Goal: Task Accomplishment & Management: Use online tool/utility

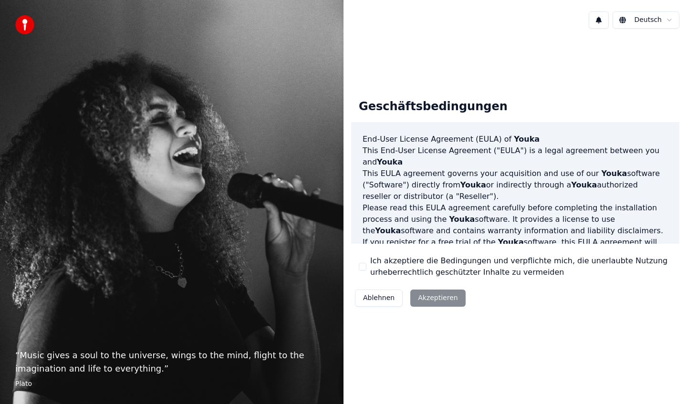
click at [409, 267] on label "Ich akzeptiere die Bedingungen und verpflichte mich, die unerlaubte Nutzung urh…" at bounding box center [521, 266] width 302 height 23
click at [366, 267] on button "Ich akzeptiere die Bedingungen und verpflichte mich, die unerlaubte Nutzung urh…" at bounding box center [363, 267] width 8 height 8
click at [428, 305] on button "Akzeptieren" at bounding box center [437, 298] width 55 height 17
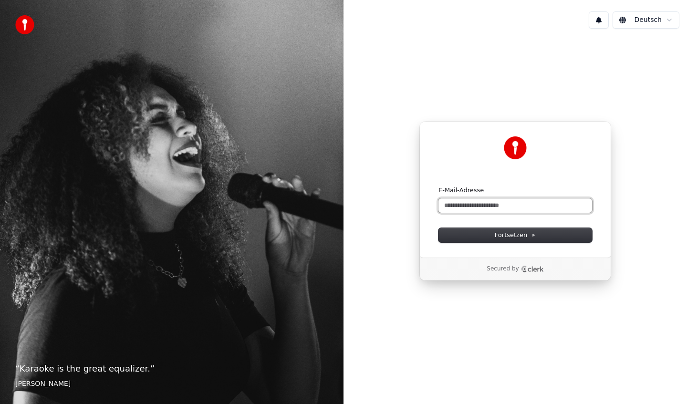
click at [495, 211] on input "E-Mail-Adresse" at bounding box center [516, 206] width 154 height 14
click at [476, 209] on input "E-Mail-Adresse" at bounding box center [516, 206] width 154 height 14
click at [439, 186] on button "submit" at bounding box center [439, 186] width 0 height 0
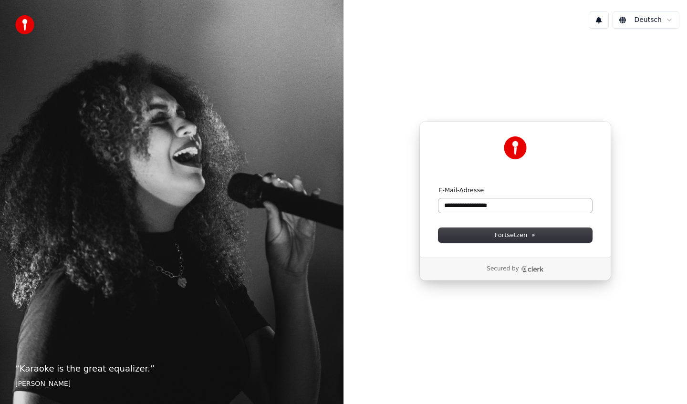
type input "**********"
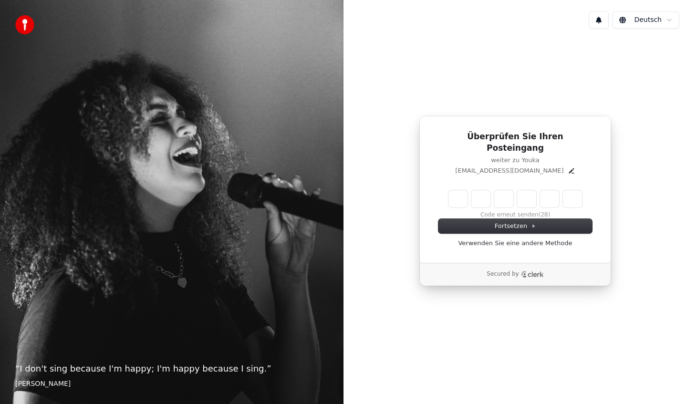
click at [456, 191] on input "Enter verification code" at bounding box center [516, 198] width 134 height 17
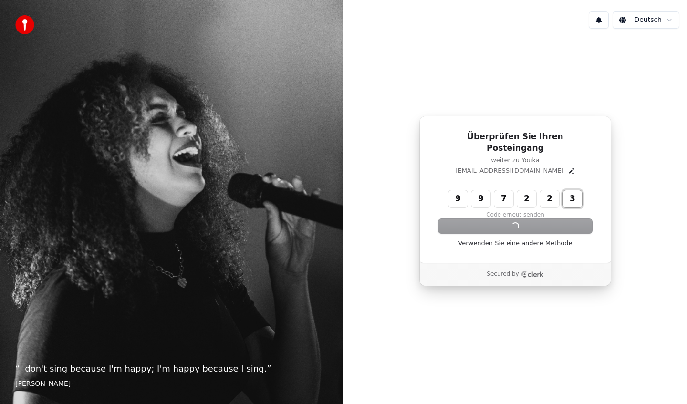
type input "******"
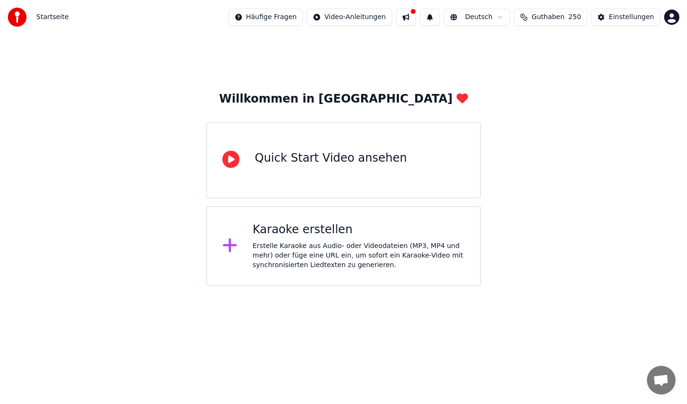
click at [673, 19] on html "Startseite Häufige Fragen Video-Anleitungen Deutsch Guthaben 250 Einstellungen …" at bounding box center [343, 143] width 687 height 286
click at [505, 82] on html "Startseite Häufige Fragen Video-Anleitungen Deutsch Guthaben 250 Einstellungen …" at bounding box center [343, 143] width 687 height 286
click at [298, 281] on div "Karaoke erstellen Erstelle Karaoke aus Audio- oder Videodateien (MP3, MP4 und m…" at bounding box center [343, 246] width 275 height 80
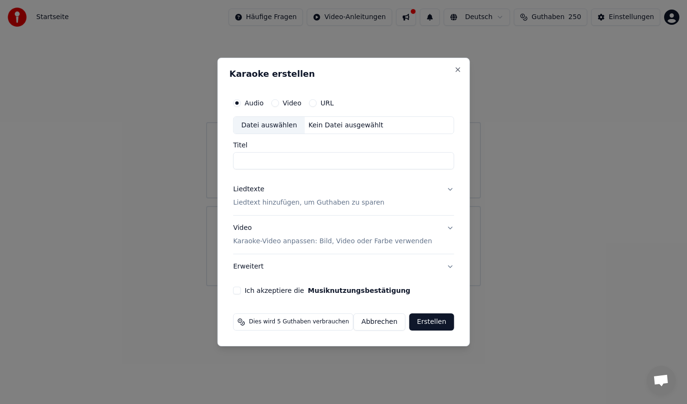
click at [443, 191] on button "Liedtexte Liedtext hinzufügen, um Guthaben zu sparen" at bounding box center [343, 197] width 221 height 38
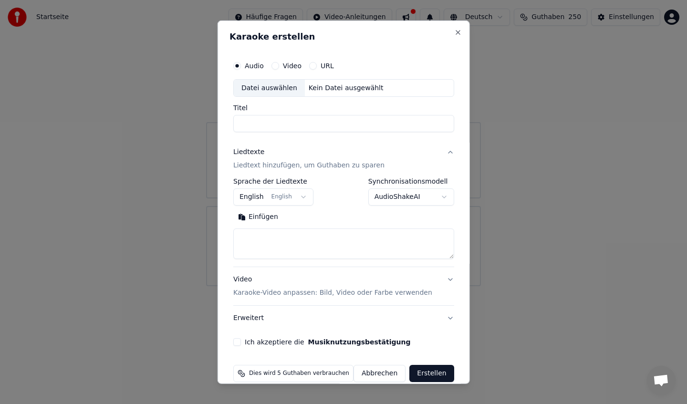
click at [285, 199] on button "English English" at bounding box center [273, 196] width 80 height 17
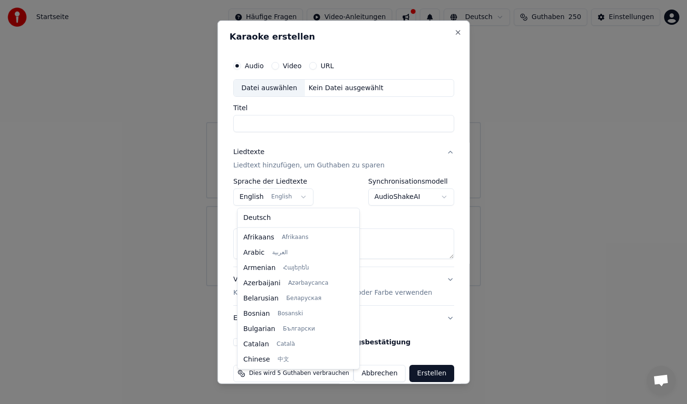
scroll to position [76, 0]
select select "**"
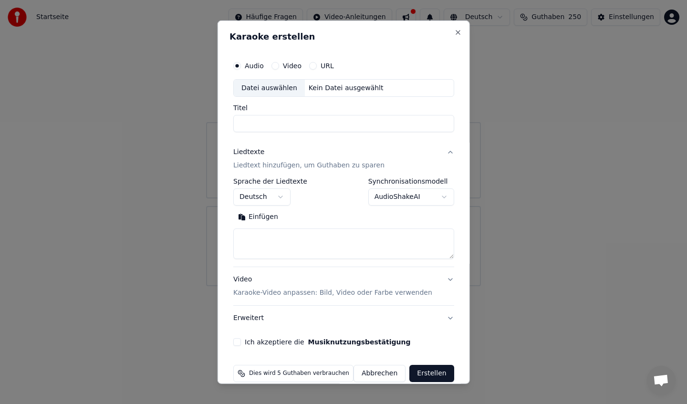
click at [391, 199] on body "**********" at bounding box center [343, 143] width 687 height 286
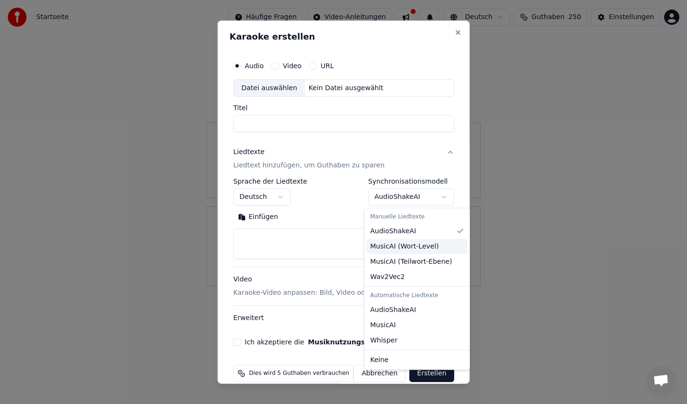
select select "**********"
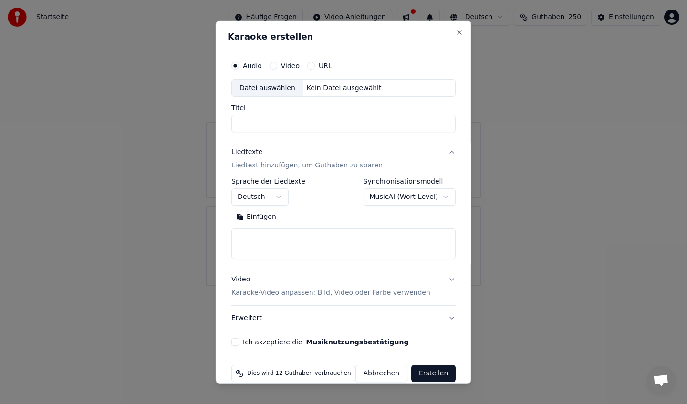
click at [397, 201] on body "**********" at bounding box center [343, 143] width 687 height 286
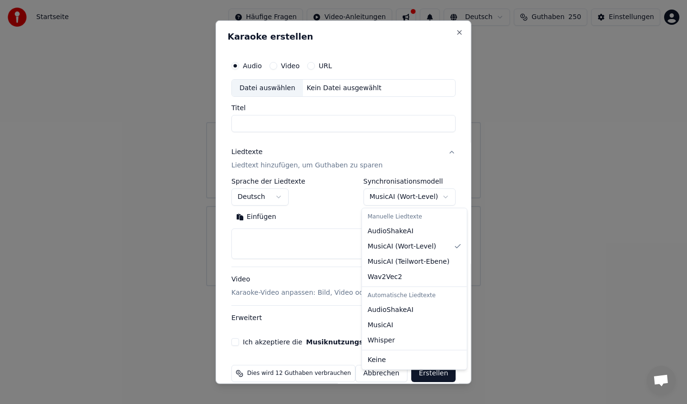
click at [324, 240] on div at bounding box center [343, 202] width 687 height 404
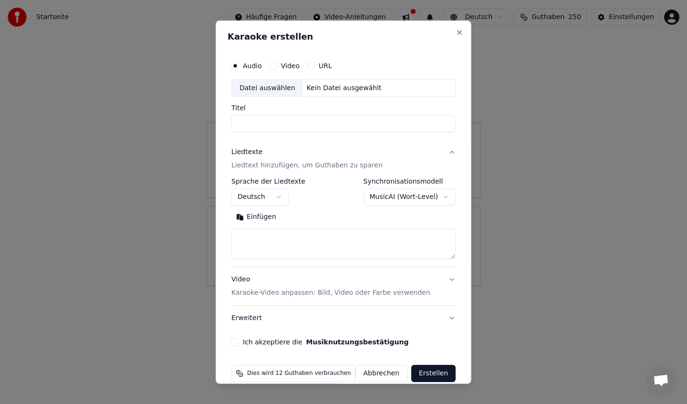
click at [301, 240] on textarea at bounding box center [343, 244] width 224 height 31
click at [291, 240] on textarea at bounding box center [343, 244] width 224 height 31
paste textarea "**********"
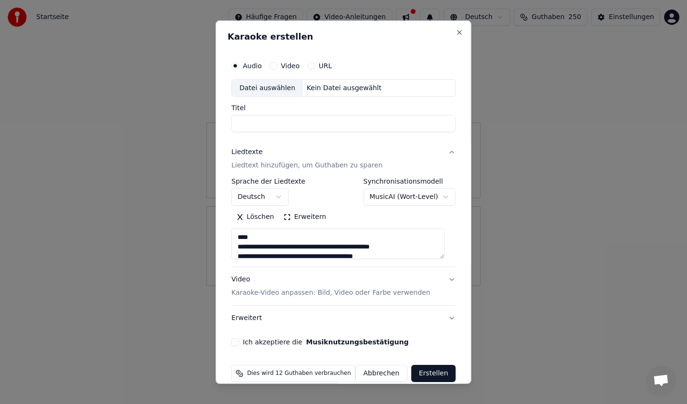
scroll to position [279, 0]
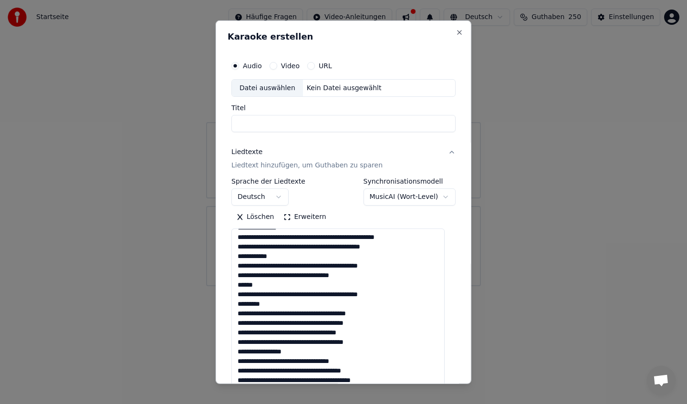
drag, startPoint x: 449, startPoint y: 258, endPoint x: 462, endPoint y: 397, distance: 140.4
click at [462, 286] on body "**********" at bounding box center [343, 143] width 687 height 286
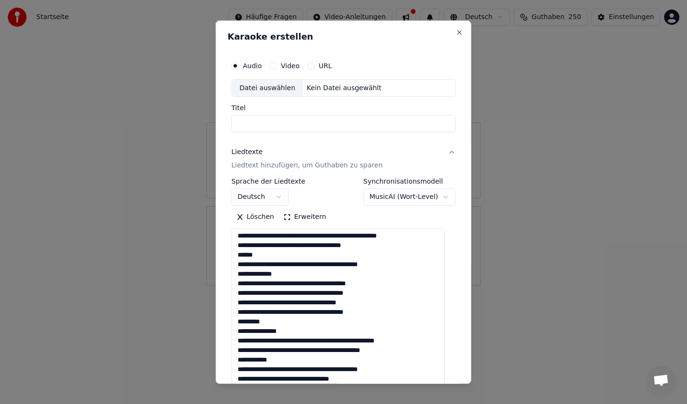
scroll to position [0, 0]
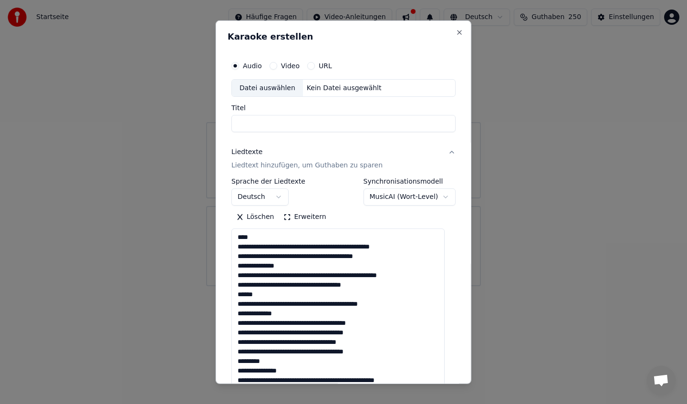
click at [249, 296] on textarea at bounding box center [337, 314] width 213 height 171
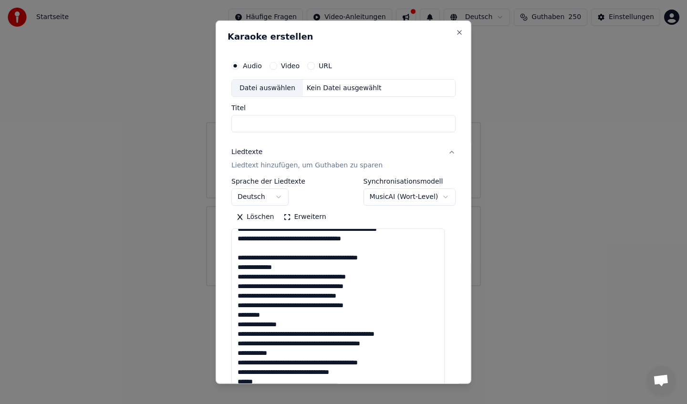
scroll to position [56, 0]
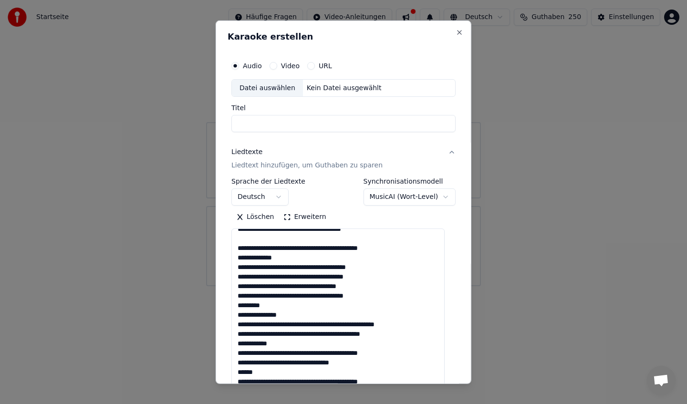
click at [257, 257] on textarea at bounding box center [337, 314] width 213 height 171
click at [257, 306] on textarea at bounding box center [337, 314] width 213 height 171
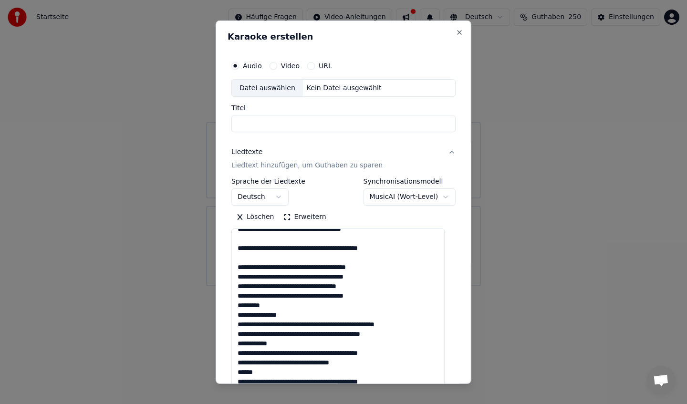
click at [257, 306] on textarea at bounding box center [337, 314] width 213 height 171
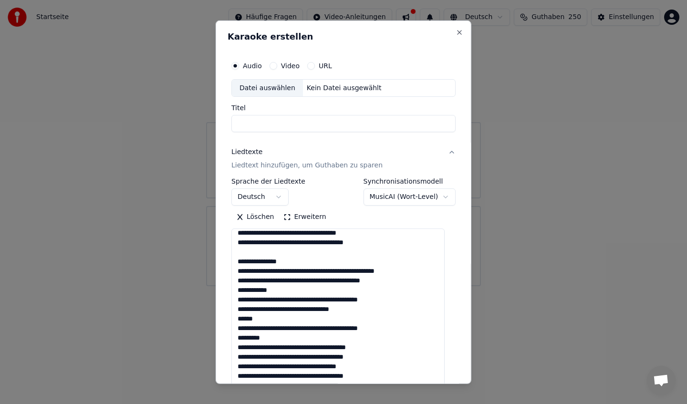
scroll to position [110, 0]
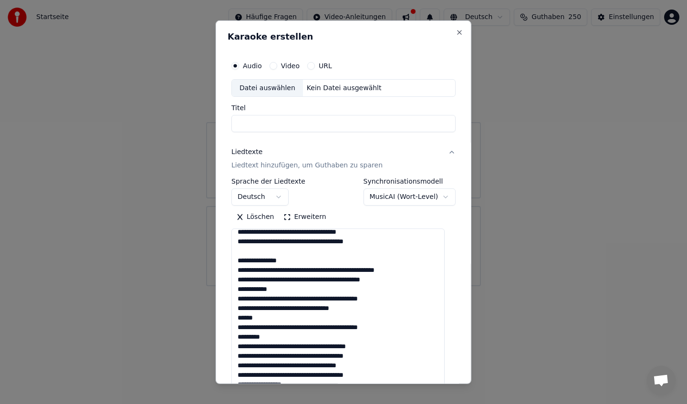
click at [251, 320] on textarea at bounding box center [337, 314] width 213 height 171
click at [251, 341] on textarea at bounding box center [337, 314] width 213 height 171
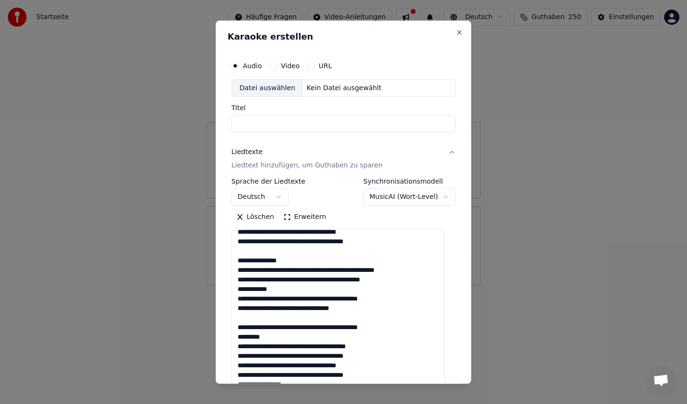
click at [251, 341] on textarea at bounding box center [337, 314] width 213 height 171
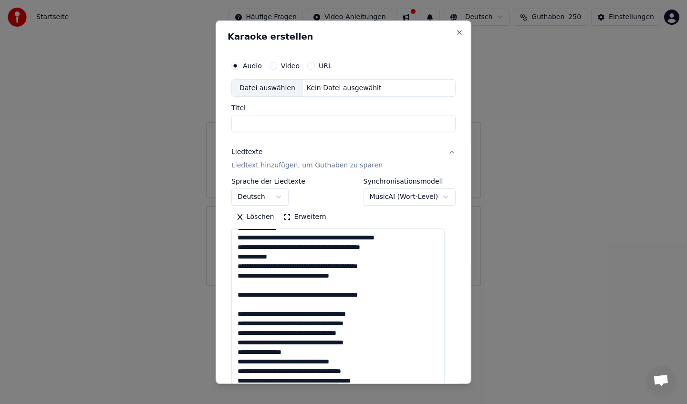
click at [257, 350] on textarea at bounding box center [337, 314] width 213 height 171
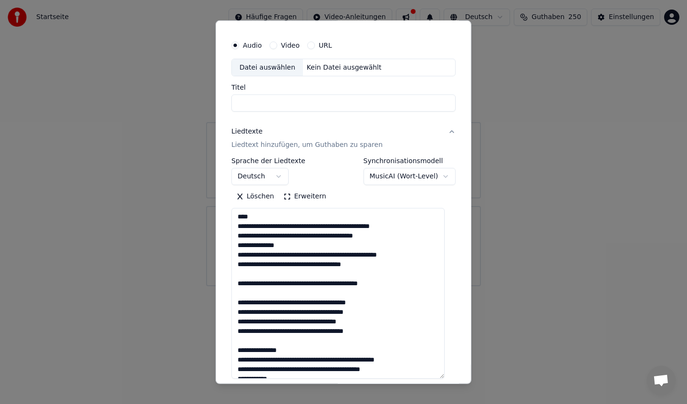
scroll to position [14, 0]
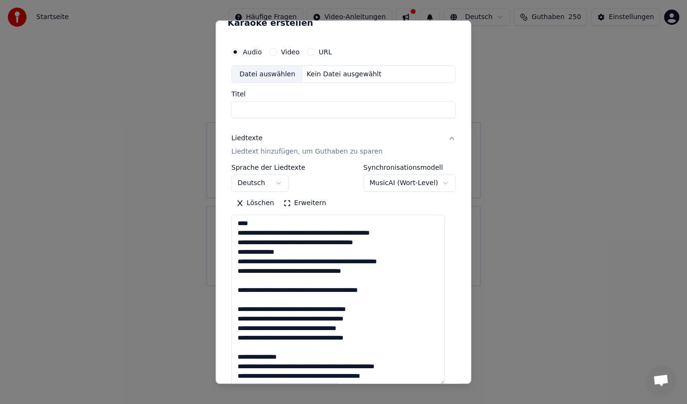
type textarea "**********"
click at [316, 114] on input "Titel" at bounding box center [343, 109] width 224 height 17
type input "*"
type input "**********"
click at [322, 53] on div "URL" at bounding box center [319, 52] width 25 height 8
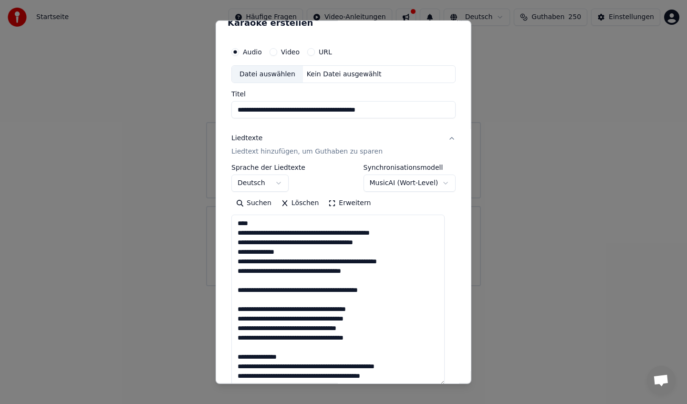
click at [315, 52] on button "URL" at bounding box center [311, 52] width 8 height 8
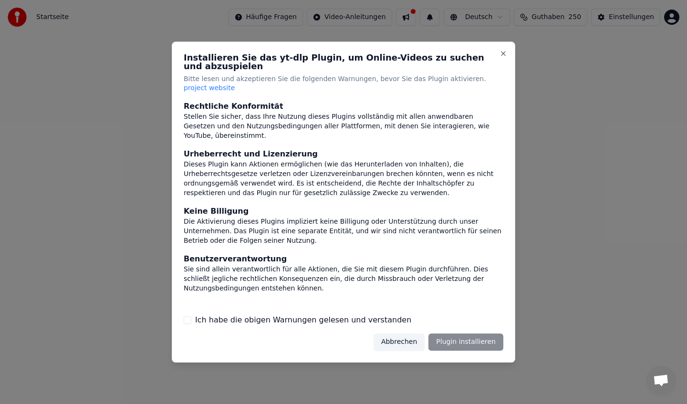
click at [333, 315] on label "Ich habe die obigen Warnungen gelesen und verstanden" at bounding box center [303, 319] width 216 height 11
click at [191, 316] on button "Ich habe die obigen Warnungen gelesen und verstanden" at bounding box center [188, 320] width 8 height 8
click at [391, 340] on button "Abbrechen" at bounding box center [399, 342] width 51 height 17
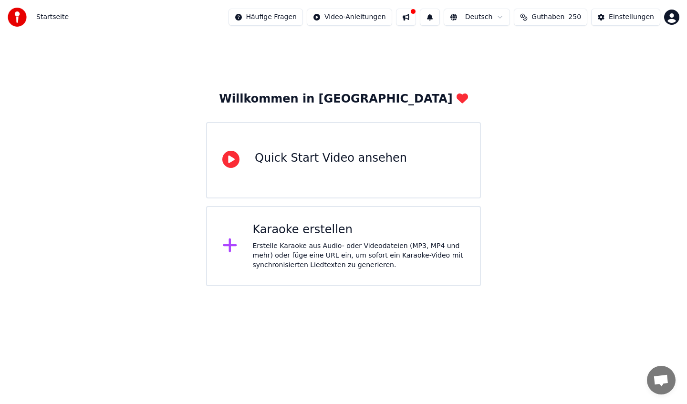
click at [340, 245] on div "Erstelle Karaoke aus Audio- oder Videodateien (MP3, MP4 und mehr) oder füge ein…" at bounding box center [359, 255] width 212 height 29
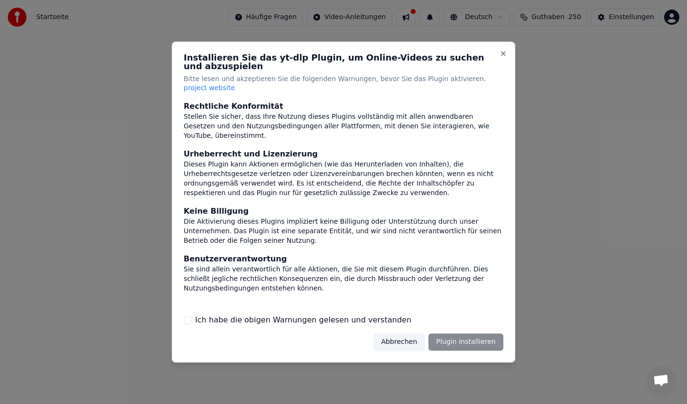
click at [468, 338] on div "Abbrechen Plugin installieren" at bounding box center [439, 342] width 130 height 17
click at [291, 318] on label "Ich habe die obigen Warnungen gelesen und verstanden" at bounding box center [303, 319] width 216 height 11
click at [191, 318] on button "Ich habe die obigen Warnungen gelesen und verstanden" at bounding box center [188, 320] width 8 height 8
click at [479, 348] on div "Installieren Sie das yt-dlp Plugin, um Online-Videos zu suchen und abzuspielen …" at bounding box center [344, 202] width 344 height 321
click at [485, 337] on button "Plugin installieren" at bounding box center [465, 342] width 75 height 17
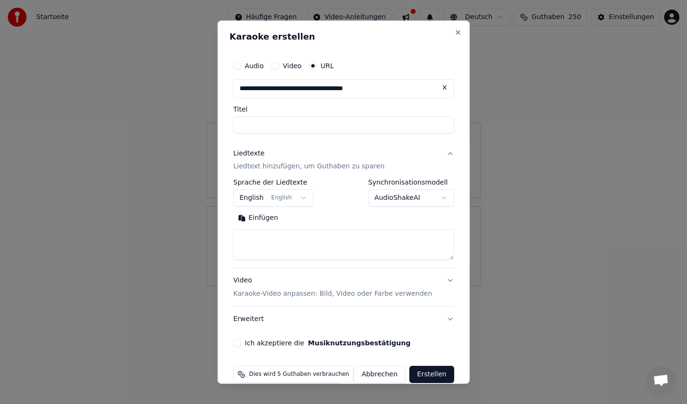
type input "**********"
click at [341, 123] on input "Titel" at bounding box center [343, 124] width 221 height 17
type input "**********"
click at [245, 123] on input "**********" at bounding box center [343, 124] width 221 height 17
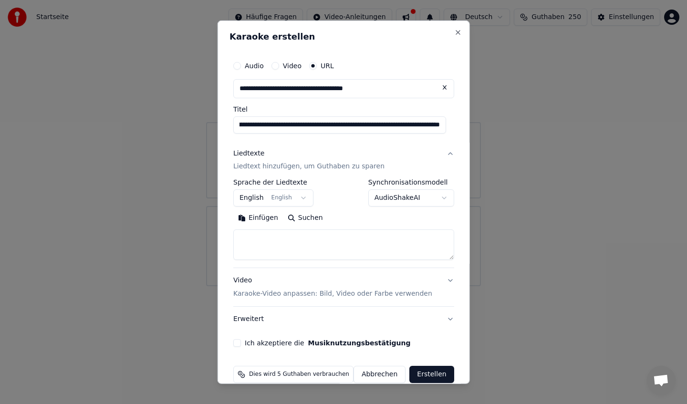
drag, startPoint x: 429, startPoint y: 127, endPoint x: 457, endPoint y: 128, distance: 27.7
click at [457, 128] on div "**********" at bounding box center [344, 202] width 252 height 364
click at [369, 125] on input "**********" at bounding box center [339, 124] width 213 height 17
drag, startPoint x: 361, startPoint y: 125, endPoint x: 465, endPoint y: 125, distance: 104.0
click at [465, 125] on div "**********" at bounding box center [344, 202] width 252 height 364
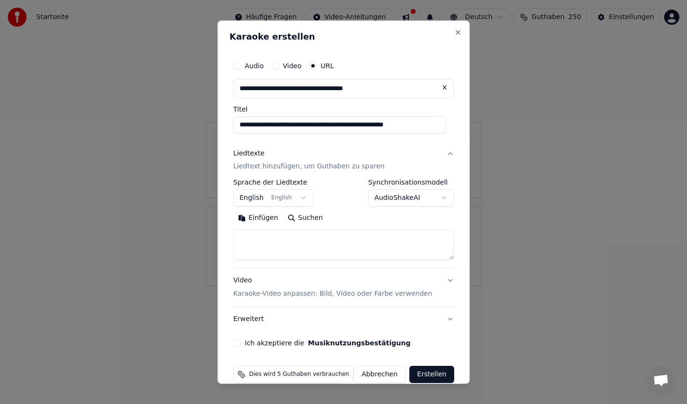
scroll to position [0, 2]
type input "**********"
click at [337, 240] on textarea at bounding box center [343, 245] width 221 height 31
click at [289, 235] on textarea at bounding box center [343, 245] width 221 height 31
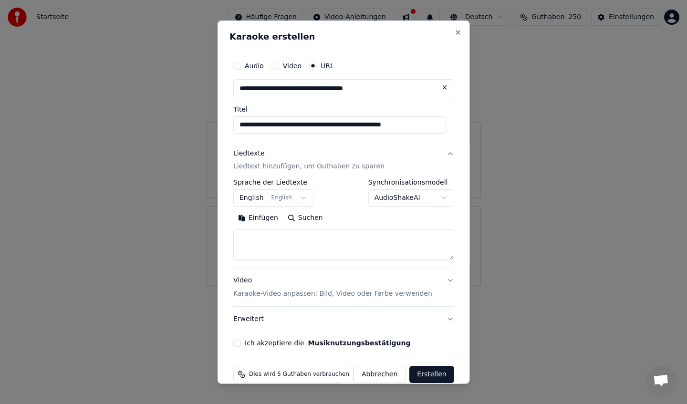
click at [287, 196] on button "English English" at bounding box center [273, 197] width 80 height 17
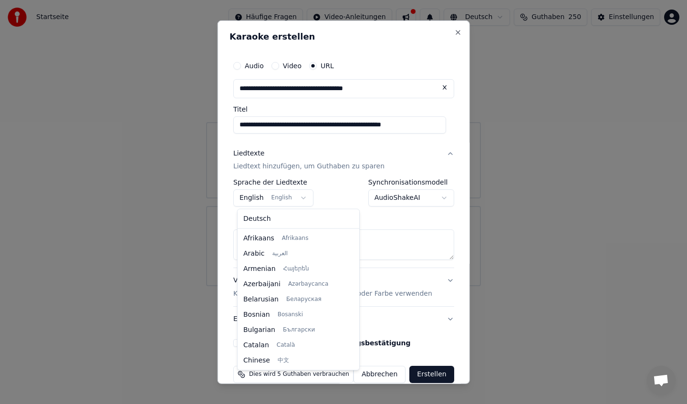
scroll to position [76, 0]
select select "**"
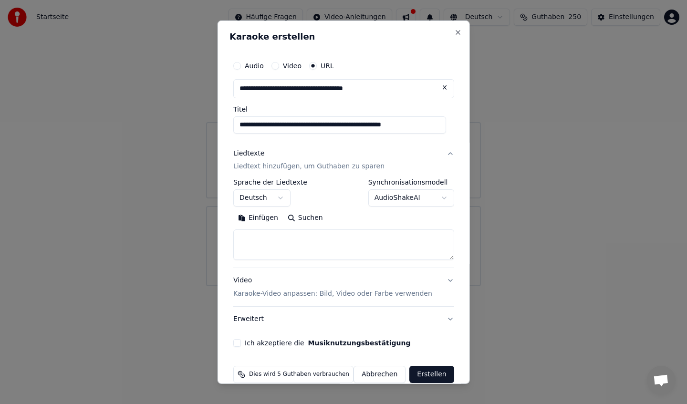
click at [295, 168] on p "Liedtext hinzufügen, um Guthaben zu sparen" at bounding box center [308, 167] width 151 height 10
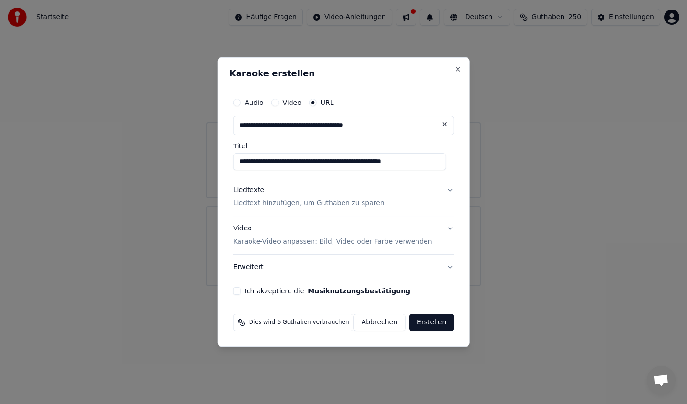
click at [287, 207] on p "Liedtext hinzufügen, um Guthaben zu sparen" at bounding box center [308, 204] width 151 height 10
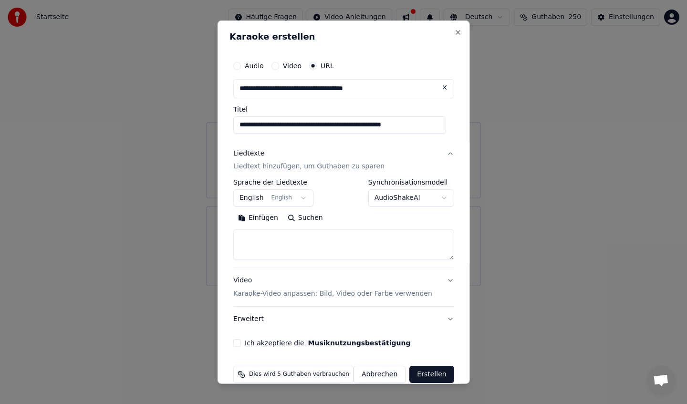
click at [419, 195] on body "**********" at bounding box center [343, 143] width 687 height 286
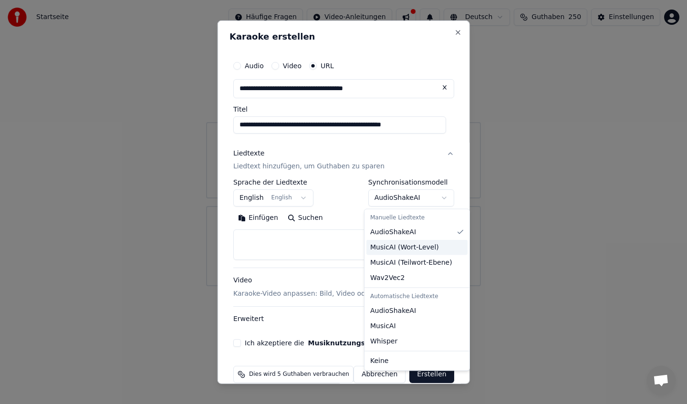
select select "**********"
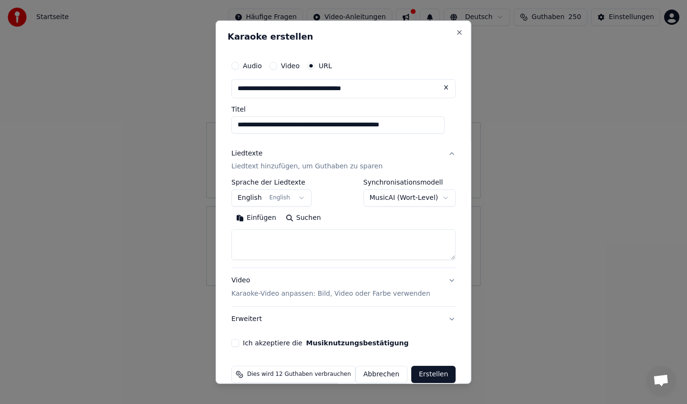
click at [326, 239] on textarea at bounding box center [343, 245] width 224 height 31
paste textarea "**********"
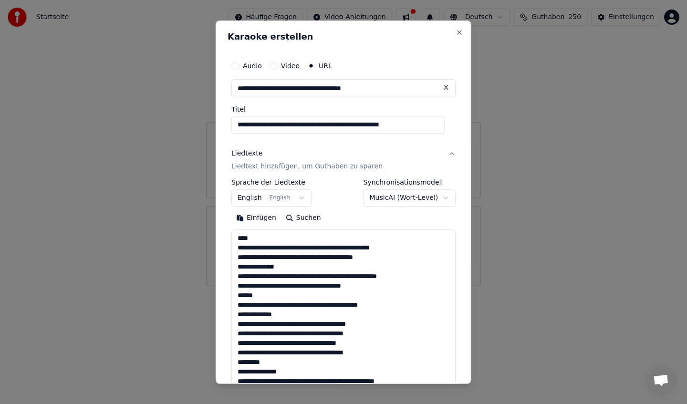
scroll to position [279, 0]
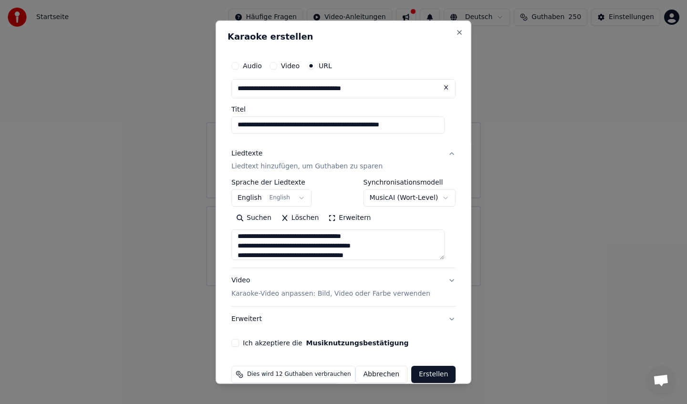
click at [362, 215] on button "Erweitern" at bounding box center [350, 217] width 52 height 15
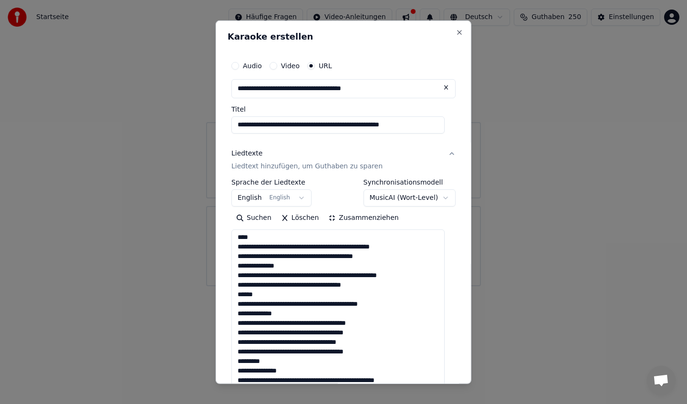
scroll to position [1, 0]
click at [255, 297] on textarea at bounding box center [337, 386] width 213 height 313
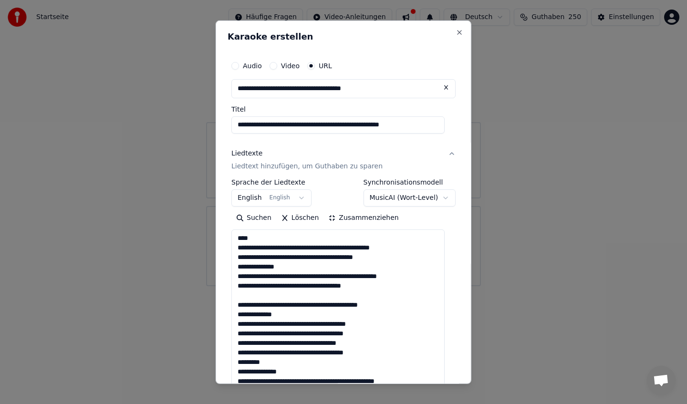
click at [255, 321] on textarea at bounding box center [337, 386] width 213 height 313
click at [257, 312] on textarea at bounding box center [337, 386] width 213 height 313
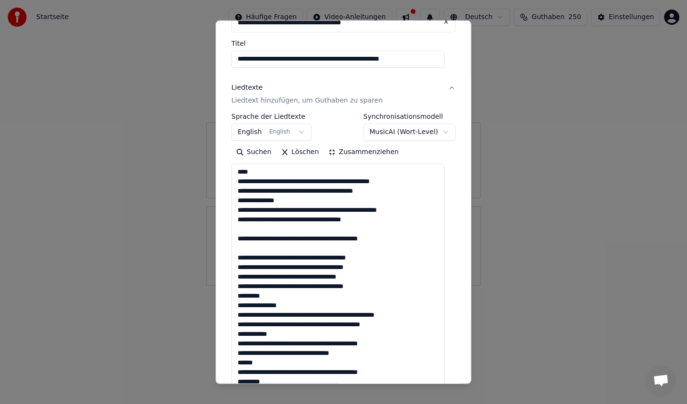
scroll to position [91, 0]
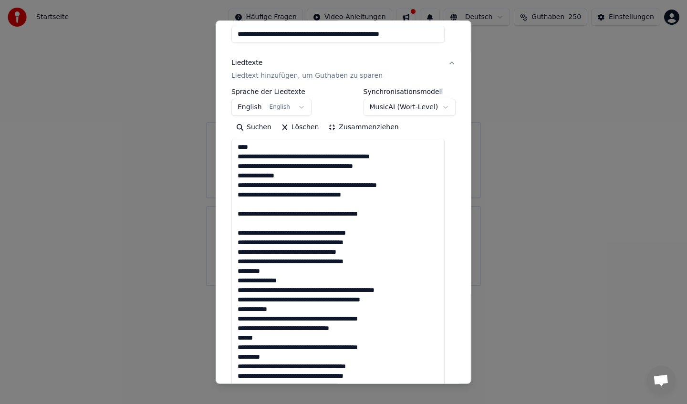
click at [258, 271] on textarea at bounding box center [337, 295] width 213 height 313
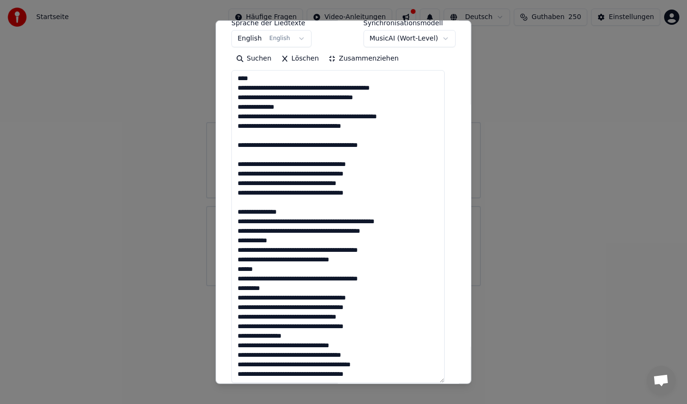
scroll to position [166, 0]
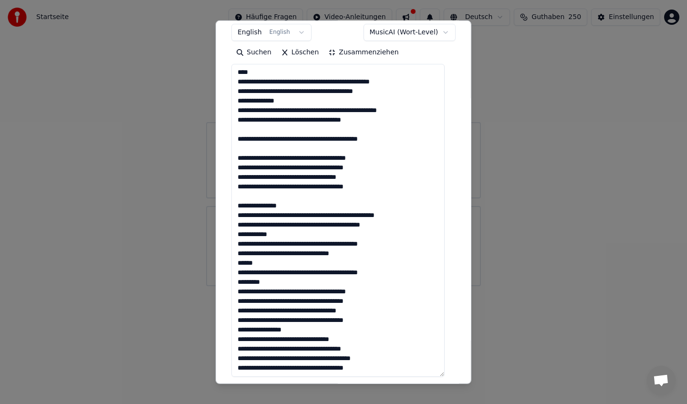
click at [253, 265] on textarea at bounding box center [337, 220] width 213 height 313
click at [254, 285] on textarea at bounding box center [337, 220] width 213 height 313
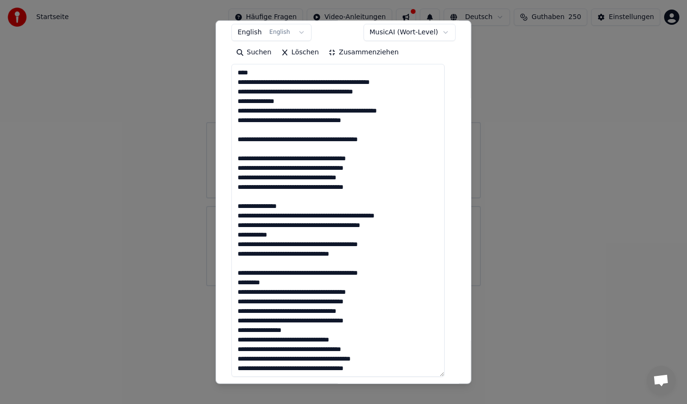
click at [254, 285] on textarea at bounding box center [337, 220] width 213 height 313
click at [262, 332] on textarea at bounding box center [337, 220] width 213 height 313
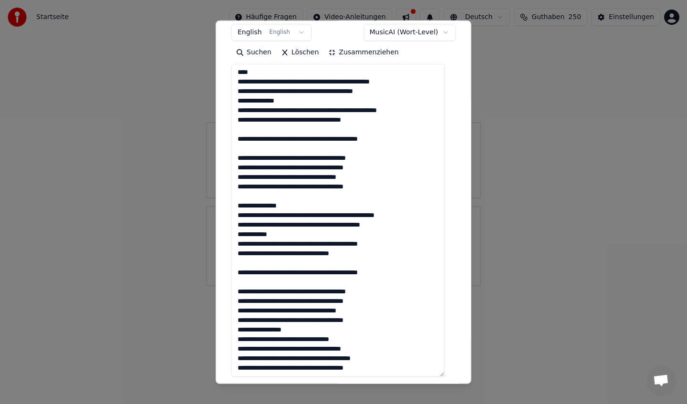
click at [262, 332] on textarea at bounding box center [337, 220] width 213 height 313
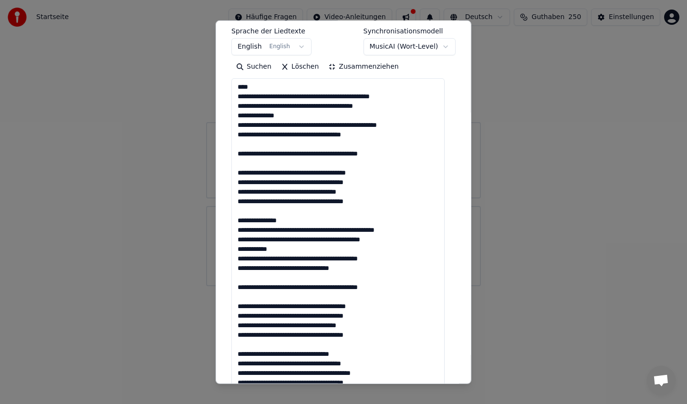
scroll to position [100, 0]
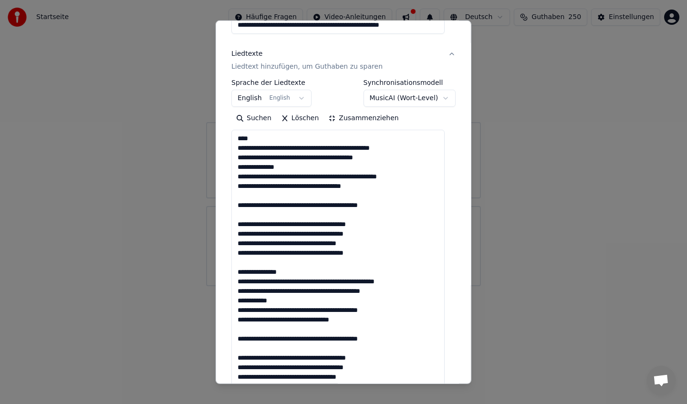
click at [279, 177] on textarea at bounding box center [337, 286] width 213 height 313
click at [272, 177] on textarea at bounding box center [337, 286] width 213 height 313
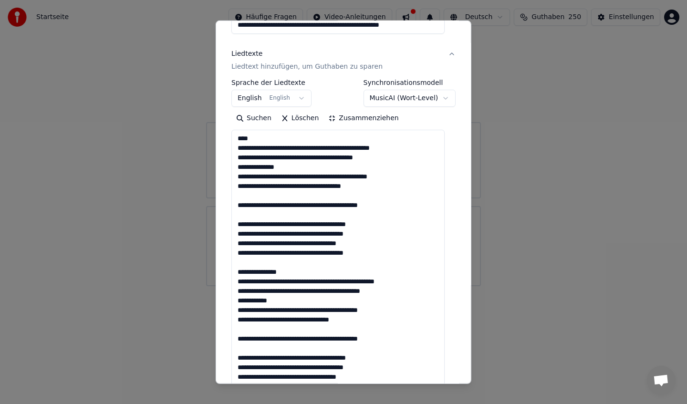
click at [309, 177] on textarea at bounding box center [337, 286] width 213 height 313
click at [308, 177] on textarea at bounding box center [337, 286] width 213 height 313
click at [384, 179] on textarea at bounding box center [337, 286] width 213 height 313
click at [402, 179] on textarea at bounding box center [337, 286] width 213 height 313
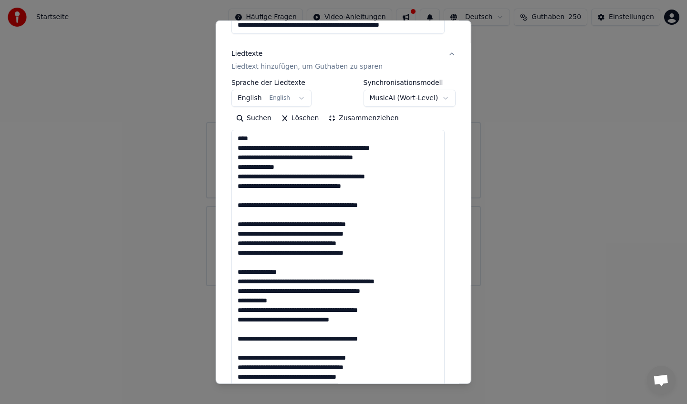
click at [402, 179] on textarea at bounding box center [337, 286] width 213 height 313
click at [316, 188] on textarea at bounding box center [337, 286] width 213 height 313
click at [315, 154] on textarea at bounding box center [337, 286] width 213 height 313
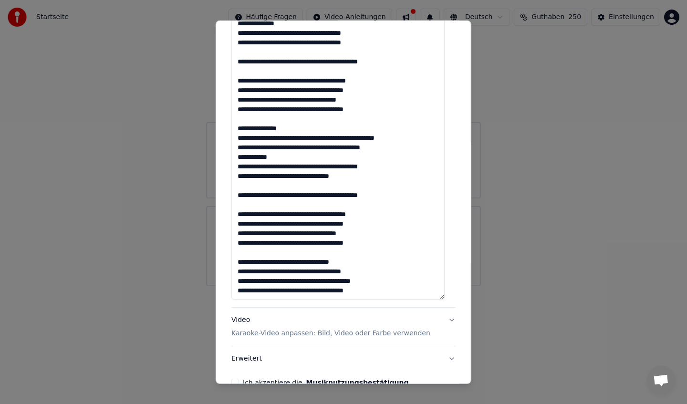
scroll to position [297, 0]
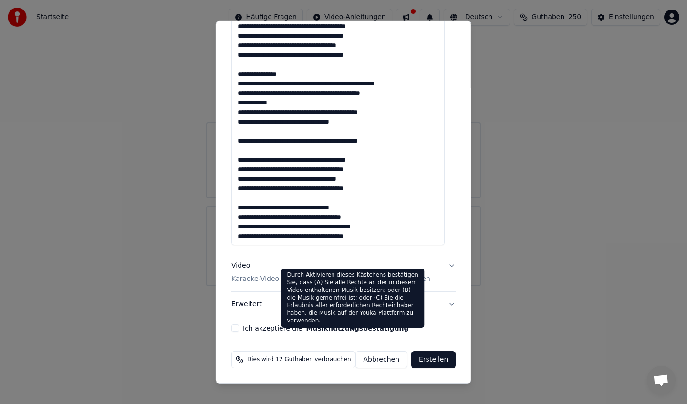
type textarea "**********"
click at [370, 328] on button "Musiknutzungsbestätigung" at bounding box center [357, 328] width 103 height 7
select select "**"
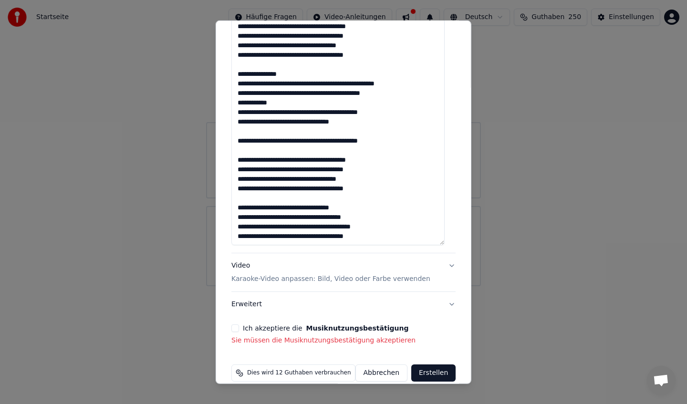
click at [239, 328] on button "Ich akzeptiere die Musiknutzungsbestätigung" at bounding box center [235, 328] width 8 height 8
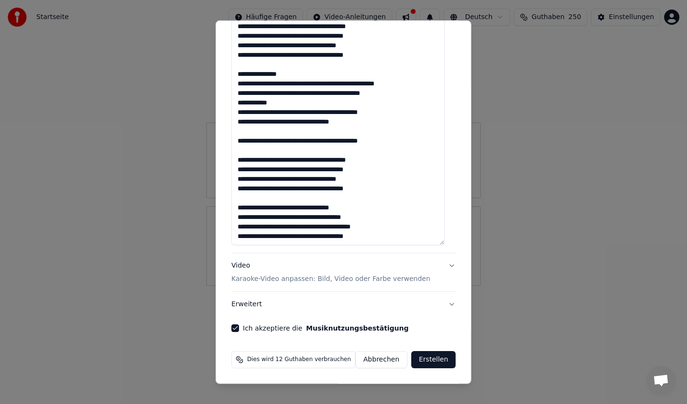
click at [421, 364] on button "Erstellen" at bounding box center [433, 359] width 44 height 17
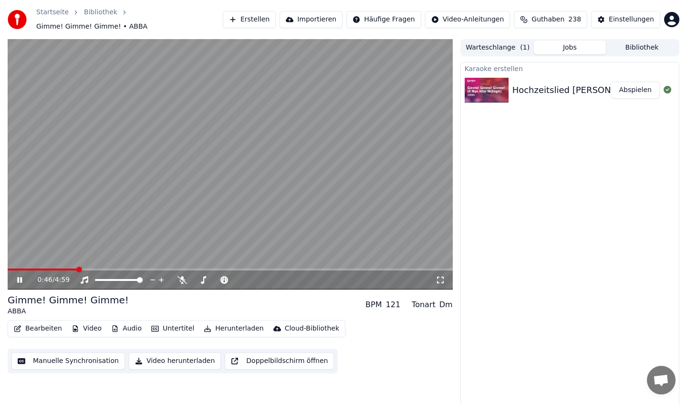
click at [244, 184] on video at bounding box center [230, 164] width 445 height 251
click at [513, 45] on button "Warteschlange ( 1 )" at bounding box center [498, 48] width 72 height 14
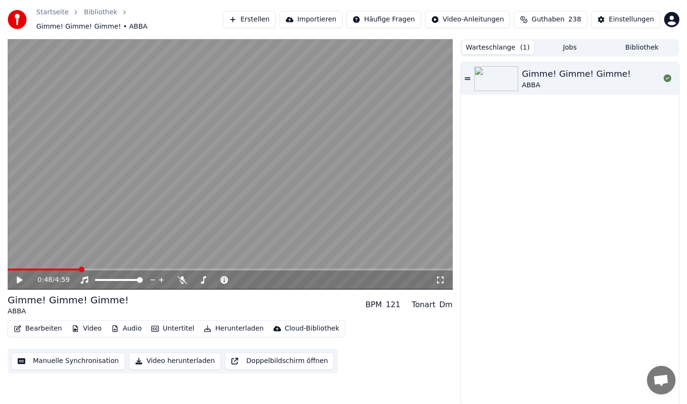
click at [266, 15] on button "Erstellen" at bounding box center [249, 19] width 53 height 17
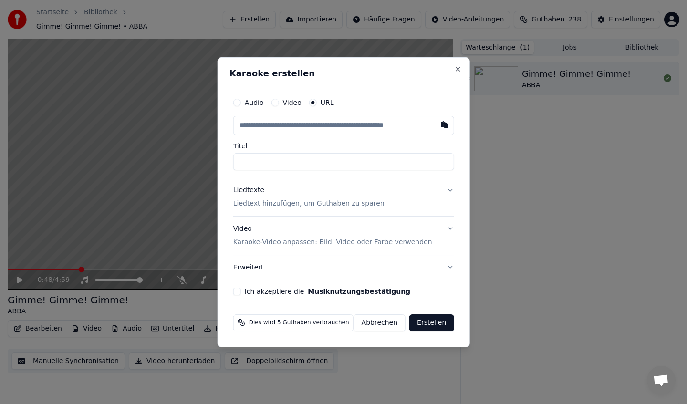
click at [278, 103] on button "Video" at bounding box center [275, 103] width 8 height 8
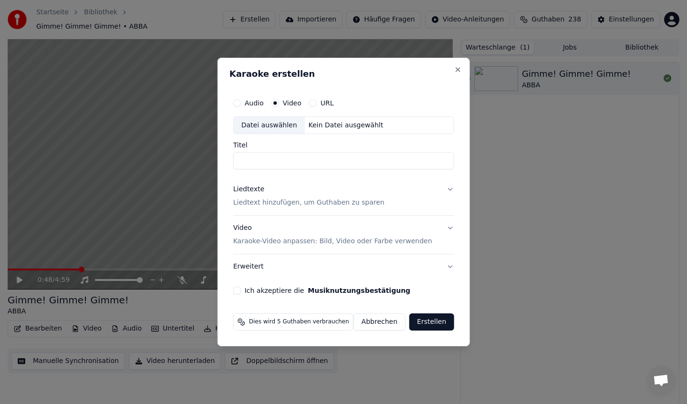
click at [246, 104] on div "Audio" at bounding box center [248, 103] width 31 height 8
click at [240, 102] on button "Audio" at bounding box center [237, 103] width 8 height 8
click at [353, 128] on div "Kein Datei ausgewählt" at bounding box center [346, 126] width 83 height 10
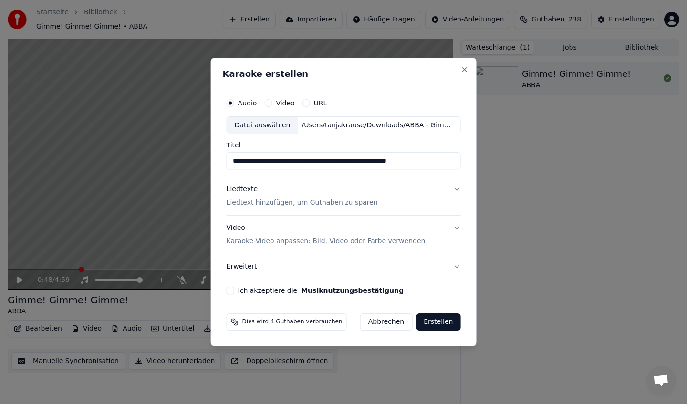
click at [237, 160] on input "**********" at bounding box center [344, 161] width 234 height 17
drag, startPoint x: 435, startPoint y: 162, endPoint x: 530, endPoint y: 161, distance: 95.0
click at [530, 161] on body "**********" at bounding box center [343, 202] width 687 height 404
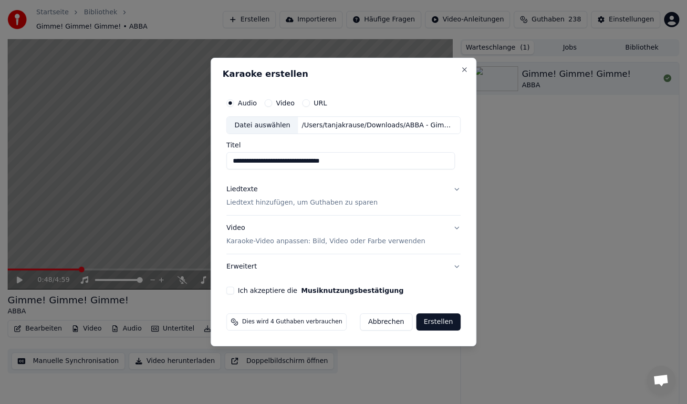
drag, startPoint x: 378, startPoint y: 166, endPoint x: 245, endPoint y: 158, distance: 133.3
click at [245, 158] on input "**********" at bounding box center [341, 161] width 229 height 17
click at [418, 157] on input "**********" at bounding box center [341, 161] width 229 height 17
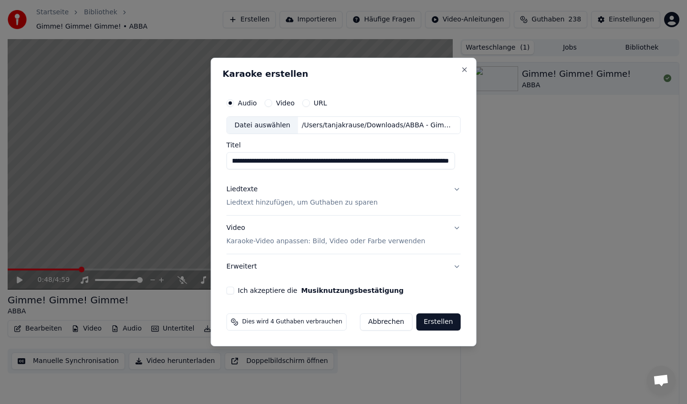
drag, startPoint x: 434, startPoint y: 161, endPoint x: 539, endPoint y: 164, distance: 105.0
click at [539, 164] on body "**********" at bounding box center [343, 202] width 687 height 404
click at [429, 165] on input "**********" at bounding box center [341, 161] width 229 height 17
drag, startPoint x: 333, startPoint y: 159, endPoint x: 460, endPoint y: 164, distance: 128.0
click at [460, 164] on div "**********" at bounding box center [344, 194] width 242 height 209
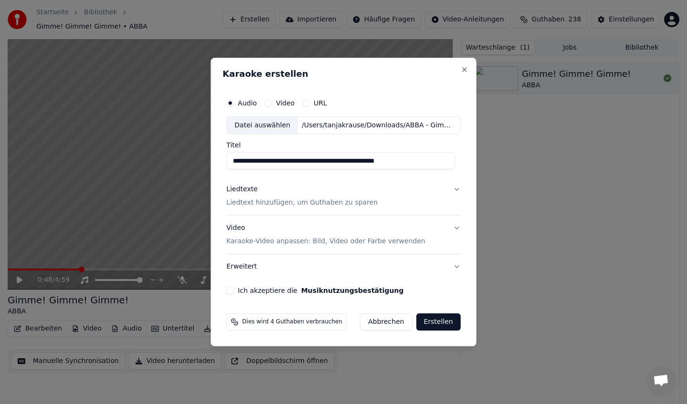
scroll to position [0, 0]
type input "**********"
click at [282, 199] on p "Liedtext hinzufügen, um Guthaben zu sparen" at bounding box center [302, 204] width 151 height 10
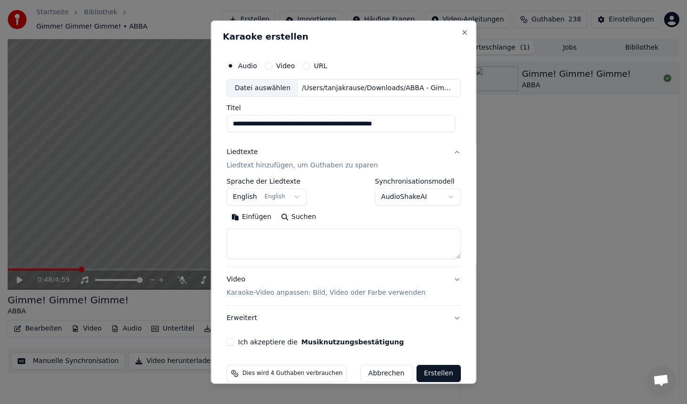
click at [245, 235] on textarea at bounding box center [344, 244] width 234 height 31
paste textarea "**********"
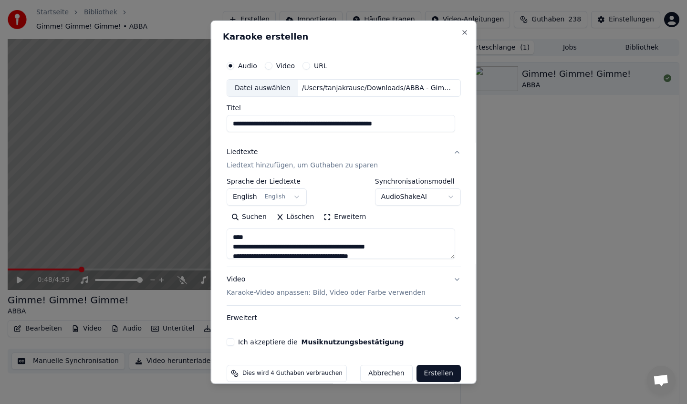
click at [246, 236] on textarea at bounding box center [341, 244] width 229 height 31
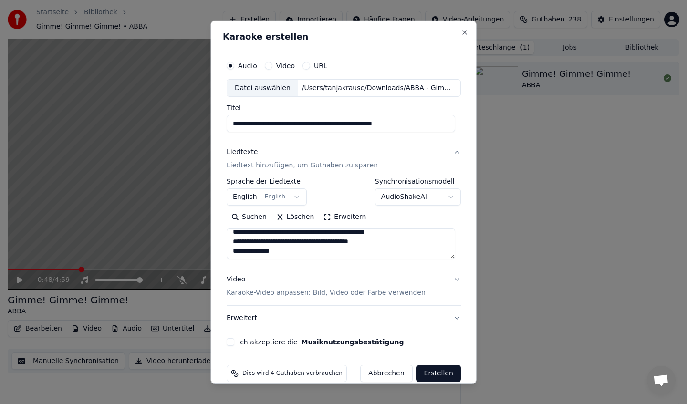
click at [312, 235] on textarea at bounding box center [341, 244] width 229 height 31
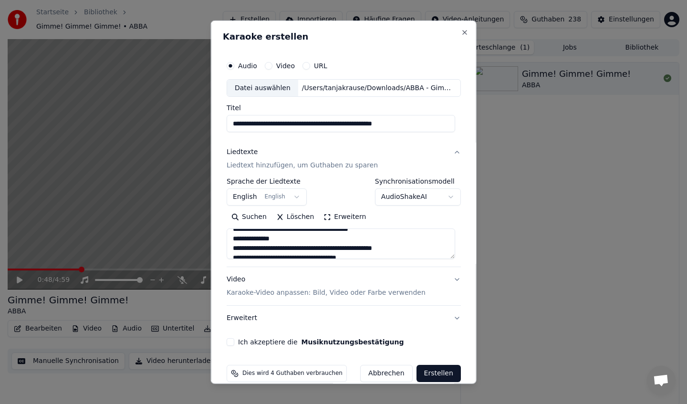
scroll to position [22, 0]
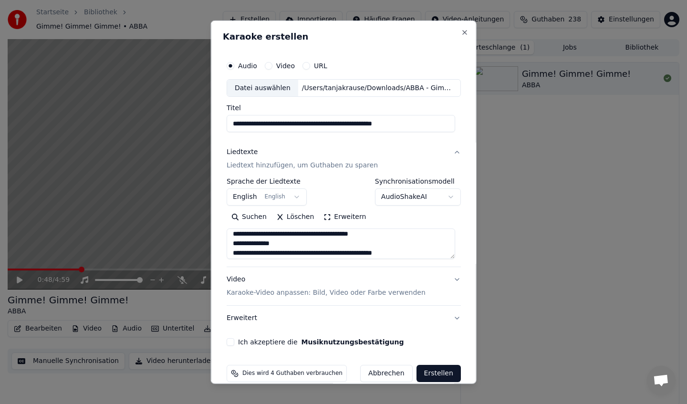
click at [238, 245] on textarea at bounding box center [341, 244] width 229 height 31
click at [241, 240] on textarea at bounding box center [341, 244] width 229 height 31
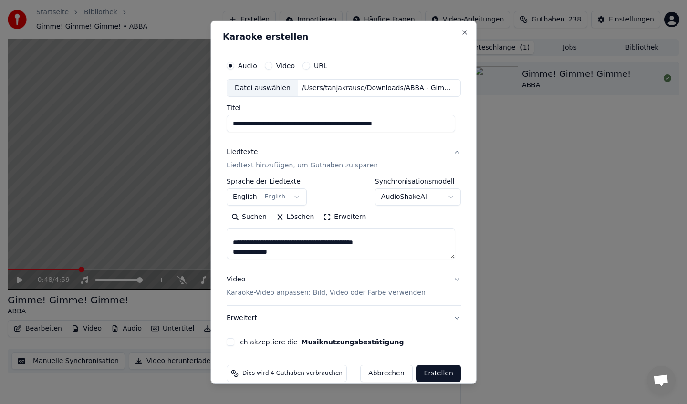
click at [243, 252] on textarea at bounding box center [341, 244] width 229 height 31
click at [250, 230] on textarea at bounding box center [341, 244] width 229 height 31
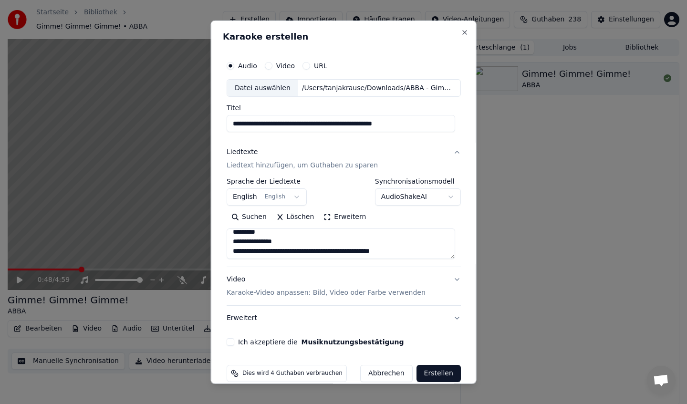
click at [250, 230] on textarea at bounding box center [341, 244] width 229 height 31
click at [253, 245] on textarea at bounding box center [341, 244] width 229 height 31
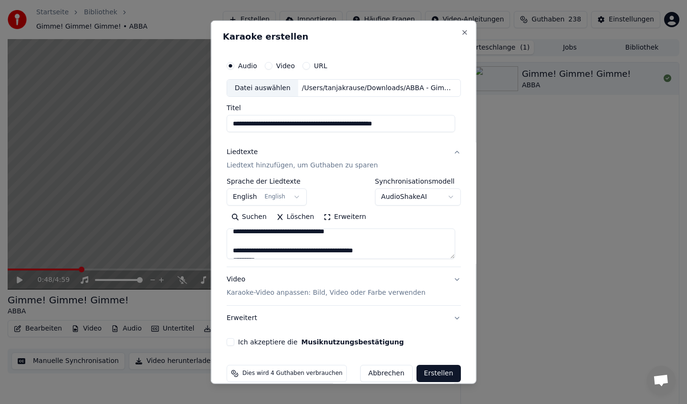
scroll to position [224, 0]
click at [245, 245] on textarea at bounding box center [341, 244] width 229 height 31
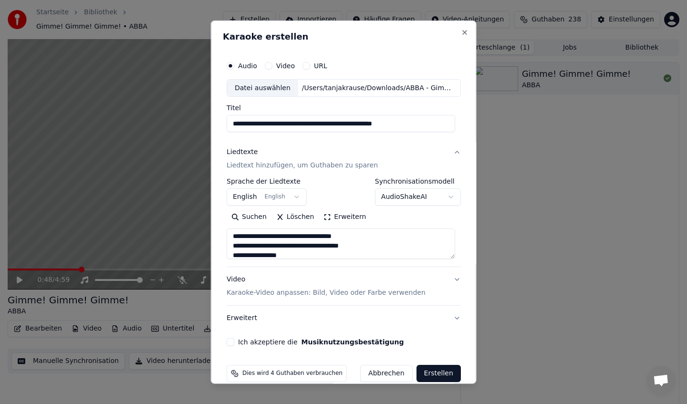
click at [242, 252] on textarea at bounding box center [341, 244] width 229 height 31
click at [362, 213] on button "Erweitern" at bounding box center [345, 216] width 52 height 15
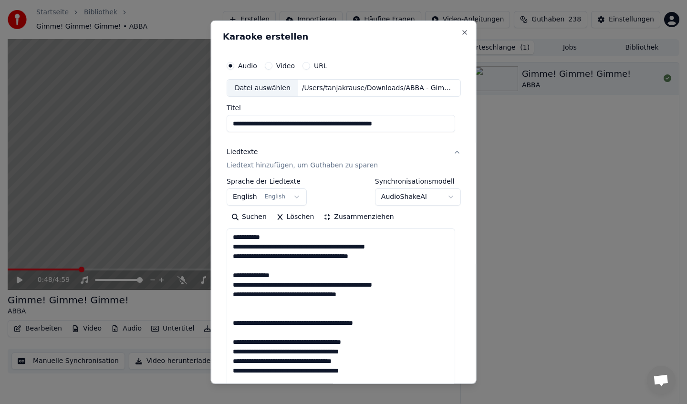
click at [304, 258] on textarea at bounding box center [341, 395] width 229 height 332
click at [261, 286] on textarea at bounding box center [341, 395] width 229 height 332
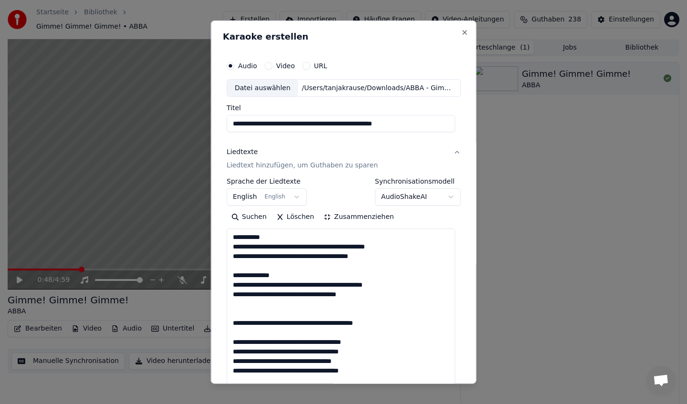
click at [299, 284] on textarea at bounding box center [341, 395] width 229 height 332
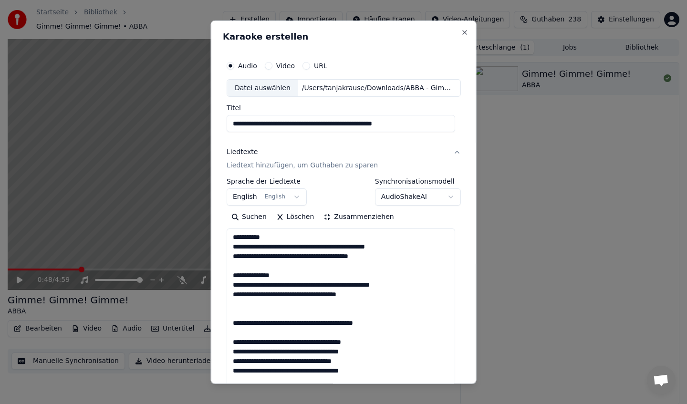
click at [375, 286] on textarea at bounding box center [341, 395] width 229 height 332
click at [393, 286] on textarea at bounding box center [341, 395] width 229 height 332
click at [303, 298] on textarea at bounding box center [341, 395] width 229 height 332
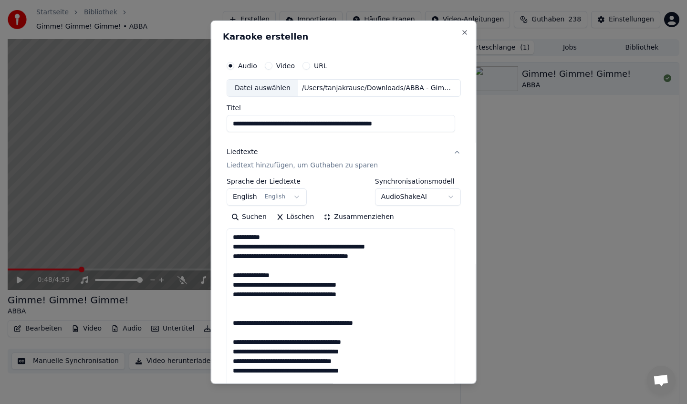
click at [303, 298] on textarea at bounding box center [341, 395] width 229 height 332
type textarea "**********"
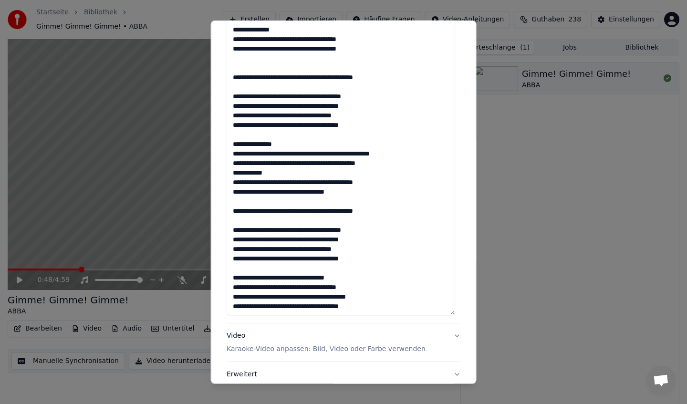
scroll to position [315, 0]
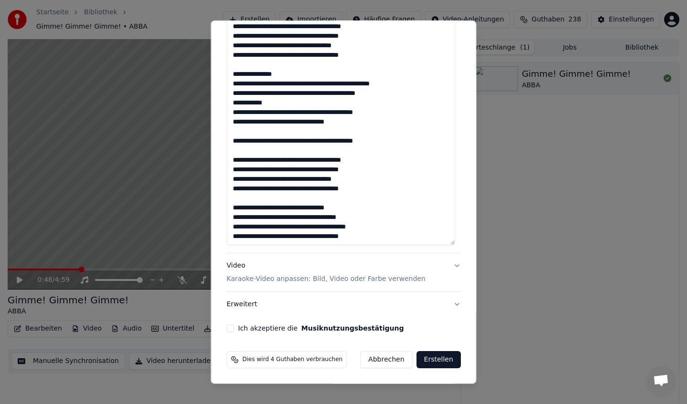
drag, startPoint x: 236, startPoint y: 237, endPoint x: 409, endPoint y: 242, distance: 173.3
click at [409, 242] on textarea at bounding box center [341, 79] width 229 height 332
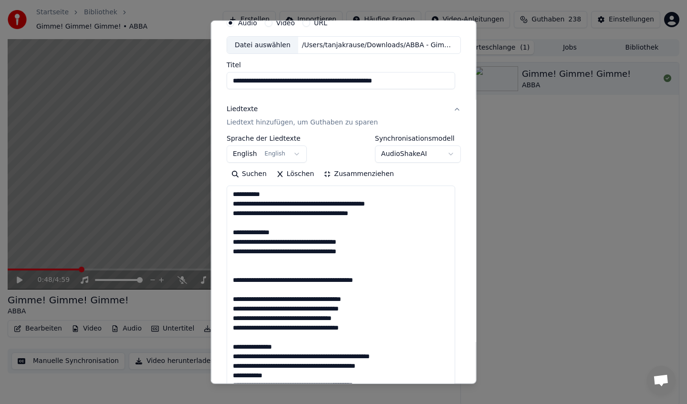
scroll to position [0, 0]
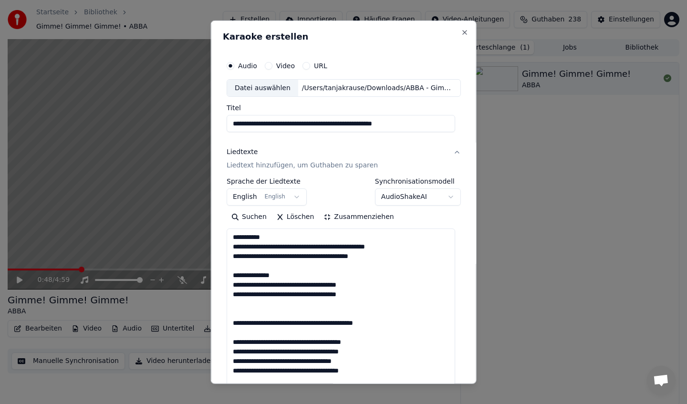
click at [326, 164] on p "Liedtext hinzufügen, um Guthaben zu sparen" at bounding box center [302, 166] width 151 height 10
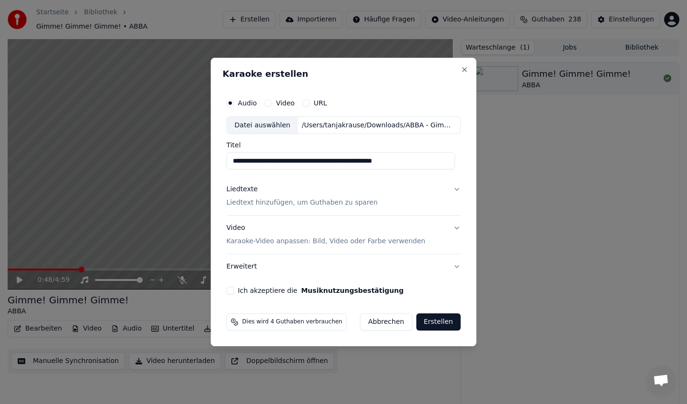
click at [262, 129] on div "Datei auswählen" at bounding box center [262, 125] width 71 height 17
click at [463, 71] on button "Close" at bounding box center [464, 70] width 8 height 8
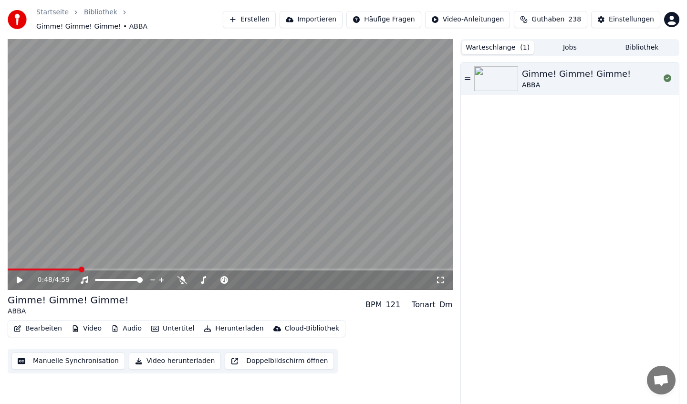
click at [331, 21] on button "Importieren" at bounding box center [311, 19] width 63 height 17
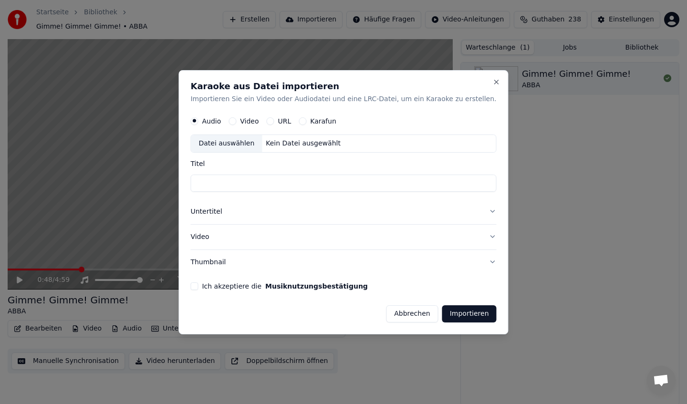
click at [369, 98] on p "Importieren Sie ein Video oder Audiodatei und eine LRC-Datei, um ein Karaoke zu…" at bounding box center [343, 99] width 306 height 10
click at [198, 287] on button "Ich akzeptiere die Musiknutzungsbestätigung" at bounding box center [194, 286] width 8 height 8
click at [245, 211] on button "Untertitel" at bounding box center [343, 211] width 306 height 25
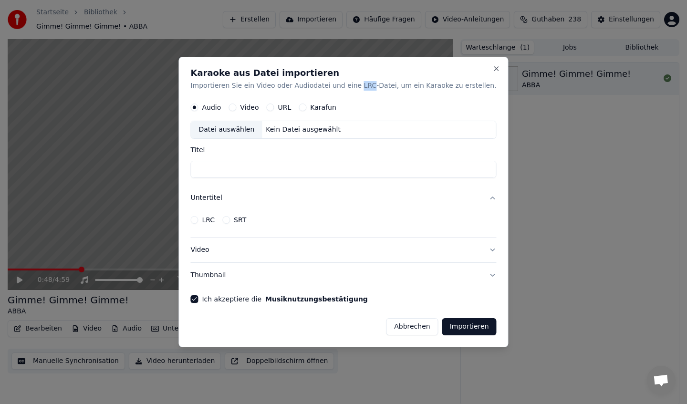
click at [198, 222] on button "LRC" at bounding box center [194, 220] width 8 height 8
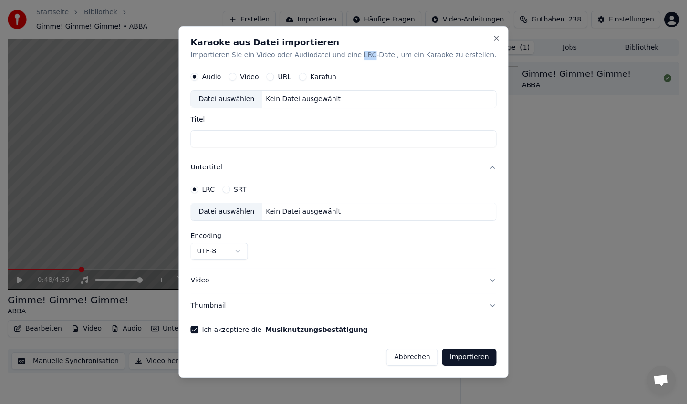
click at [232, 246] on button "UTF-8" at bounding box center [218, 251] width 57 height 17
click at [291, 236] on body "**********" at bounding box center [343, 202] width 687 height 404
click at [229, 236] on label "Encoding" at bounding box center [218, 235] width 57 height 7
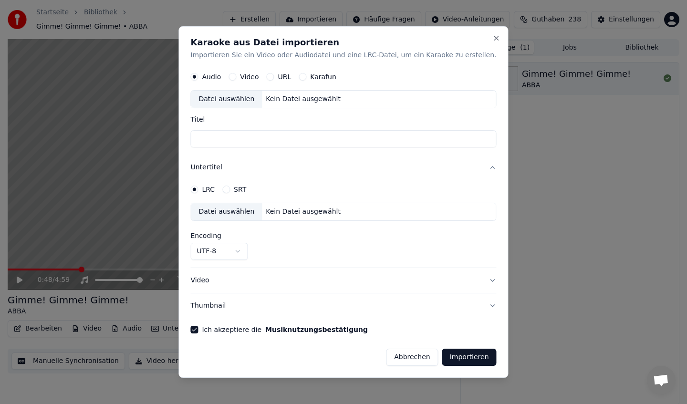
click at [228, 252] on button "UTF-8" at bounding box center [218, 251] width 57 height 17
drag, startPoint x: 209, startPoint y: 272, endPoint x: 215, endPoint y: 230, distance: 42.9
click at [215, 230] on body "**********" at bounding box center [343, 202] width 687 height 404
drag, startPoint x: 204, startPoint y: 233, endPoint x: 239, endPoint y: 236, distance: 35.0
click at [239, 236] on body "**********" at bounding box center [343, 202] width 687 height 404
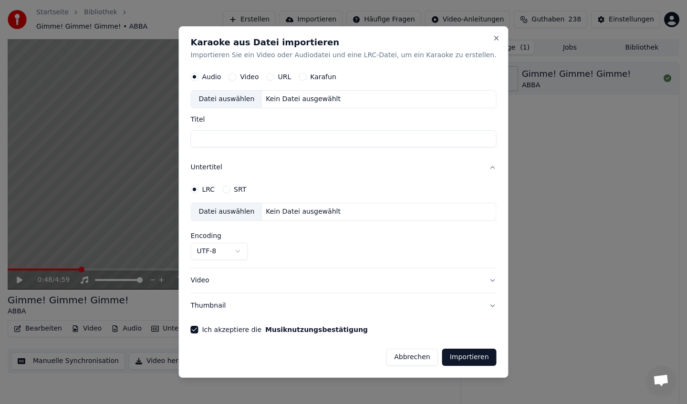
click at [238, 99] on div "Datei auswählen" at bounding box center [226, 99] width 71 height 17
click at [228, 212] on div "Datei auswählen" at bounding box center [226, 212] width 71 height 17
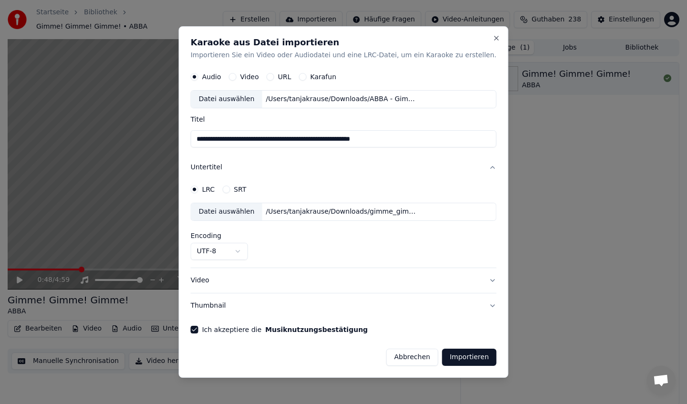
click at [215, 139] on input "**********" at bounding box center [343, 139] width 306 height 17
drag, startPoint x: 409, startPoint y: 139, endPoint x: 488, endPoint y: 138, distance: 78.7
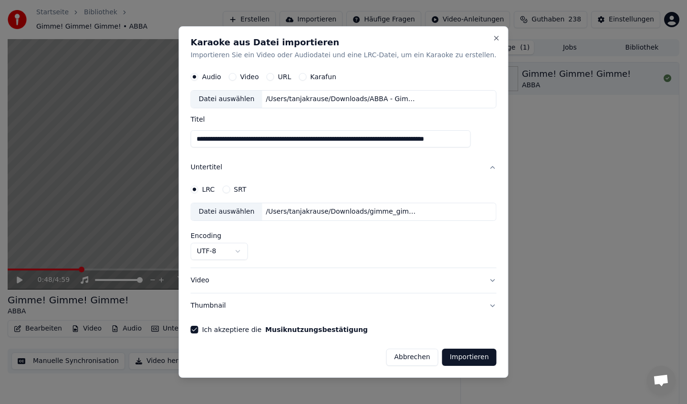
click at [488, 138] on div "**********" at bounding box center [343, 202] width 330 height 352
type input "**********"
click at [279, 281] on button "Video" at bounding box center [343, 280] width 306 height 25
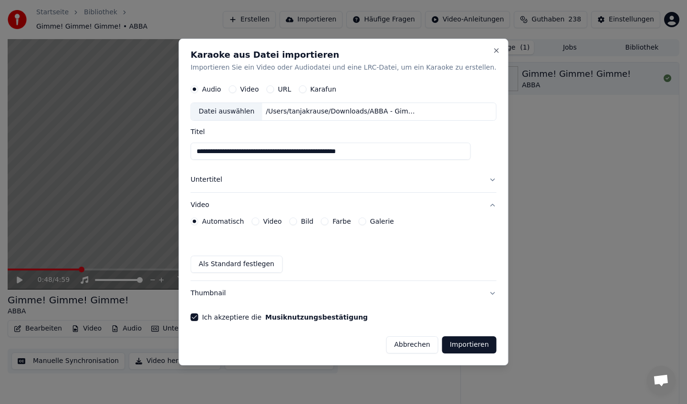
click at [278, 222] on label "Video" at bounding box center [272, 221] width 19 height 7
click at [259, 222] on button "Video" at bounding box center [255, 222] width 8 height 8
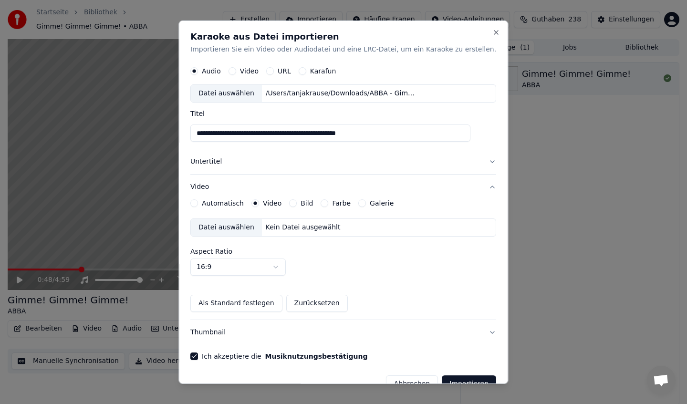
click at [297, 204] on button "Bild" at bounding box center [294, 203] width 8 height 8
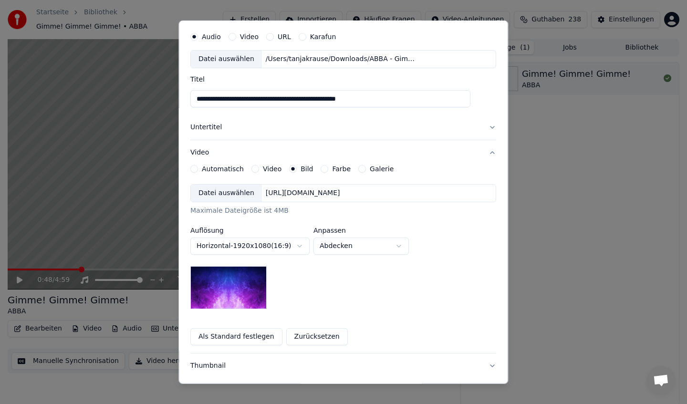
scroll to position [45, 0]
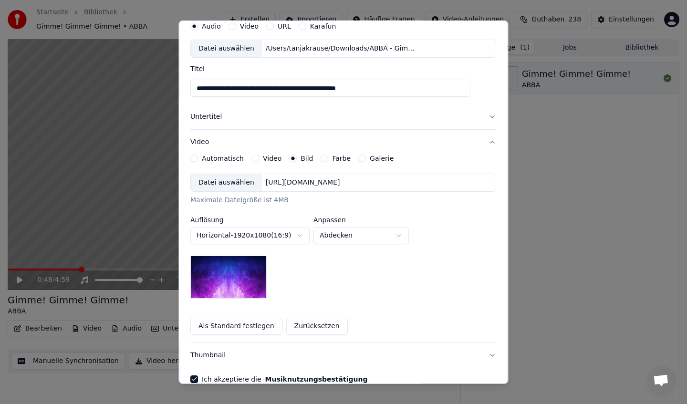
click at [198, 161] on button "Automatisch" at bounding box center [194, 159] width 8 height 8
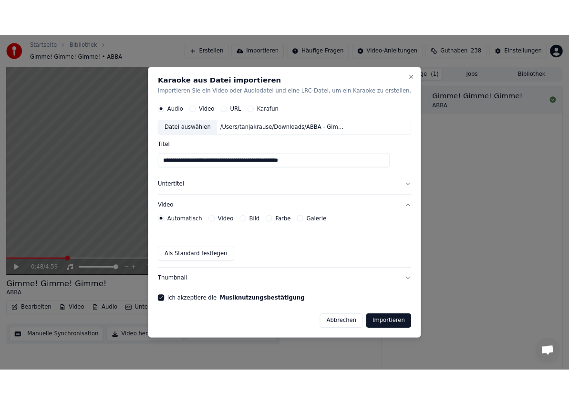
scroll to position [0, 0]
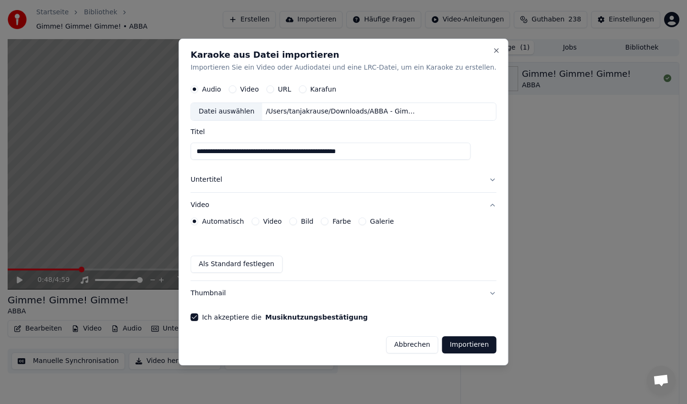
click at [224, 297] on button "Thumbnail" at bounding box center [343, 293] width 306 height 25
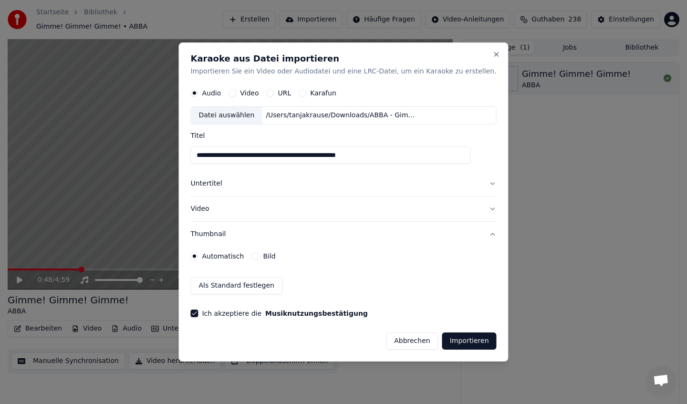
click at [450, 340] on button "Importieren" at bounding box center [469, 341] width 54 height 17
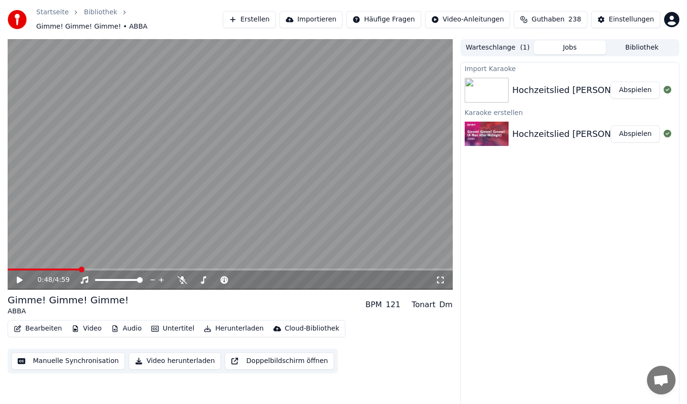
click at [633, 84] on button "Abspielen" at bounding box center [635, 90] width 49 height 17
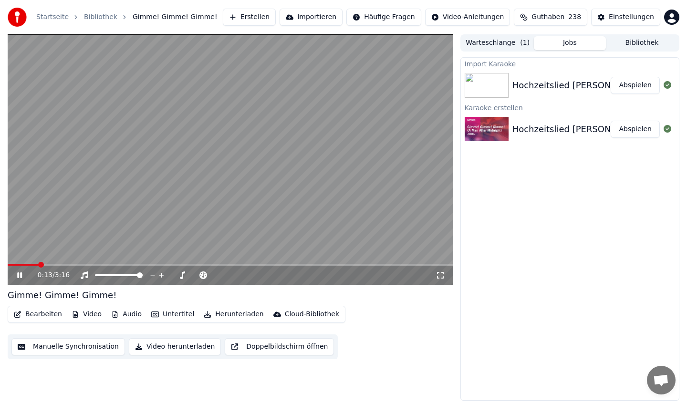
click at [113, 264] on span at bounding box center [230, 265] width 445 height 2
click at [22, 272] on icon at bounding box center [26, 276] width 22 height 8
click at [507, 64] on div "Import Karaoke" at bounding box center [570, 63] width 218 height 11
click at [505, 64] on div "Import Karaoke" at bounding box center [570, 63] width 218 height 11
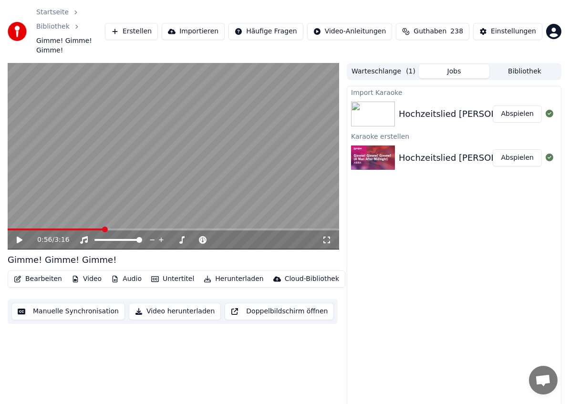
click at [509, 33] on button "Einstellungen" at bounding box center [507, 31] width 69 height 17
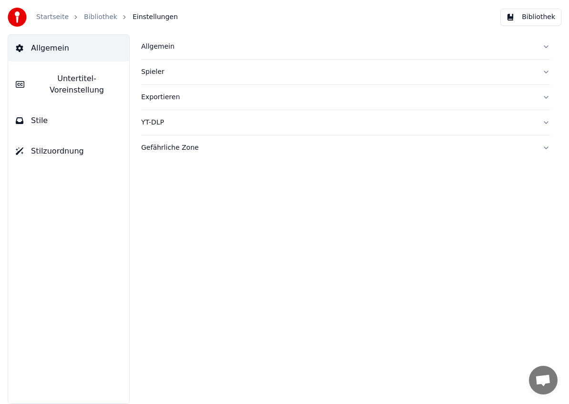
click at [156, 49] on div "Allgemein" at bounding box center [338, 47] width 394 height 10
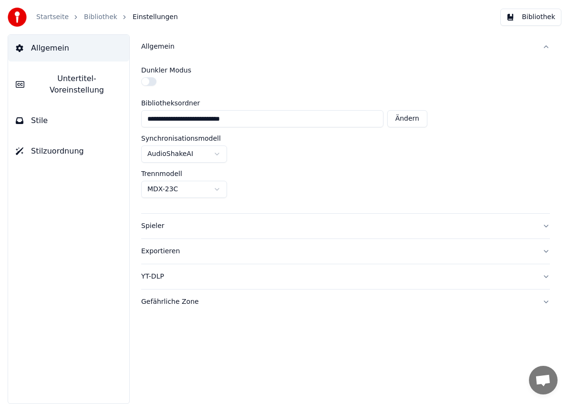
click at [192, 159] on html "**********" at bounding box center [284, 202] width 569 height 404
click at [166, 227] on div "Spieler" at bounding box center [338, 226] width 394 height 10
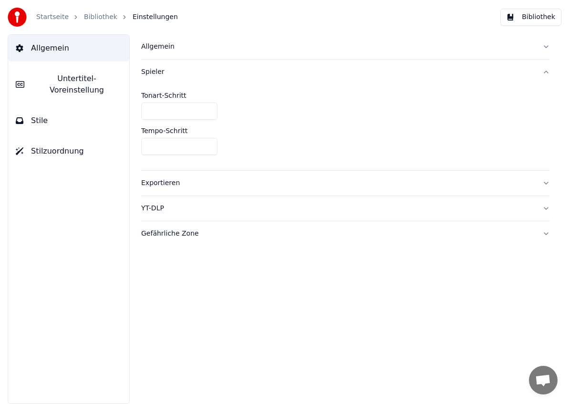
click at [163, 190] on button "Exportieren" at bounding box center [345, 183] width 409 height 25
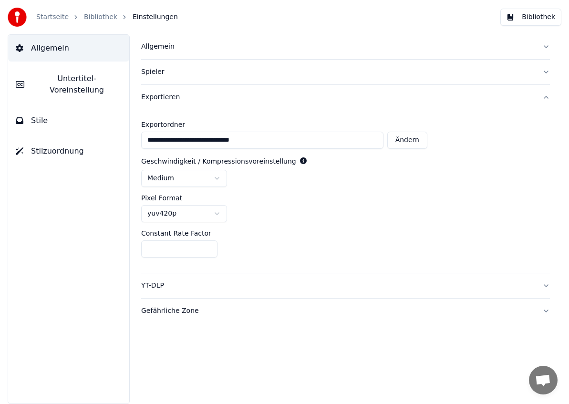
click at [156, 284] on div "YT-DLP" at bounding box center [338, 286] width 394 height 10
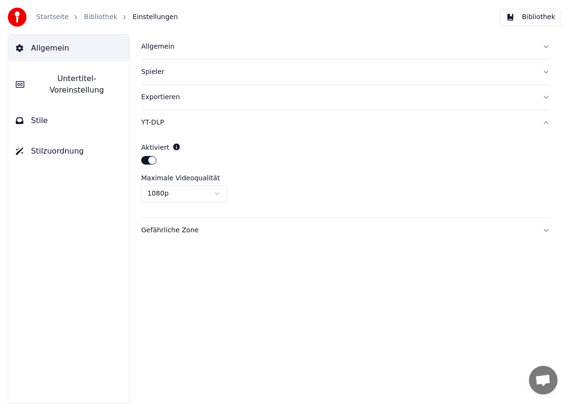
click at [178, 233] on div "Gefährliche Zone" at bounding box center [338, 231] width 394 height 10
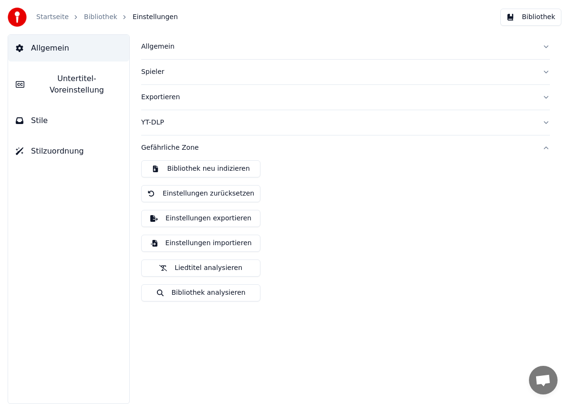
click at [70, 85] on button "Untertitel-Voreinstellung" at bounding box center [68, 84] width 121 height 38
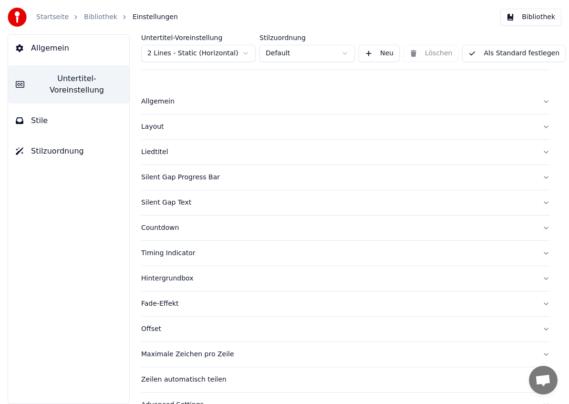
click at [178, 246] on button "Timing Indicator" at bounding box center [345, 253] width 409 height 25
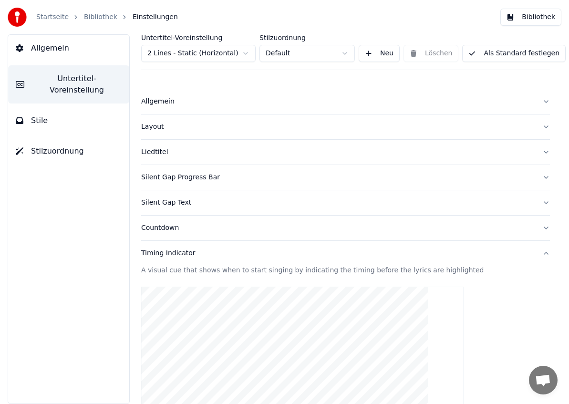
click at [166, 105] on div "Allgemein" at bounding box center [338, 102] width 394 height 10
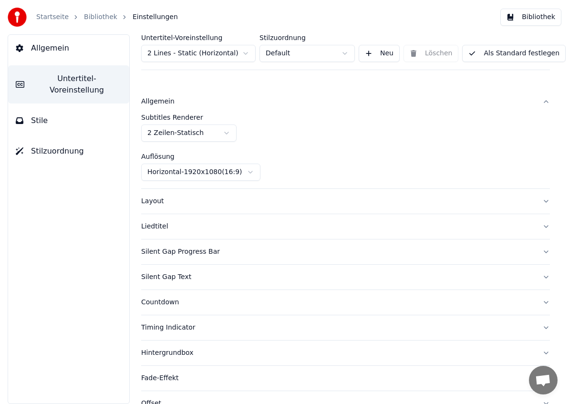
click at [171, 205] on div "Layout" at bounding box center [338, 202] width 394 height 10
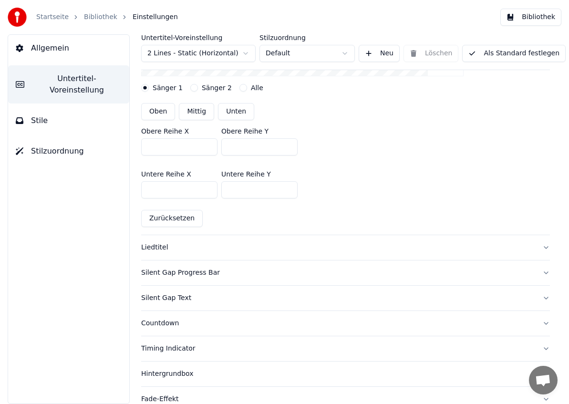
scroll to position [264, 0]
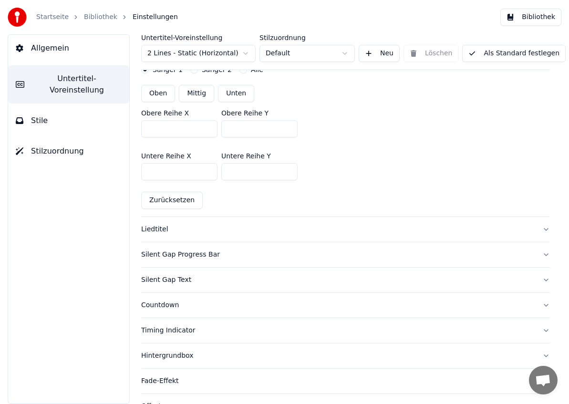
click at [184, 238] on button "Liedtitel" at bounding box center [345, 229] width 409 height 25
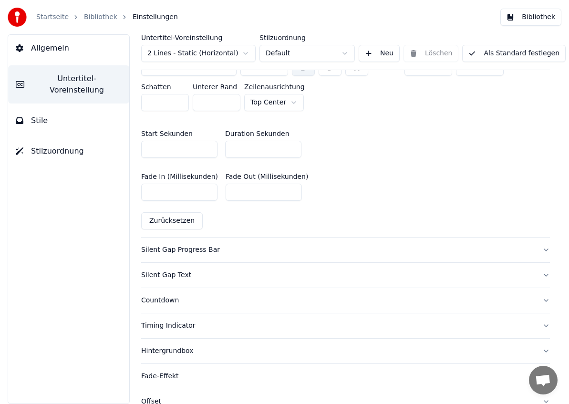
scroll to position [508, 0]
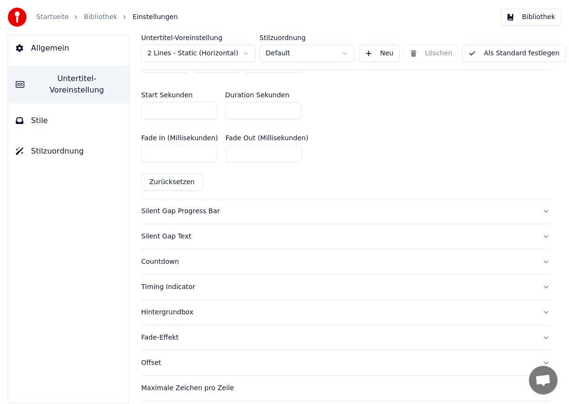
click at [160, 258] on div "Countdown" at bounding box center [338, 262] width 394 height 10
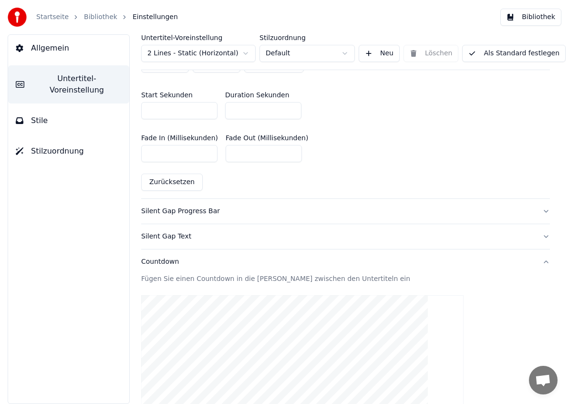
scroll to position [169, 0]
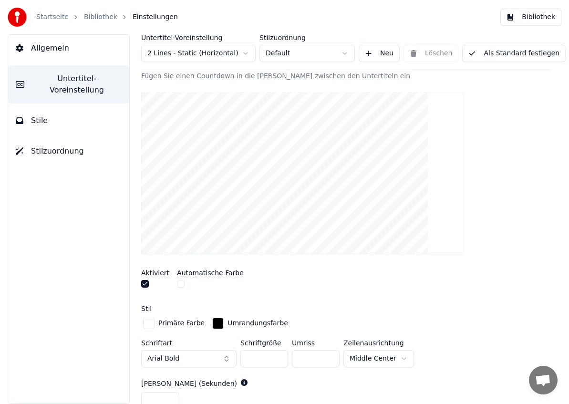
click at [81, 54] on button "Allgemein" at bounding box center [68, 48] width 121 height 27
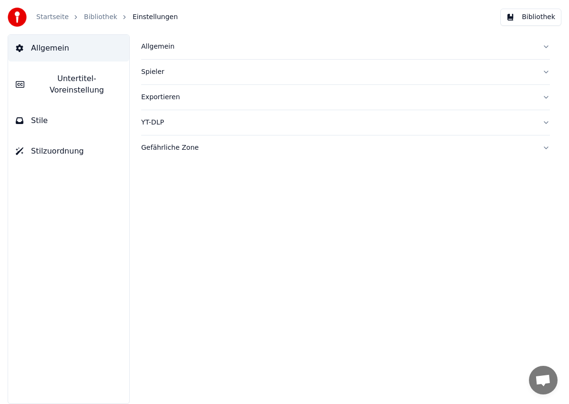
scroll to position [0, 0]
click at [156, 126] on div "YT-DLP" at bounding box center [338, 123] width 394 height 10
click at [92, 16] on link "Bibliothek" at bounding box center [100, 17] width 33 height 10
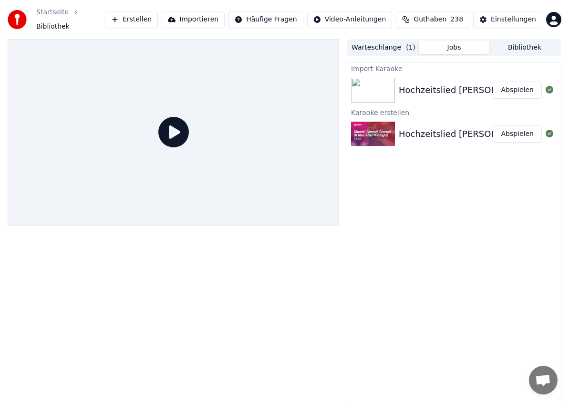
click at [145, 20] on button "Erstellen" at bounding box center [131, 19] width 53 height 17
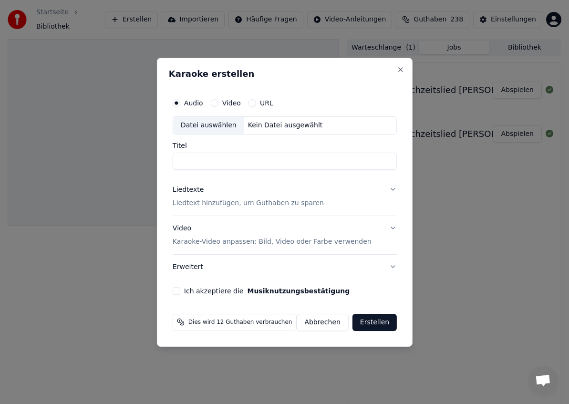
click at [253, 203] on p "Liedtext hinzufügen, um Guthaben zu sparen" at bounding box center [247, 204] width 151 height 10
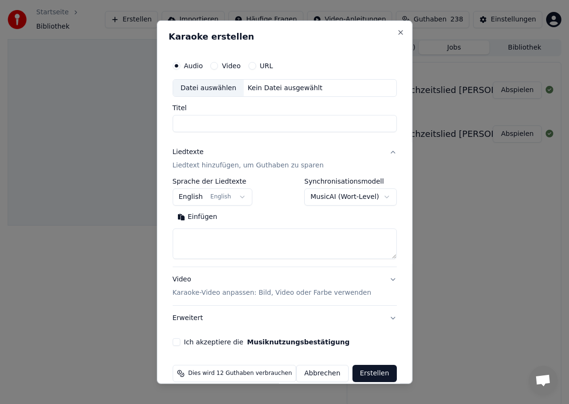
click at [203, 219] on button "Einfügen" at bounding box center [197, 216] width 50 height 15
type textarea "**********"
click at [203, 219] on button "Löschen" at bounding box center [195, 216] width 47 height 15
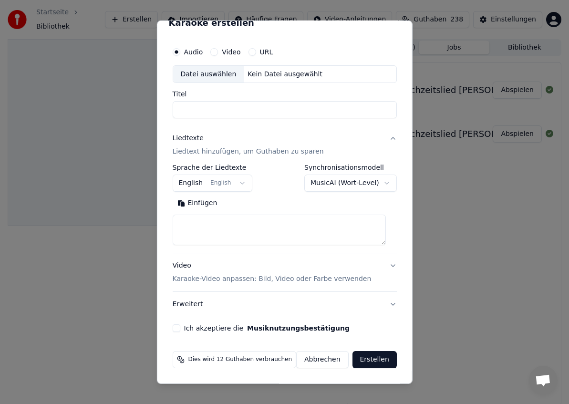
click at [257, 282] on p "Karaoke-Video anpassen: Bild, Video oder Farbe verwenden" at bounding box center [271, 279] width 199 height 10
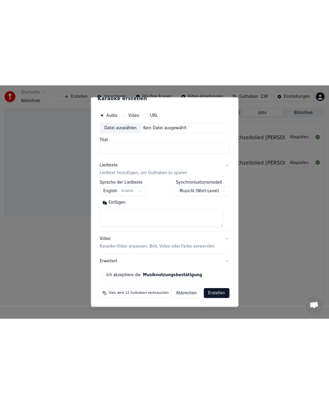
scroll to position [0, 0]
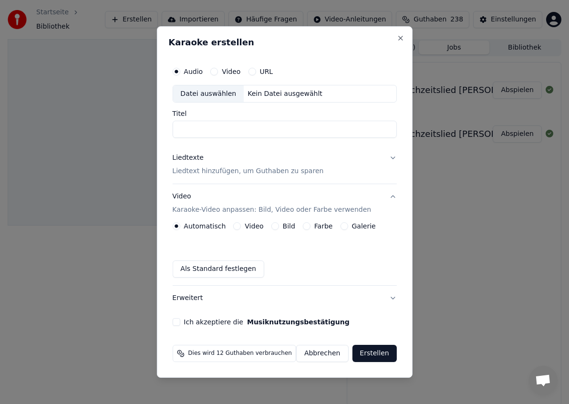
click at [198, 293] on button "Erweitert" at bounding box center [284, 298] width 224 height 25
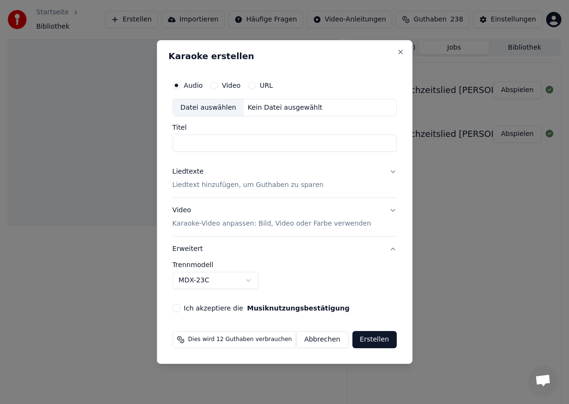
click at [229, 275] on body "**********" at bounding box center [284, 202] width 569 height 404
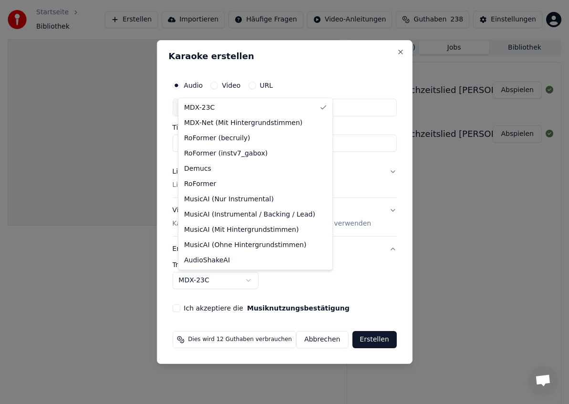
click at [359, 84] on div at bounding box center [284, 202] width 569 height 404
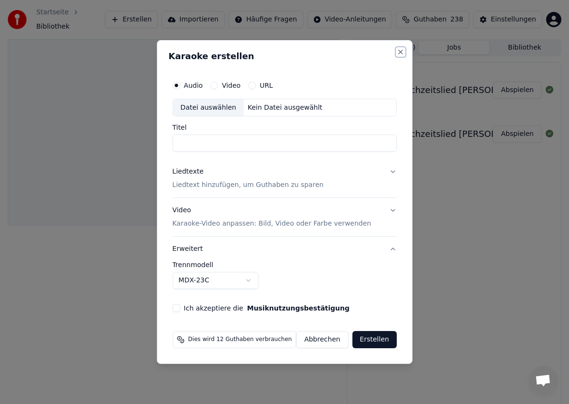
click at [397, 52] on button "Close" at bounding box center [401, 52] width 8 height 8
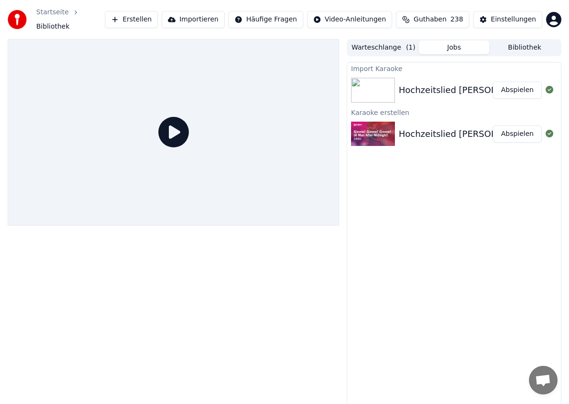
click at [214, 17] on button "Importieren" at bounding box center [193, 19] width 63 height 17
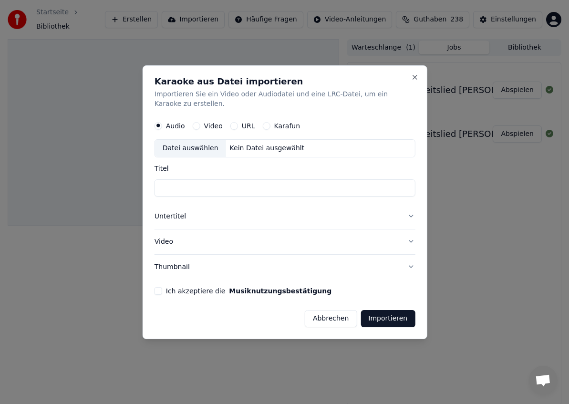
click at [228, 219] on button "Untertitel" at bounding box center [284, 216] width 261 height 25
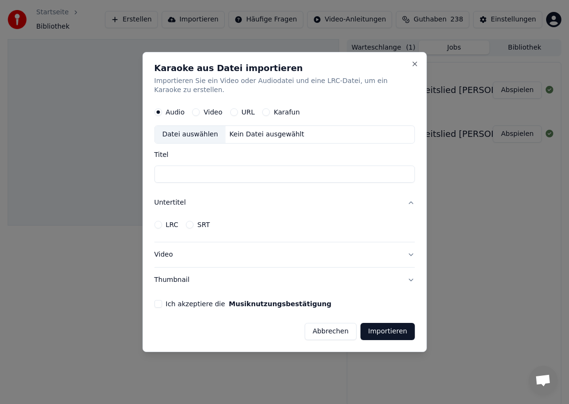
click at [168, 226] on label "LRC" at bounding box center [172, 224] width 13 height 7
click at [162, 226] on button "LRC" at bounding box center [158, 225] width 8 height 8
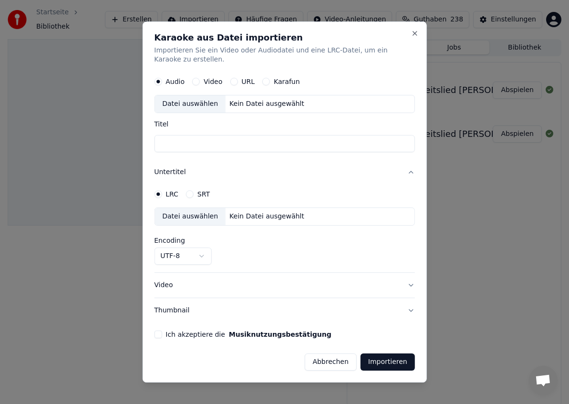
click at [206, 296] on button "Video" at bounding box center [284, 285] width 261 height 25
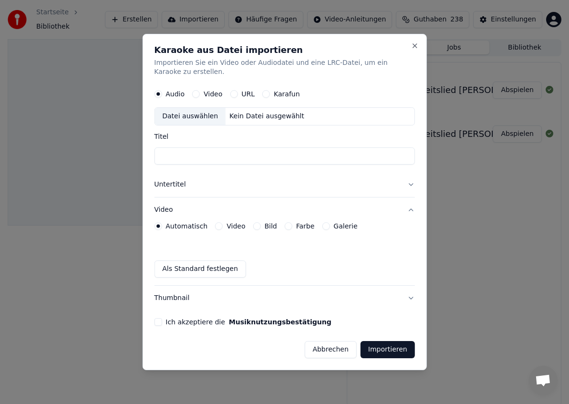
click at [334, 355] on button "Abbrechen" at bounding box center [330, 349] width 52 height 17
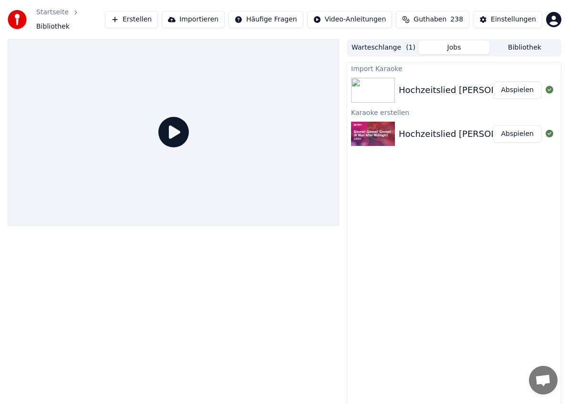
click at [462, 86] on div "Hochzeitslied [PERSON_NAME] & [PERSON_NAME]: ABBA - Gimme! Gimme! Gimme!" at bounding box center [580, 90] width 362 height 13
click at [392, 106] on div "Karaoke erstellen" at bounding box center [454, 111] width 214 height 11
click at [403, 65] on div "Import Karaoke" at bounding box center [454, 68] width 214 height 11
click at [425, 74] on div "Hochzeitslied [PERSON_NAME] & [PERSON_NAME]: ABBA - Gimme! Gimme! Gimme! Abspie…" at bounding box center [454, 90] width 214 height 32
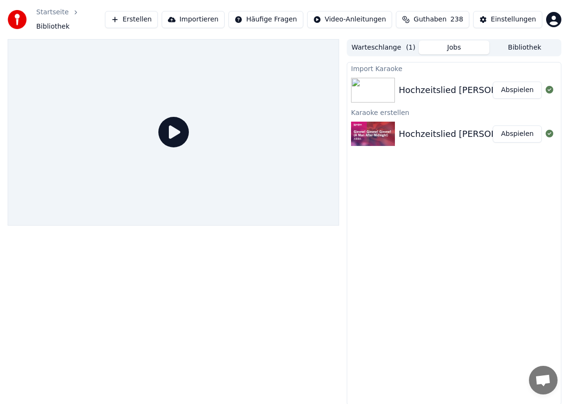
click at [425, 74] on div "Hochzeitslied [PERSON_NAME] & [PERSON_NAME]: ABBA - Gimme! Gimme! Gimme! Abspie…" at bounding box center [454, 90] width 214 height 32
click at [406, 64] on div "Import Karaoke" at bounding box center [454, 68] width 214 height 11
click at [405, 127] on div "Hochzeitslied [PERSON_NAME] & [PERSON_NAME]! Gimme! Gimme! - ABBA" at bounding box center [561, 133] width 325 height 13
click at [417, 63] on div "Import Karaoke" at bounding box center [454, 68] width 214 height 11
click at [70, 22] on span "Bibliothek" at bounding box center [52, 27] width 33 height 10
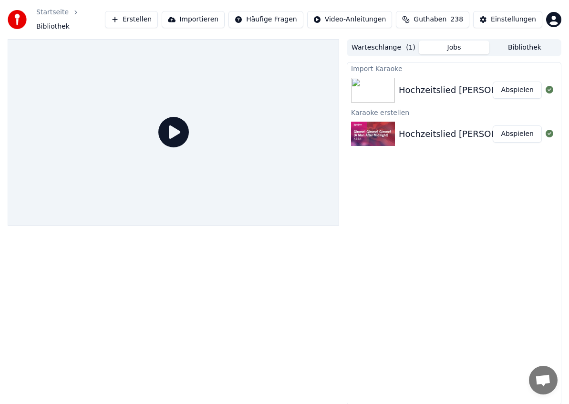
click at [382, 41] on button "Warteschlange ( 1 )" at bounding box center [383, 48] width 71 height 14
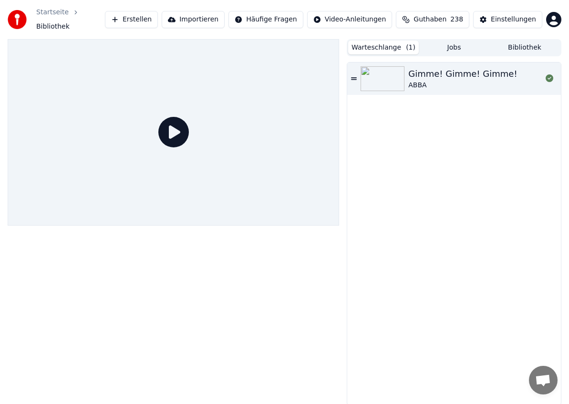
click at [449, 42] on button "Jobs" at bounding box center [454, 48] width 71 height 14
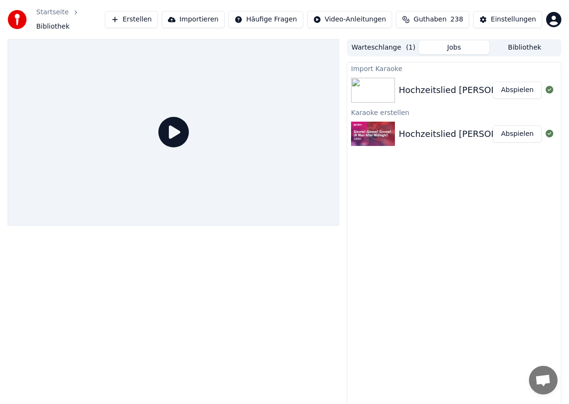
click at [526, 42] on button "Bibliothek" at bounding box center [525, 48] width 71 height 14
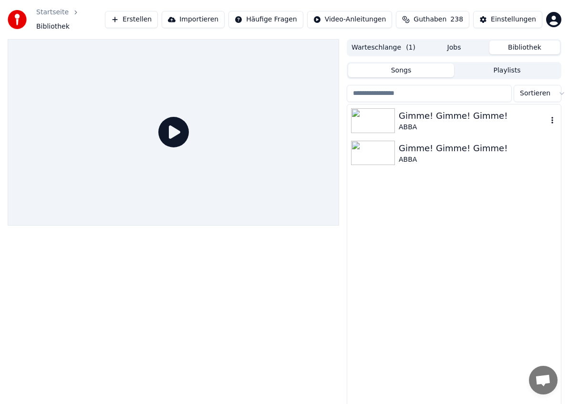
click at [419, 112] on div "Gimme! Gimme! Gimme!" at bounding box center [473, 115] width 149 height 13
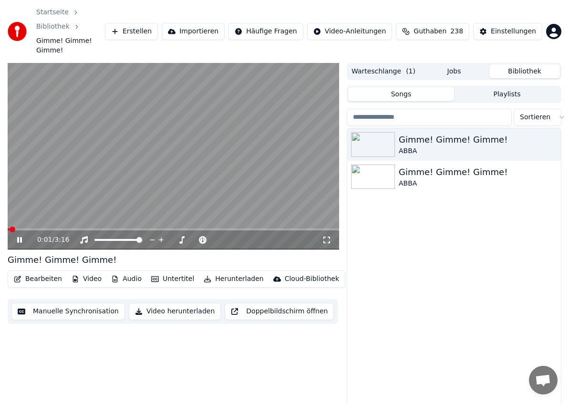
click at [45, 272] on button "Bearbeiten" at bounding box center [38, 278] width 56 height 13
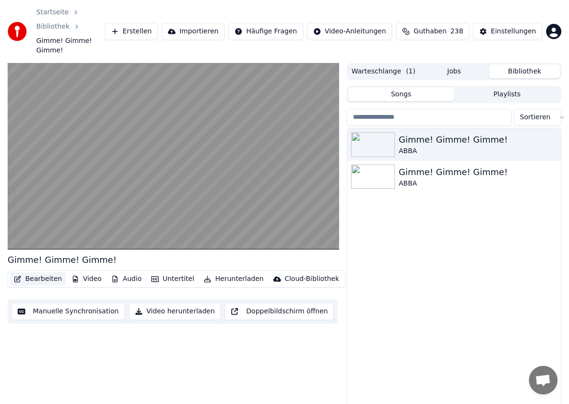
click at [45, 272] on button "Bearbeiten" at bounding box center [38, 278] width 56 height 13
click at [48, 303] on button "Manuelle Synchronisation" at bounding box center [68, 311] width 114 height 17
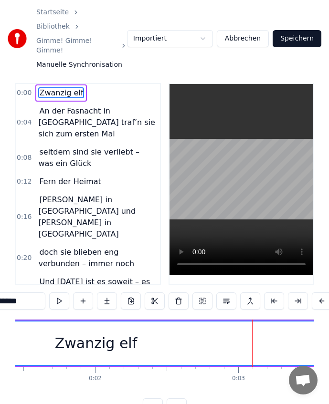
scroll to position [12, 0]
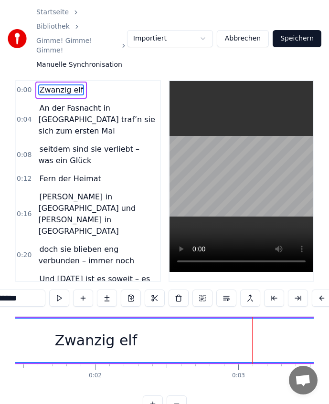
click at [74, 84] on span "Zwanzig elf" at bounding box center [61, 89] width 46 height 11
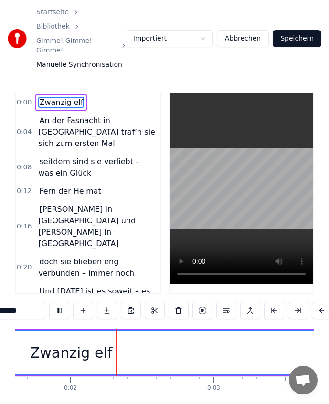
scroll to position [0, 236]
click at [60, 97] on span "Zwanzig elf" at bounding box center [61, 102] width 46 height 11
click at [155, 31] on html "Startseite Bibliothek Gimme! Gimme! Gimme! Manuelle Synchronisation Importiert …" at bounding box center [164, 220] width 329 height 440
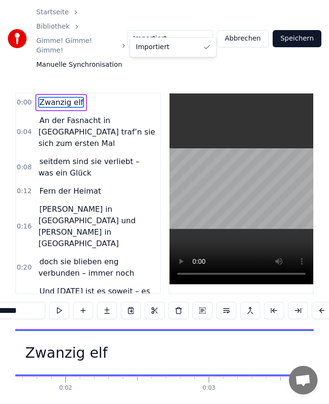
click at [155, 31] on html "Startseite Bibliothek Gimme! Gimme! Gimme! Manuelle Synchronisation Importiert …" at bounding box center [164, 220] width 329 height 440
click at [242, 30] on button "Abbrechen" at bounding box center [243, 38] width 52 height 17
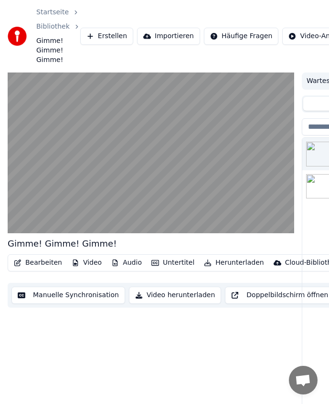
click at [123, 263] on button "Audio" at bounding box center [126, 262] width 38 height 13
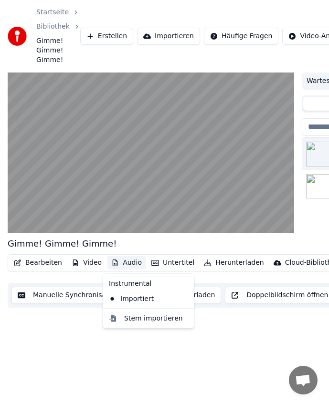
click at [123, 263] on button "Audio" at bounding box center [126, 262] width 38 height 13
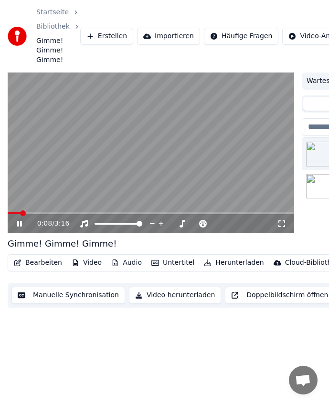
click at [58, 158] on video at bounding box center [151, 153] width 286 height 161
click at [73, 296] on button "Manuelle Synchronisation" at bounding box center [68, 295] width 114 height 17
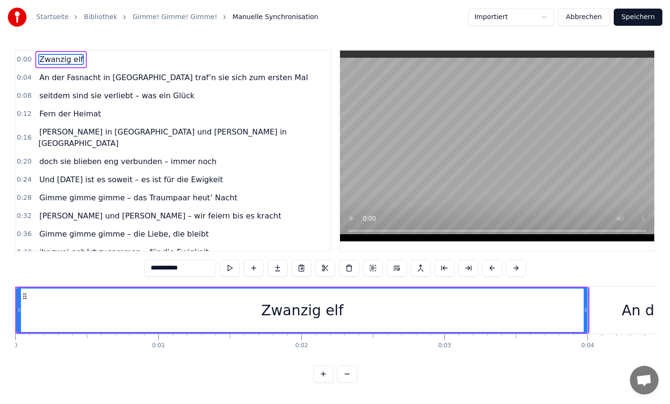
click at [586, 18] on button "Abbrechen" at bounding box center [584, 17] width 52 height 17
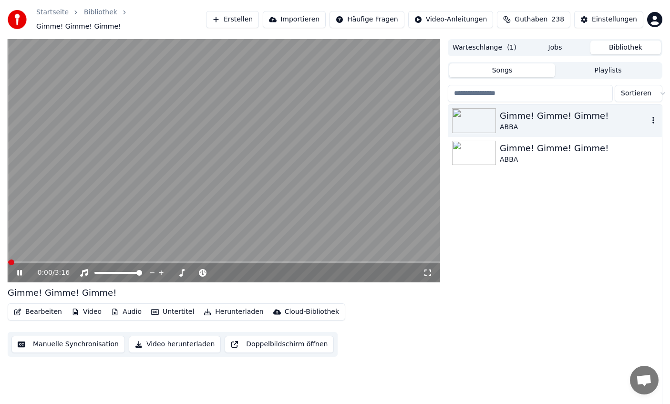
click at [527, 128] on div "Gimme! Gimme! Gimme! ABBA" at bounding box center [556, 120] width 214 height 32
click at [119, 308] on button "Audio" at bounding box center [126, 311] width 38 height 13
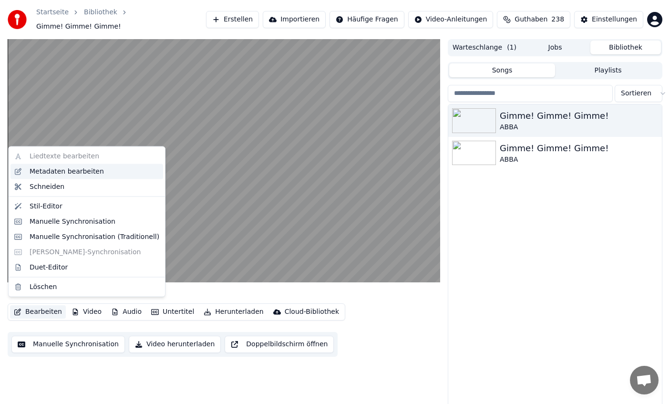
click at [72, 172] on div "Metadaten bearbeiten" at bounding box center [67, 172] width 74 height 10
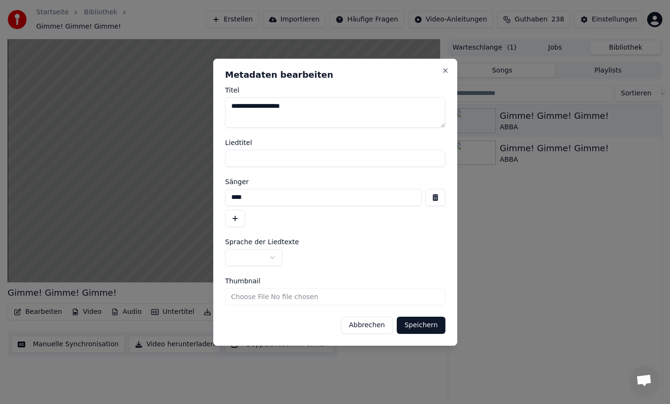
click at [359, 323] on button "Abbrechen" at bounding box center [367, 325] width 52 height 17
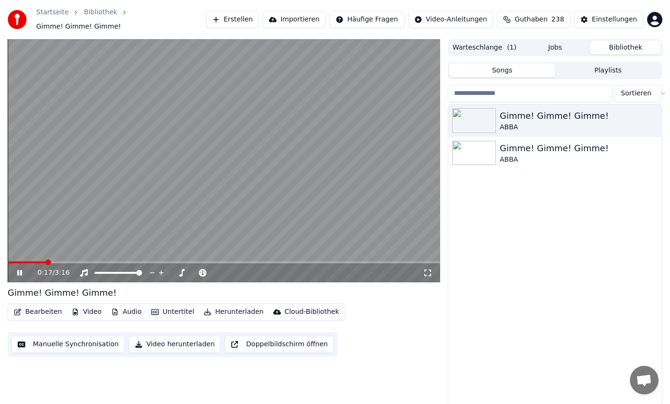
click at [300, 22] on button "Importieren" at bounding box center [294, 19] width 63 height 17
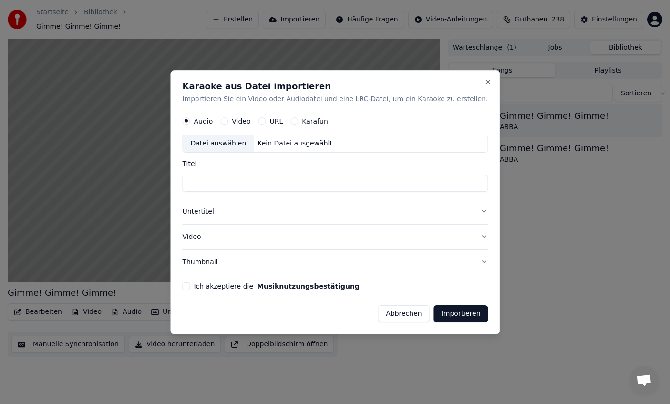
click at [230, 146] on div "Datei auswählen" at bounding box center [218, 143] width 71 height 17
type input "**********"
click at [210, 214] on button "Untertitel" at bounding box center [335, 211] width 306 height 25
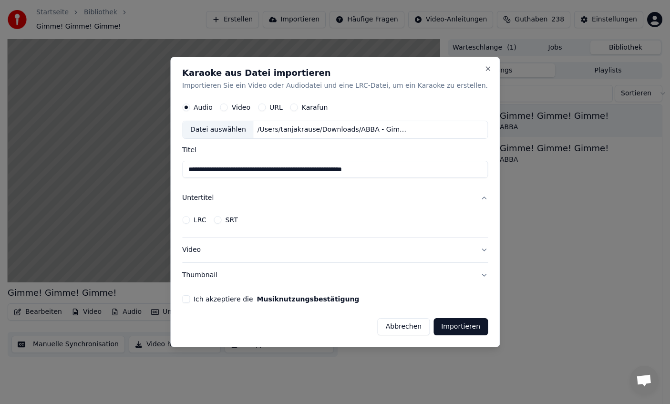
click at [207, 223] on label "LRC" at bounding box center [200, 220] width 13 height 7
click at [190, 223] on button "LRC" at bounding box center [186, 220] width 8 height 8
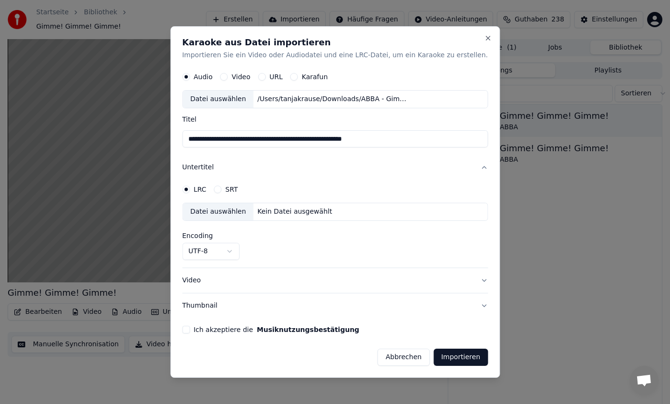
click at [251, 212] on div "Datei auswählen" at bounding box center [218, 212] width 71 height 17
click at [269, 285] on button "Video" at bounding box center [335, 280] width 306 height 25
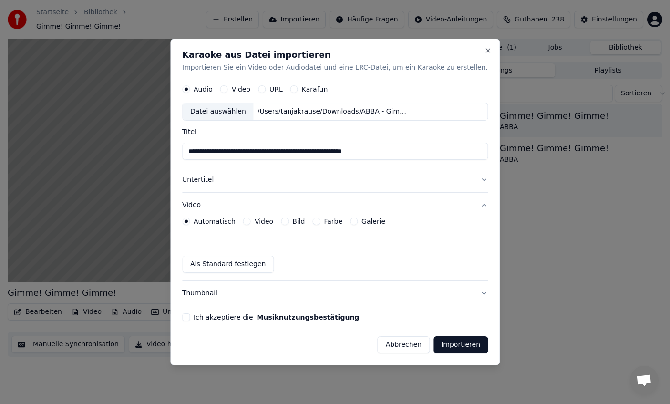
click at [268, 222] on label "Video" at bounding box center [264, 221] width 19 height 7
click at [251, 222] on button "Video" at bounding box center [247, 222] width 8 height 8
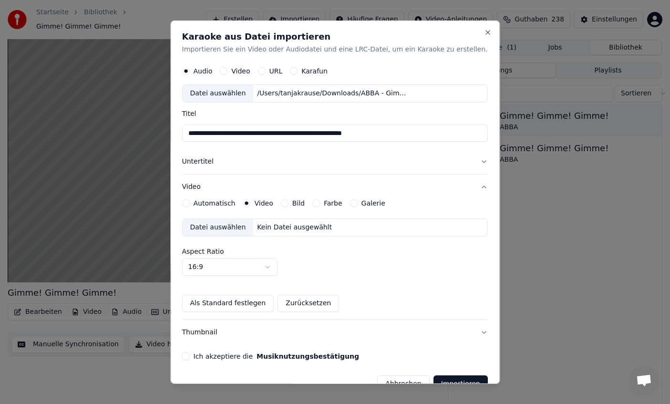
click at [289, 206] on button "Bild" at bounding box center [285, 203] width 8 height 8
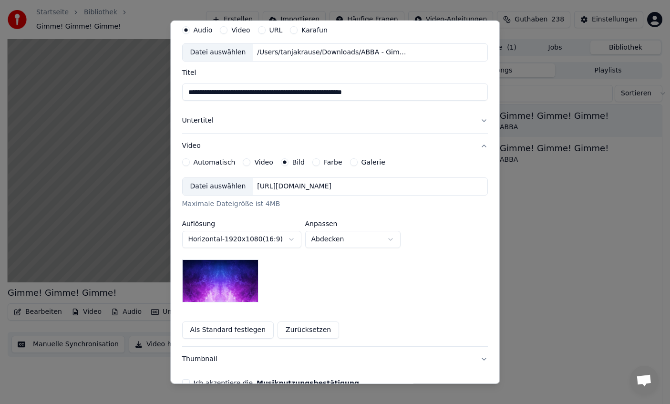
scroll to position [53, 0]
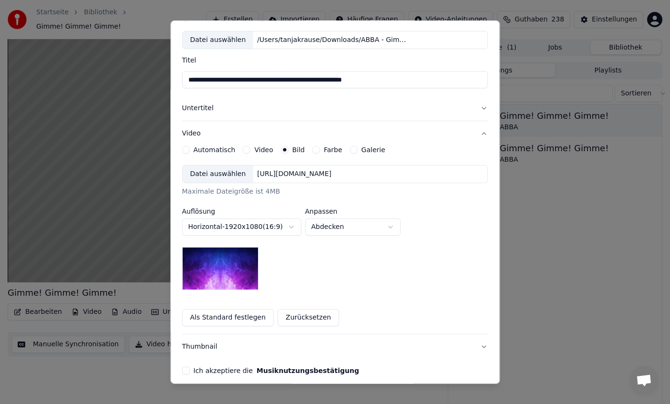
click at [219, 149] on label "Automatisch" at bounding box center [215, 149] width 42 height 7
click at [190, 149] on button "Automatisch" at bounding box center [186, 150] width 8 height 8
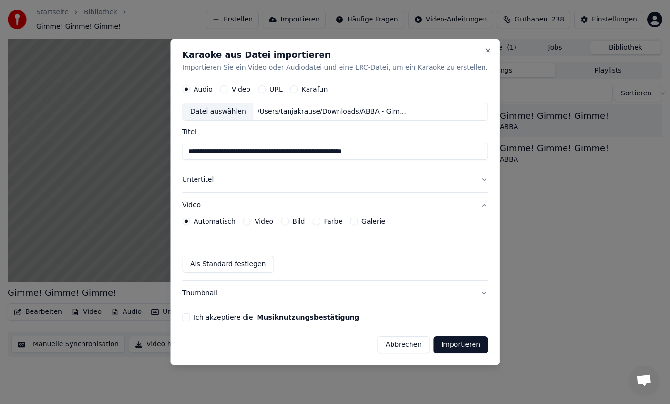
scroll to position [0, 0]
click at [251, 221] on button "Video" at bounding box center [247, 222] width 8 height 8
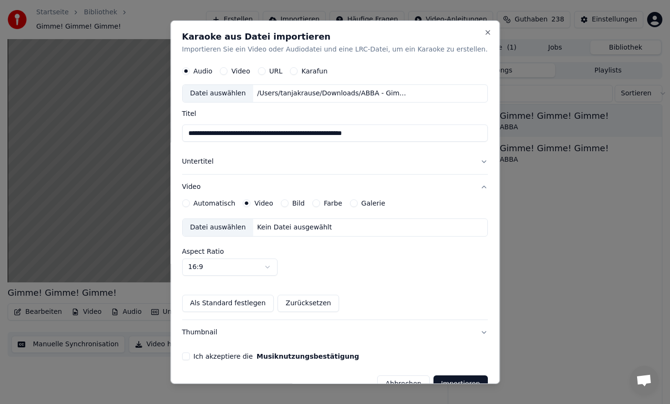
click at [331, 201] on div "Farbe" at bounding box center [328, 203] width 30 height 8
click at [320, 204] on button "Farbe" at bounding box center [317, 203] width 8 height 8
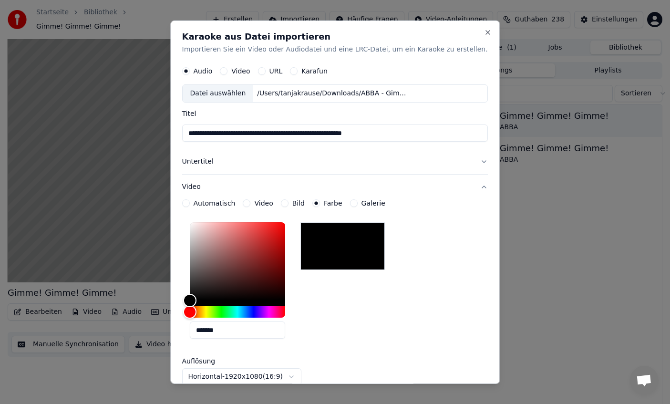
click at [237, 328] on input "*******" at bounding box center [237, 330] width 95 height 17
paste input "text"
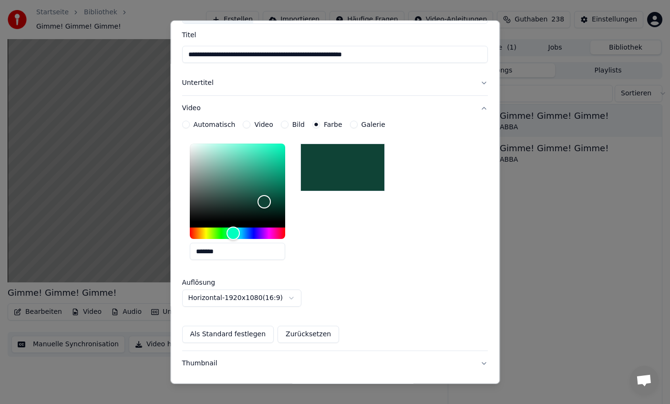
scroll to position [130, 0]
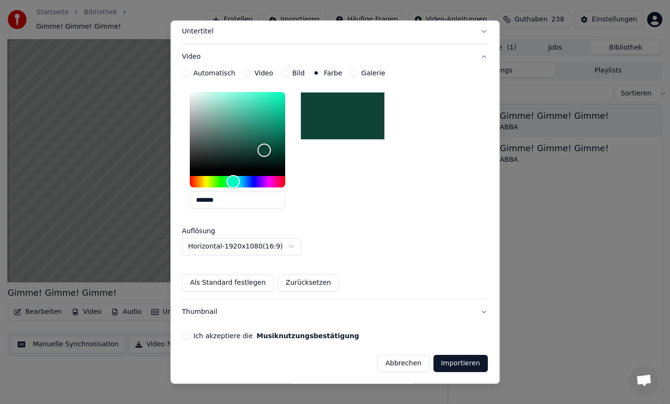
type input "*******"
click at [293, 247] on body "**********" at bounding box center [335, 202] width 670 height 404
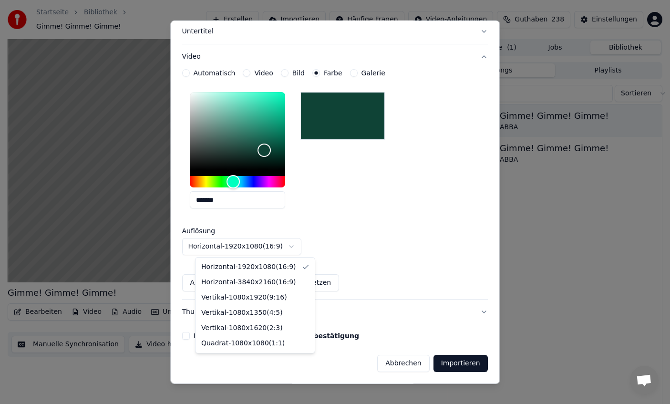
click at [366, 249] on body "**********" at bounding box center [335, 202] width 670 height 404
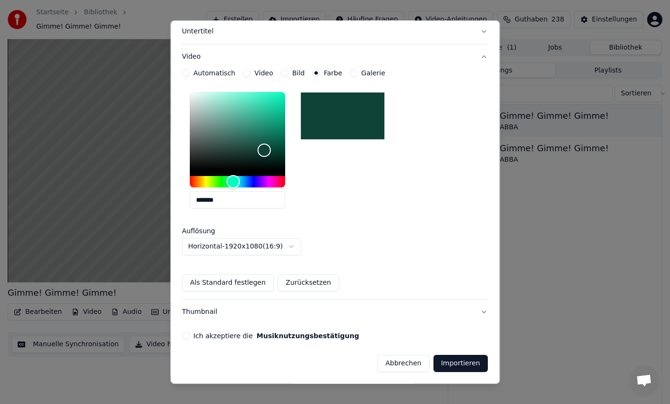
click at [190, 337] on button "Ich akzeptiere die Musiknutzungsbestätigung" at bounding box center [186, 336] width 8 height 8
click at [456, 370] on button "Importieren" at bounding box center [461, 363] width 54 height 17
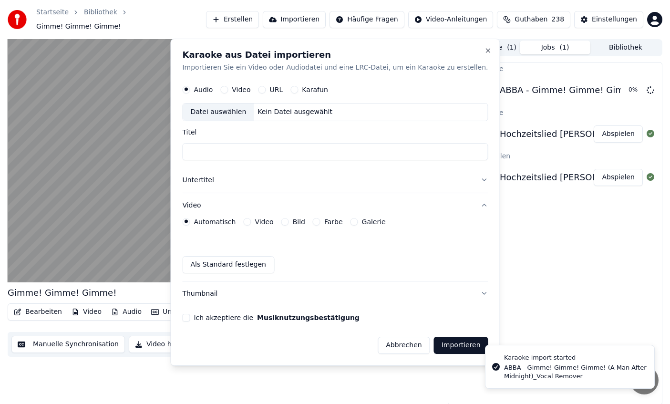
scroll to position [0, 0]
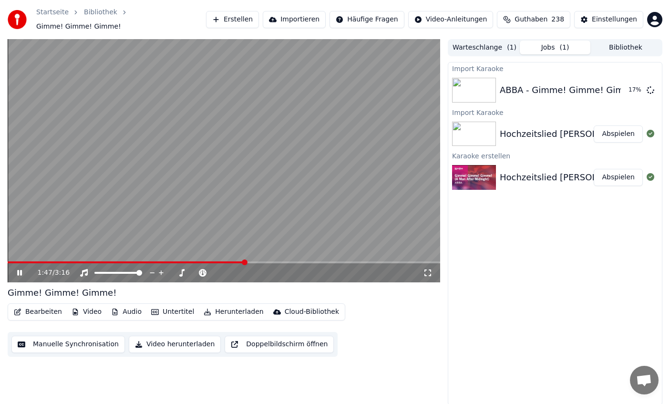
click at [222, 141] on video at bounding box center [224, 160] width 433 height 243
click at [612, 90] on button "Abspielen" at bounding box center [618, 90] width 49 height 17
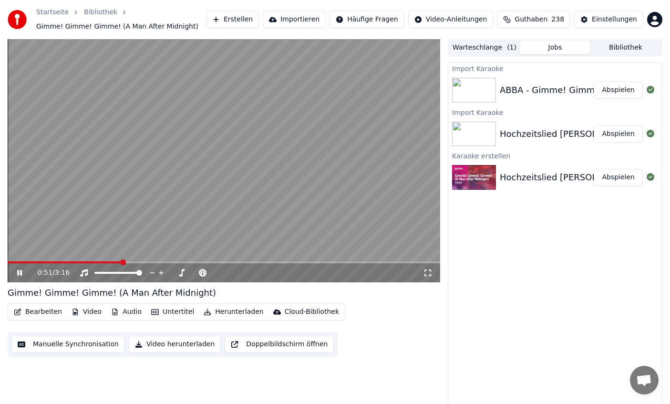
click at [24, 273] on icon at bounding box center [26, 273] width 22 height 8
click at [74, 228] on video at bounding box center [224, 160] width 433 height 243
click at [21, 271] on icon at bounding box center [19, 273] width 5 height 6
click at [304, 26] on button "Importieren" at bounding box center [294, 19] width 63 height 17
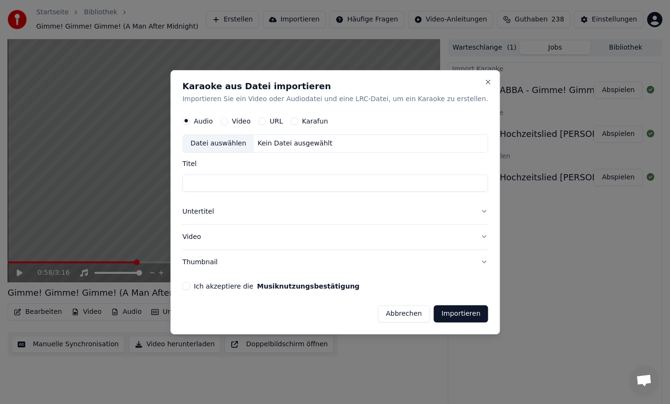
click at [236, 144] on div "Datei auswählen" at bounding box center [218, 143] width 71 height 17
click at [216, 213] on button "Untertitel" at bounding box center [335, 211] width 306 height 25
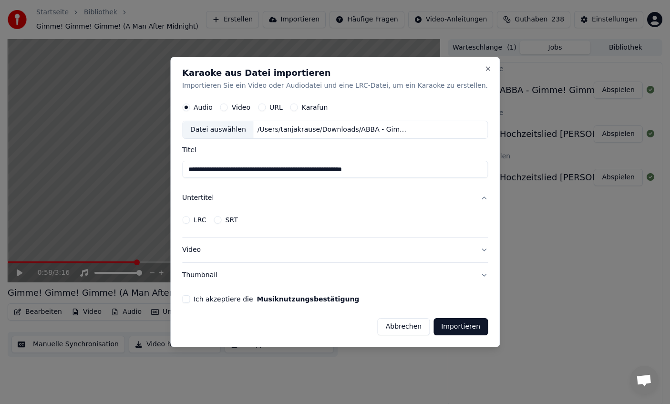
click at [190, 220] on button "LRC" at bounding box center [186, 220] width 8 height 8
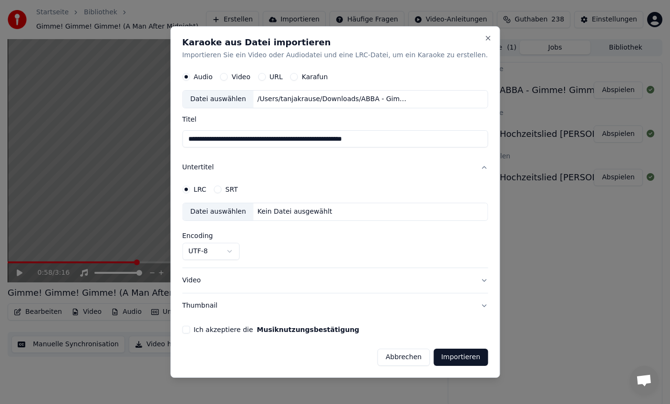
click at [234, 208] on div "Datei auswählen" at bounding box center [218, 212] width 71 height 17
click at [190, 329] on button "Ich akzeptiere die Musiknutzungsbestätigung" at bounding box center [186, 330] width 8 height 8
click at [279, 141] on input "**********" at bounding box center [335, 139] width 306 height 17
click at [202, 137] on input "**********" at bounding box center [335, 139] width 306 height 17
type input "**********"
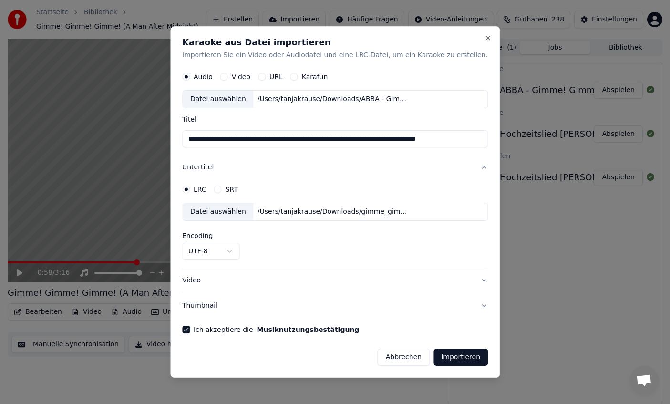
click at [458, 356] on button "Importieren" at bounding box center [461, 357] width 54 height 17
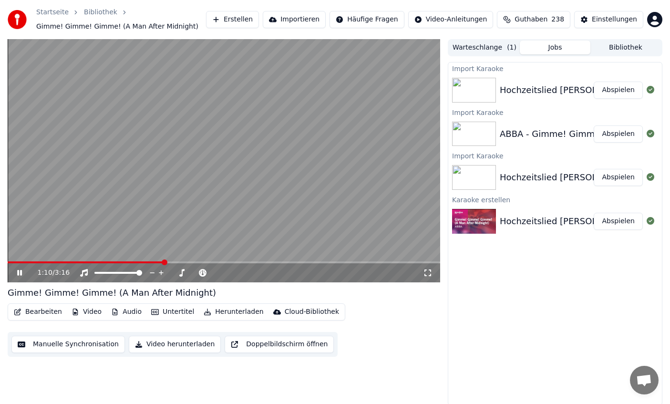
click at [18, 273] on icon at bounding box center [19, 273] width 5 height 6
click at [150, 263] on span at bounding box center [86, 262] width 157 height 2
click at [21, 273] on icon at bounding box center [20, 273] width 6 height 7
click at [21, 273] on icon at bounding box center [19, 273] width 5 height 6
click at [127, 262] on span at bounding box center [83, 262] width 150 height 2
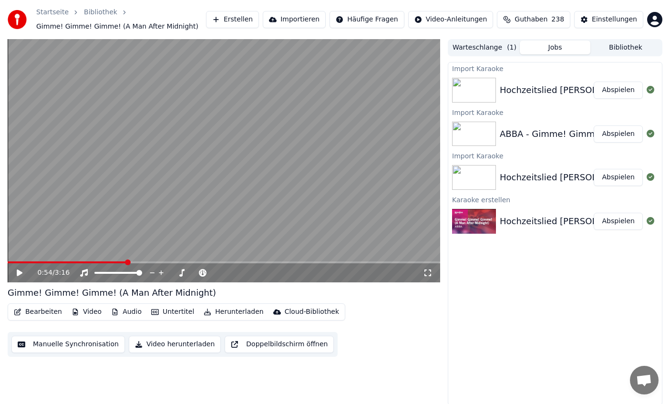
click at [96, 261] on span at bounding box center [67, 262] width 119 height 2
click at [115, 263] on span at bounding box center [224, 262] width 433 height 2
click at [132, 263] on span at bounding box center [224, 262] width 433 height 2
click at [129, 262] on span at bounding box center [224, 262] width 433 height 2
click at [320, 23] on button "Importieren" at bounding box center [294, 19] width 63 height 17
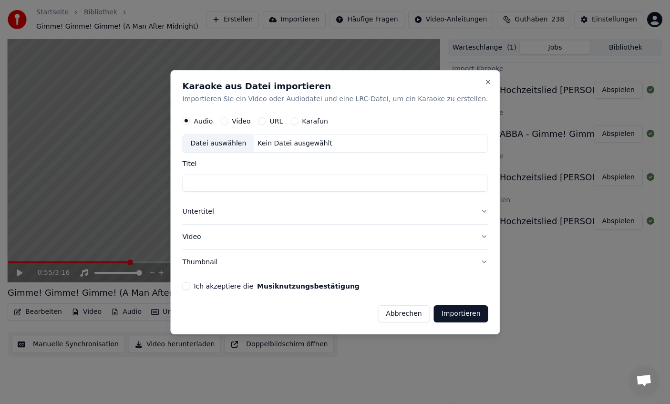
click at [239, 141] on div "Datei auswählen" at bounding box center [218, 143] width 71 height 17
type input "**********"
click at [219, 214] on button "Untertitel" at bounding box center [335, 211] width 306 height 25
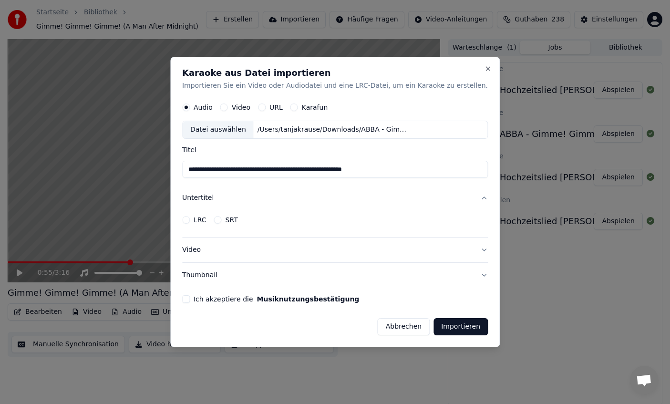
click at [202, 218] on div "LRC" at bounding box center [194, 220] width 24 height 8
click at [190, 219] on button "LRC" at bounding box center [186, 220] width 8 height 8
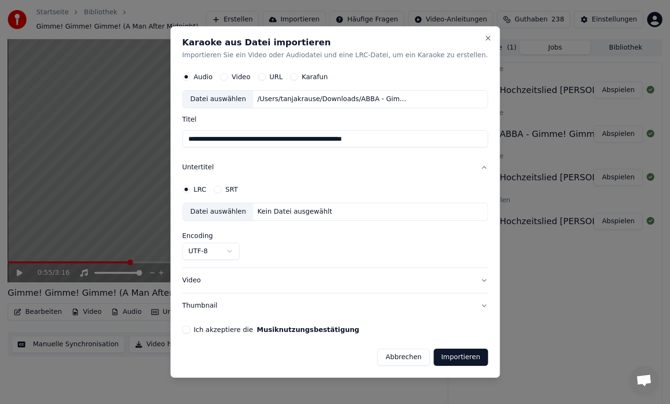
click at [248, 213] on div "Datei auswählen" at bounding box center [218, 212] width 71 height 17
click at [245, 280] on button "Video" at bounding box center [335, 280] width 306 height 25
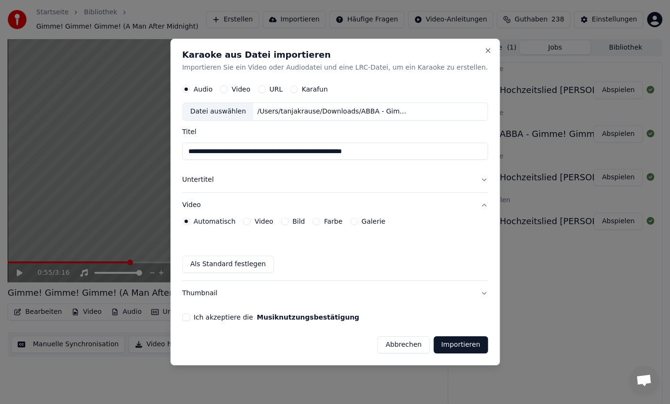
click at [343, 225] on label "Farbe" at bounding box center [333, 221] width 19 height 7
click at [320, 225] on button "Farbe" at bounding box center [317, 222] width 8 height 8
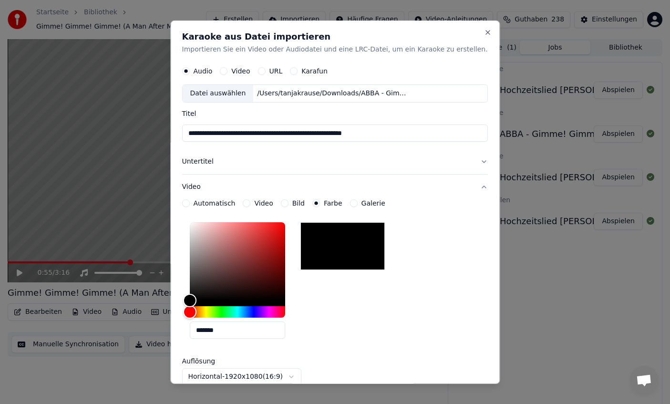
click at [240, 334] on input "*******" at bounding box center [237, 330] width 95 height 17
paste input "text"
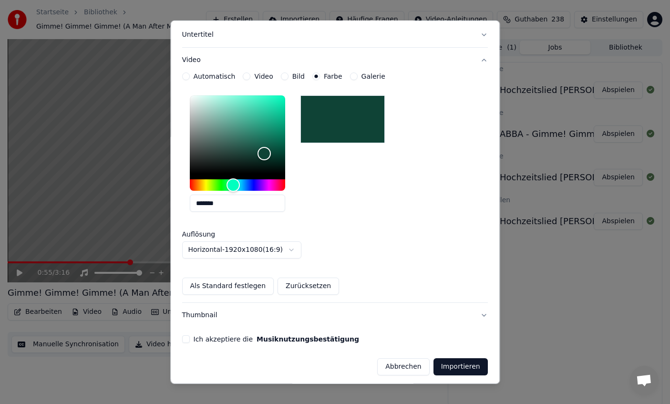
scroll to position [130, 0]
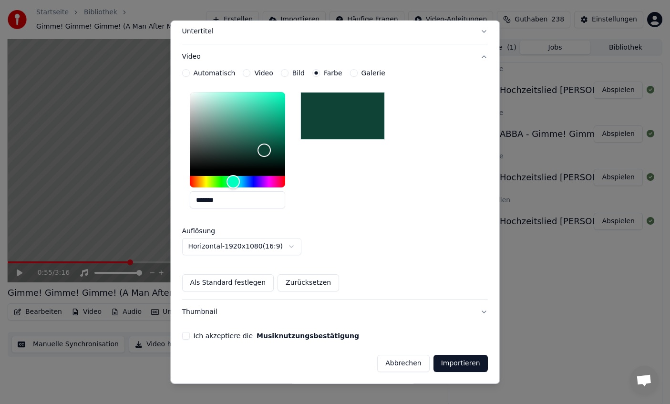
type input "*******"
click at [190, 335] on button "Ich akzeptiere die Musiknutzungsbestätigung" at bounding box center [186, 336] width 8 height 8
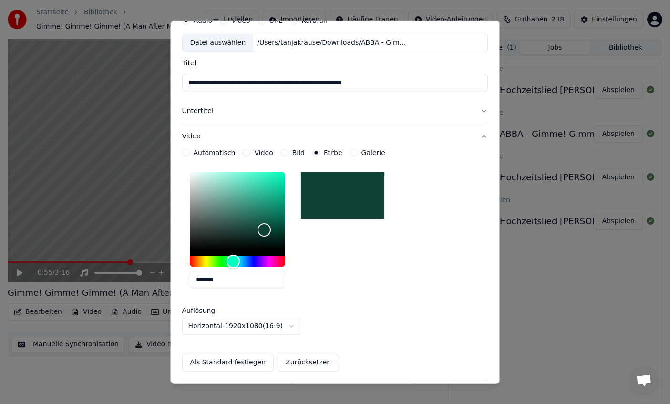
scroll to position [0, 0]
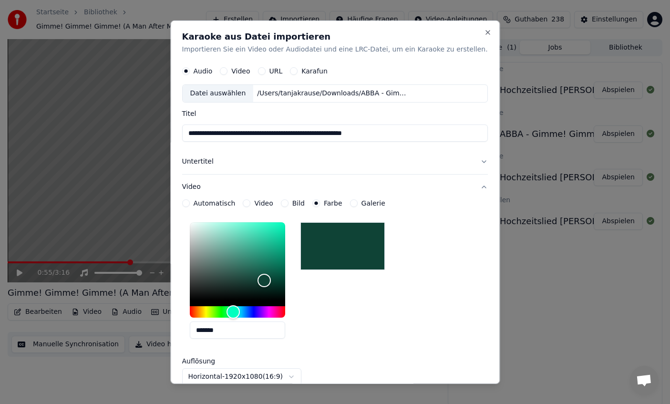
click at [232, 165] on button "Untertitel" at bounding box center [335, 161] width 306 height 25
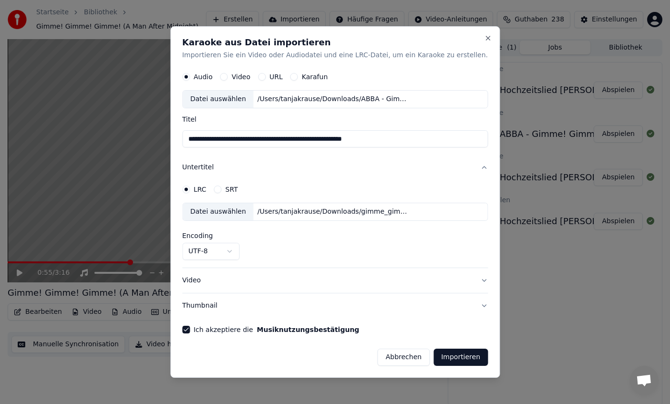
click at [202, 140] on input "**********" at bounding box center [335, 139] width 306 height 17
type input "**********"
click at [464, 357] on button "Importieren" at bounding box center [461, 357] width 54 height 17
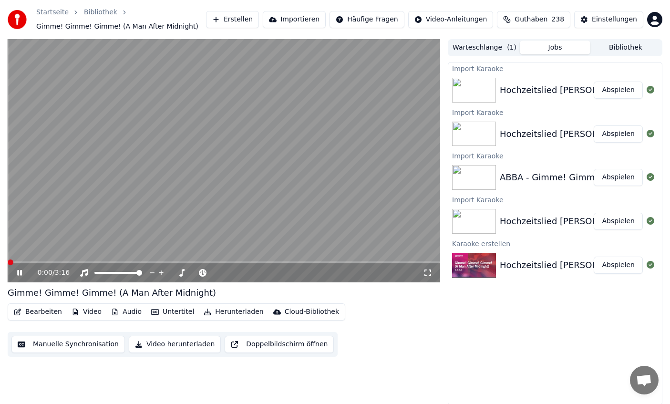
click at [234, 134] on video at bounding box center [224, 160] width 433 height 243
click at [47, 352] on button "Manuelle Synchronisation" at bounding box center [68, 344] width 114 height 17
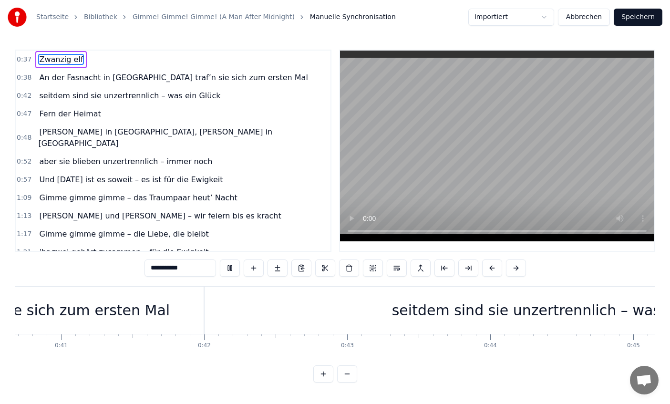
scroll to position [0, 5826]
click at [288, 306] on div "seitdem sind sie unzertrennlich – was ein Glück" at bounding box center [559, 310] width 715 height 47
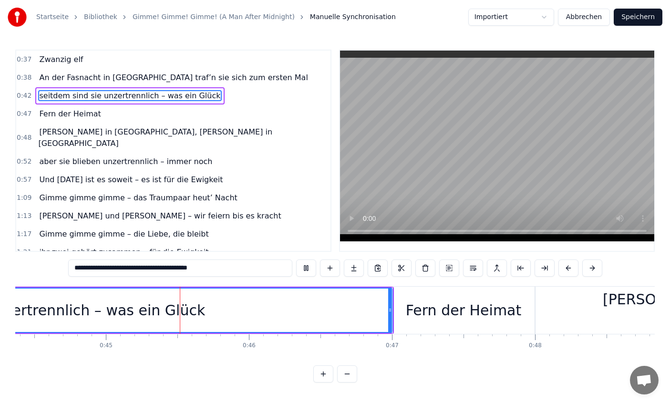
scroll to position [0, 6383]
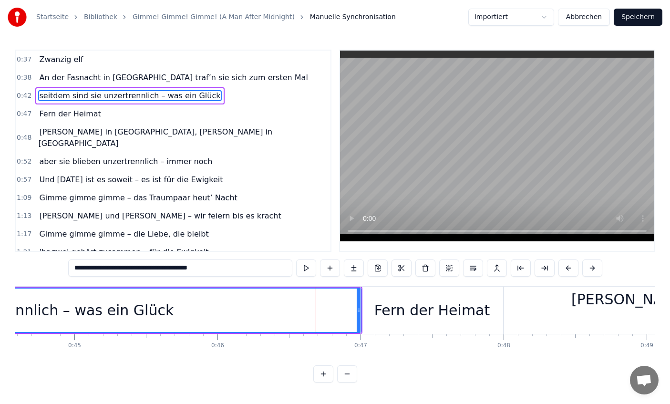
click at [125, 309] on div "seitdem sind sie unzertrennlich – was ein Glück" at bounding box center [4, 310] width 340 height 21
click at [111, 312] on div "seitdem sind sie unzertrennlich – was ein Glück" at bounding box center [4, 310] width 340 height 21
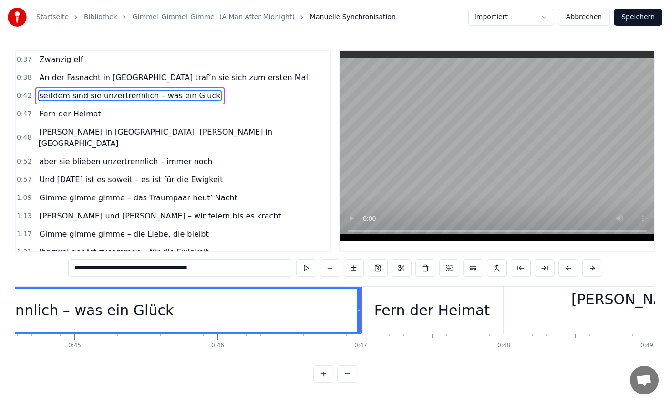
click at [84, 115] on span "Fern der Heimat" at bounding box center [69, 113] width 63 height 11
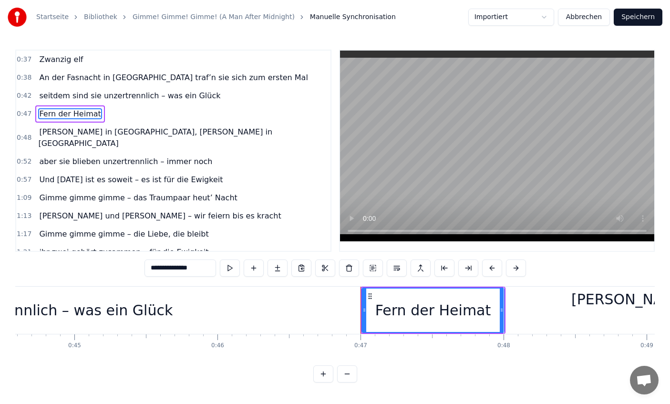
click at [66, 58] on span "Zwanzig elf" at bounding box center [61, 59] width 46 height 11
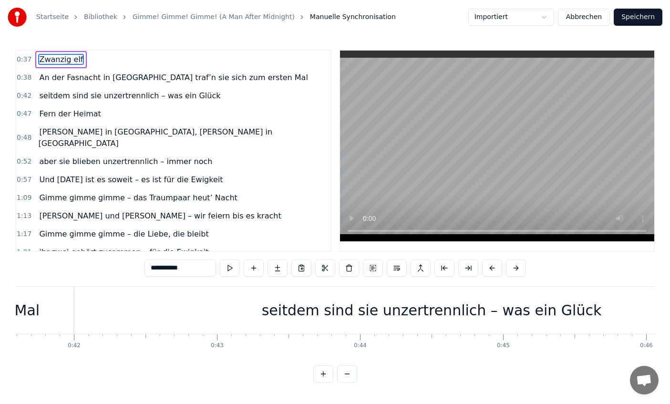
click at [69, 77] on span "An der Fasnacht in [GEOGRAPHIC_DATA] traf’n sie sich zum ersten Mal" at bounding box center [173, 77] width 271 height 11
type input "**********"
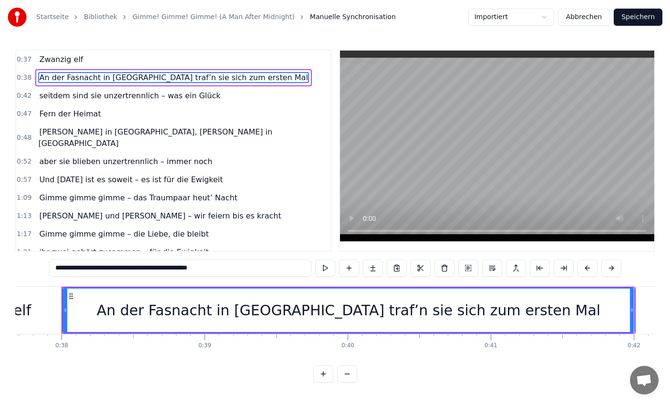
scroll to position [0, 5392]
click at [594, 20] on button "Abbrechen" at bounding box center [584, 17] width 52 height 17
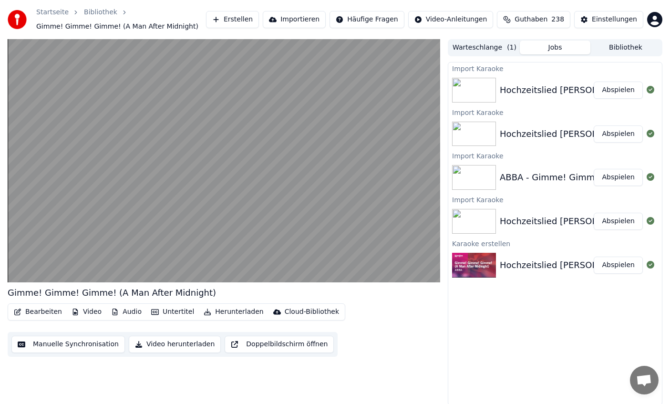
click at [488, 124] on img at bounding box center [474, 134] width 44 height 25
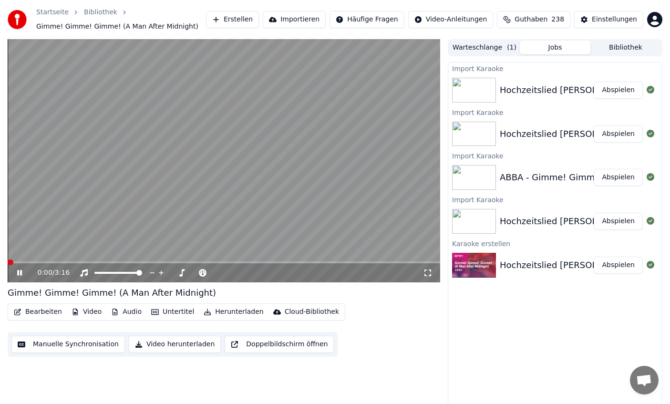
click at [72, 337] on button "Manuelle Synchronisation" at bounding box center [68, 344] width 114 height 17
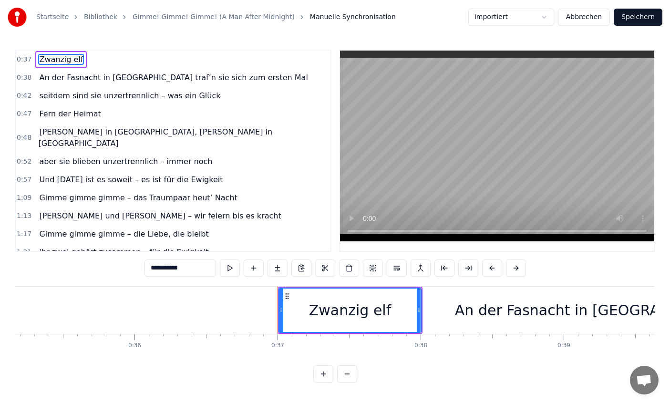
scroll to position [0, 5249]
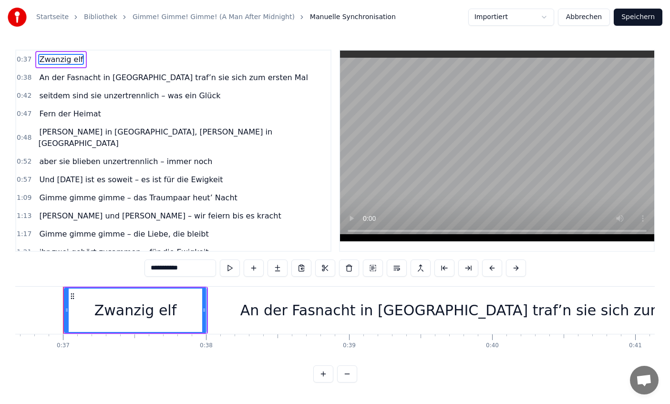
click at [72, 79] on span "An der Fasnacht in [GEOGRAPHIC_DATA] traf’n sie sich zum ersten Mal" at bounding box center [173, 77] width 271 height 11
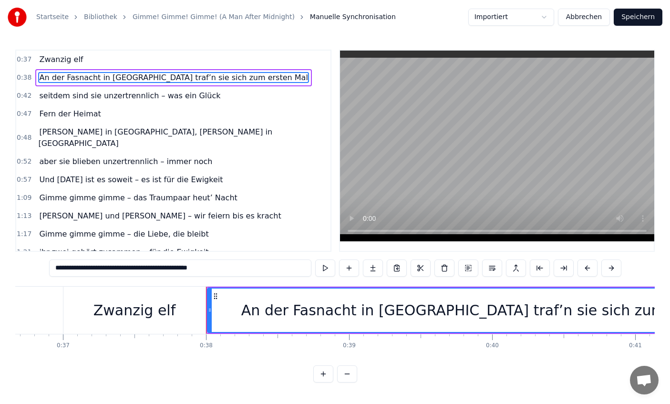
click at [168, 94] on span "seitdem sind sie unzertrennlich – was ein Glück" at bounding box center [129, 95] width 183 height 11
type input "**********"
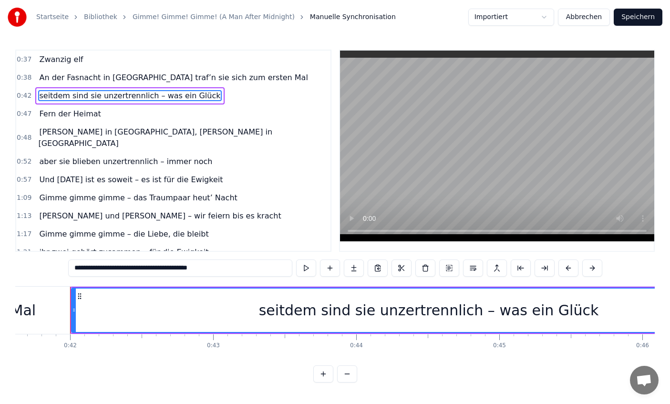
scroll to position [0, 5965]
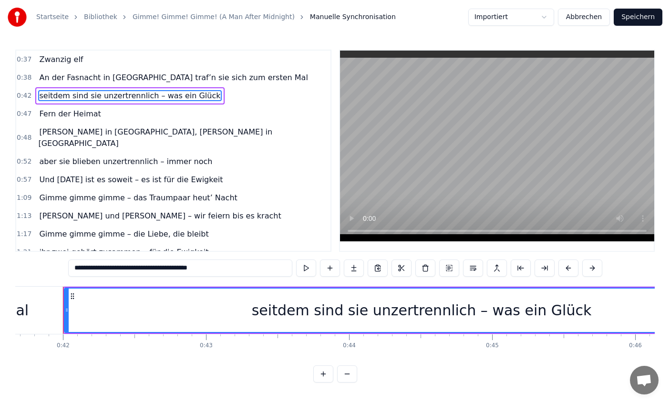
click at [587, 22] on button "Abbrechen" at bounding box center [584, 17] width 52 height 17
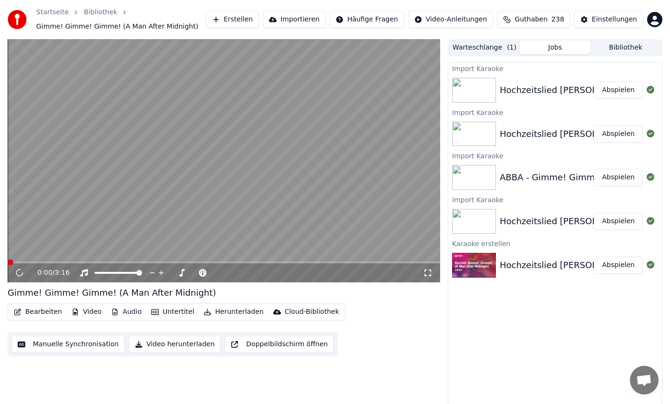
click at [465, 165] on img at bounding box center [474, 177] width 44 height 25
click at [520, 165] on div "ABBA - Gimme! Gimme! Gimme! (A Man After Midnight)_Vocal Remover Abspielen" at bounding box center [556, 177] width 214 height 32
click at [87, 348] on button "Manuelle Synchronisation" at bounding box center [68, 344] width 114 height 17
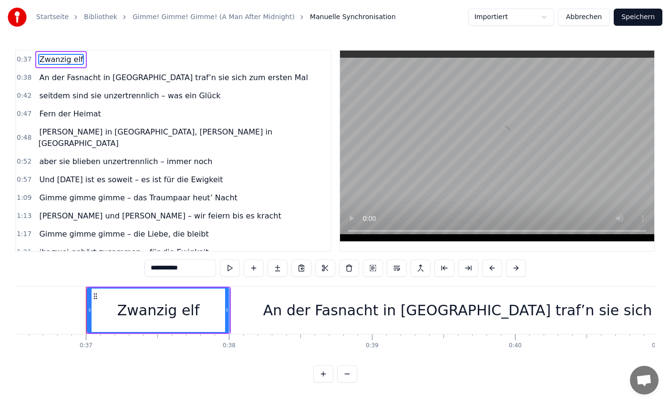
scroll to position [0, 5249]
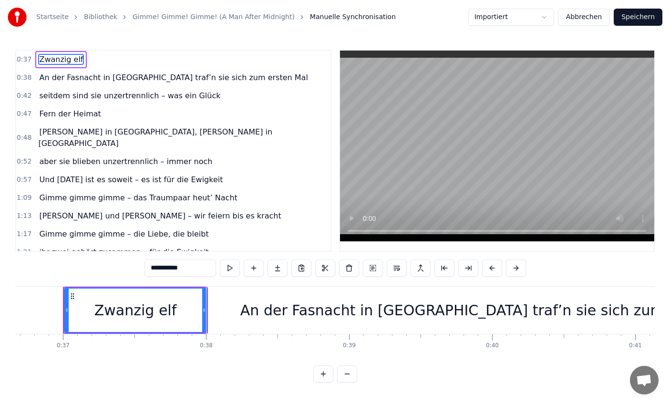
click at [592, 20] on button "Abbrechen" at bounding box center [584, 17] width 52 height 17
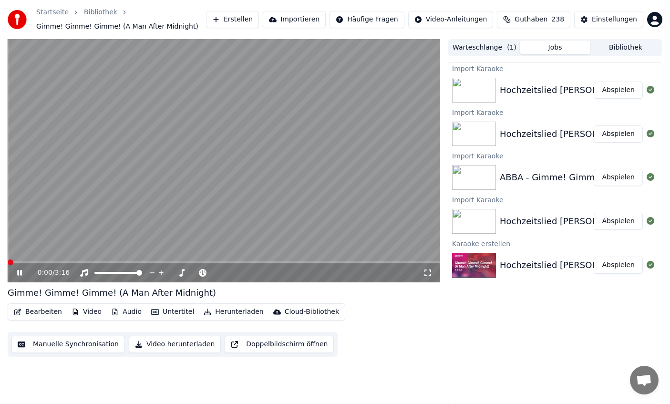
click at [296, 22] on button "Importieren" at bounding box center [294, 19] width 63 height 17
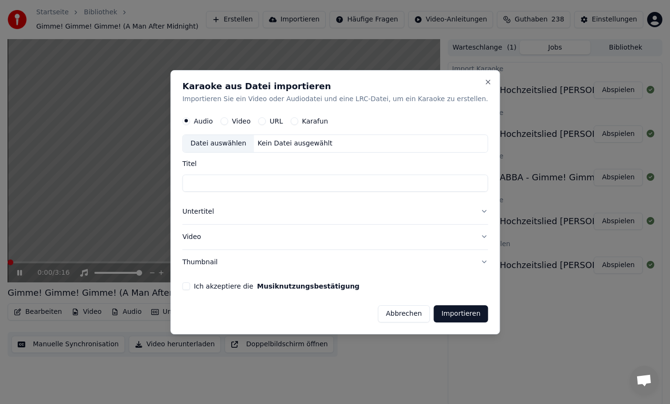
click at [234, 139] on div "Datei auswählen" at bounding box center [218, 143] width 71 height 17
type input "**********"
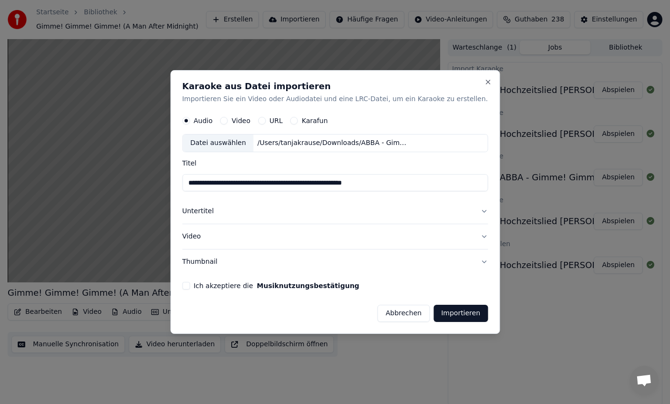
click at [212, 216] on button "Untertitel" at bounding box center [335, 211] width 306 height 25
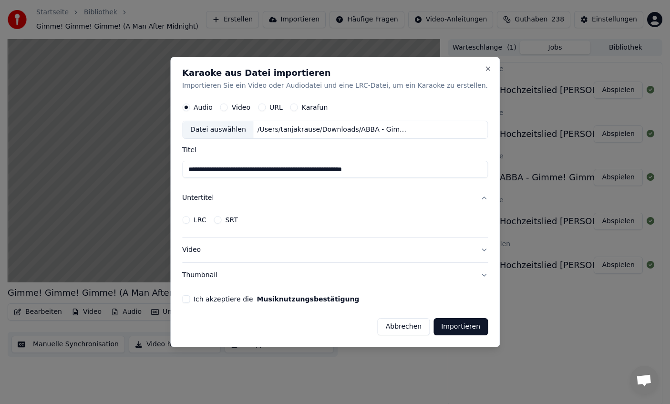
click at [204, 221] on div "LRC" at bounding box center [194, 220] width 24 height 8
click at [190, 221] on button "LRC" at bounding box center [186, 220] width 8 height 8
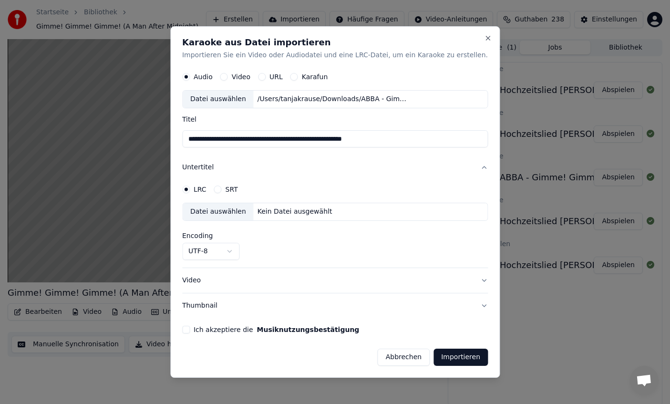
click at [228, 217] on div "Datei auswählen" at bounding box center [218, 212] width 71 height 17
click at [210, 281] on button "Video" at bounding box center [335, 280] width 306 height 25
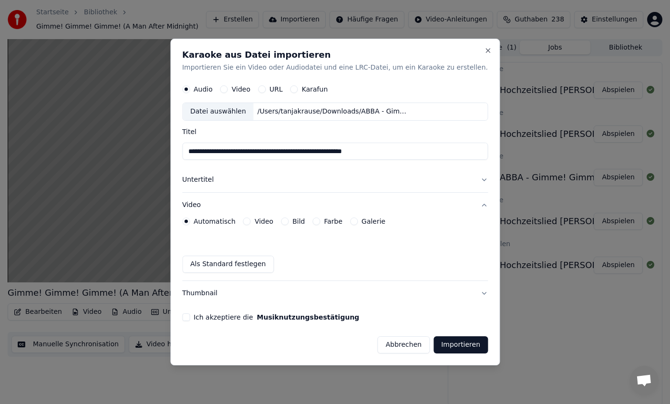
click at [320, 223] on button "Farbe" at bounding box center [317, 222] width 8 height 8
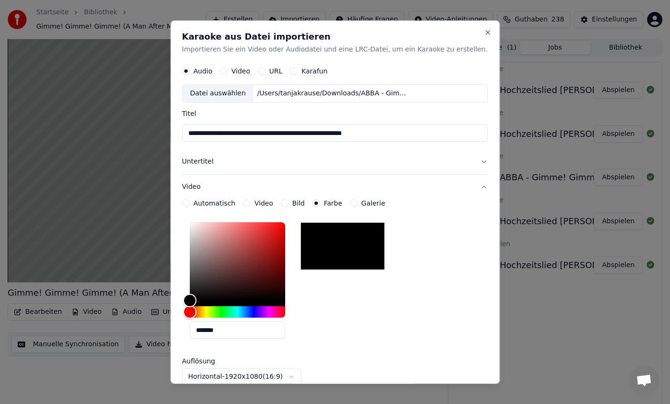
type button "color"
click at [238, 330] on input "*******" at bounding box center [237, 330] width 95 height 17
paste input "text"
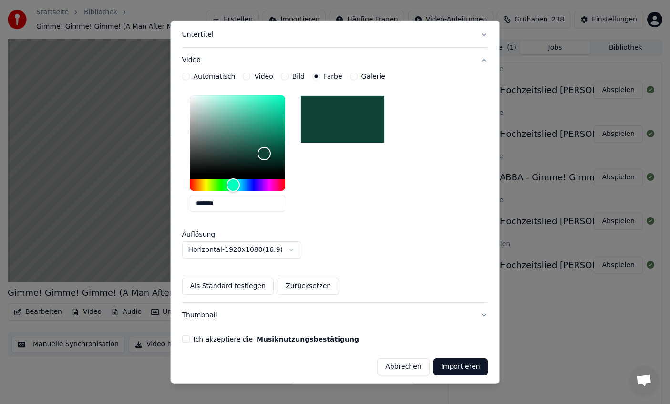
scroll to position [130, 0]
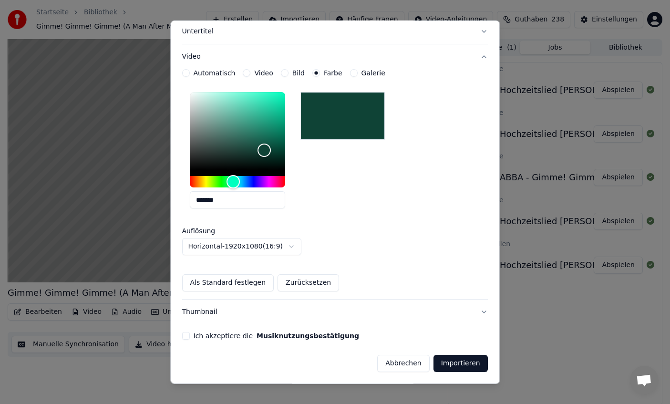
type input "*******"
click at [247, 282] on button "Als Standard festlegen" at bounding box center [228, 282] width 92 height 17
click at [190, 336] on button "Ich akzeptiere die Musiknutzungsbestätigung" at bounding box center [186, 336] width 8 height 8
click at [446, 356] on button "Importieren" at bounding box center [461, 363] width 54 height 17
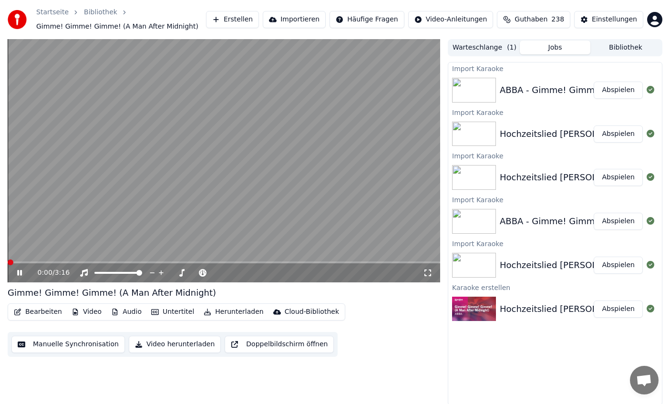
click at [167, 314] on button "Untertitel" at bounding box center [172, 311] width 51 height 13
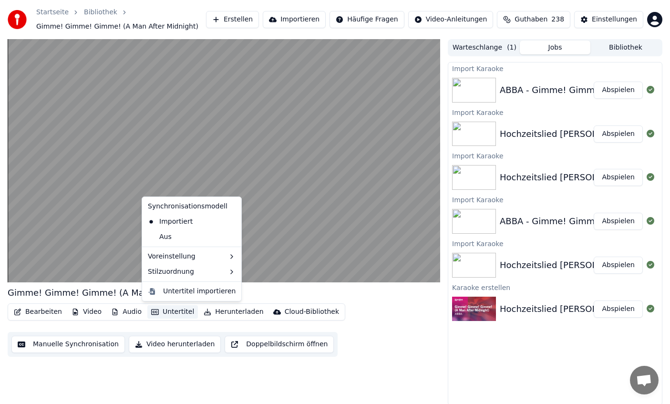
click at [167, 314] on button "Untertitel" at bounding box center [172, 311] width 51 height 13
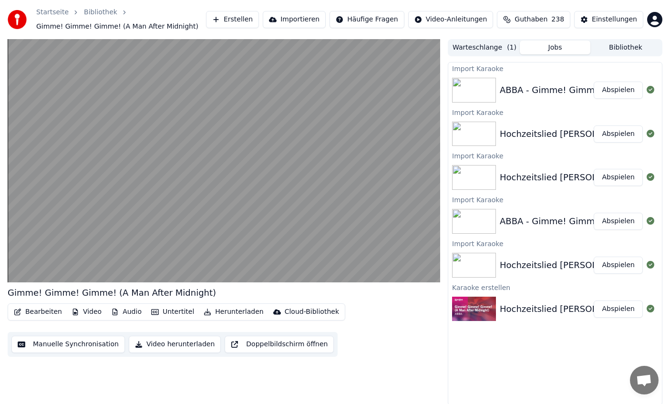
click at [117, 310] on button "Audio" at bounding box center [126, 311] width 38 height 13
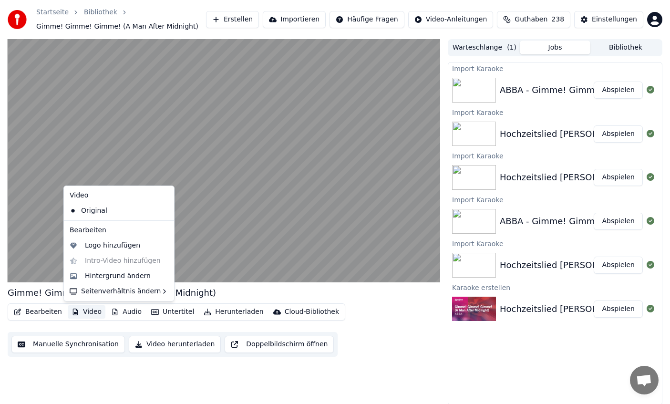
click at [84, 314] on button "Video" at bounding box center [87, 311] width 38 height 13
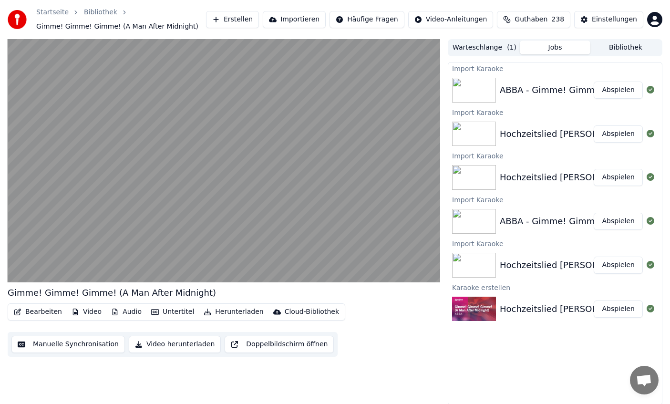
click at [84, 314] on button "Video" at bounding box center [87, 311] width 38 height 13
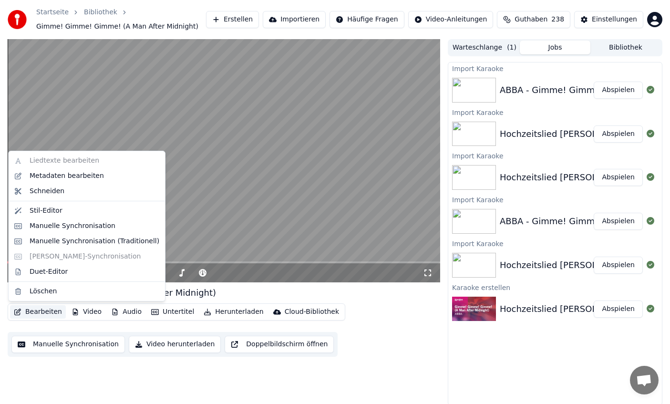
click at [228, 290] on div "Gimme! Gimme! Gimme! (A Man After Midnight)" at bounding box center [224, 292] width 433 height 13
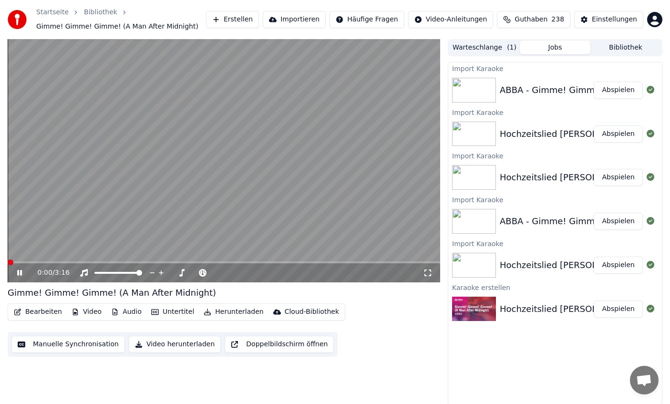
click at [52, 262] on span at bounding box center [224, 262] width 433 height 2
click at [68, 262] on span at bounding box center [224, 262] width 433 height 2
click at [87, 263] on span at bounding box center [224, 262] width 433 height 2
click at [87, 347] on button "Manuelle Synchronisation" at bounding box center [68, 344] width 114 height 17
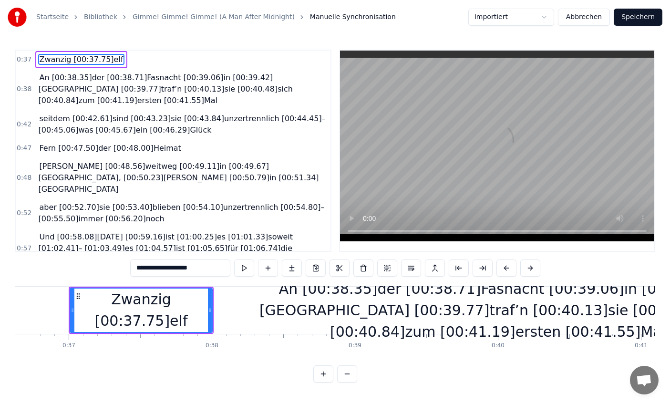
scroll to position [0, 5249]
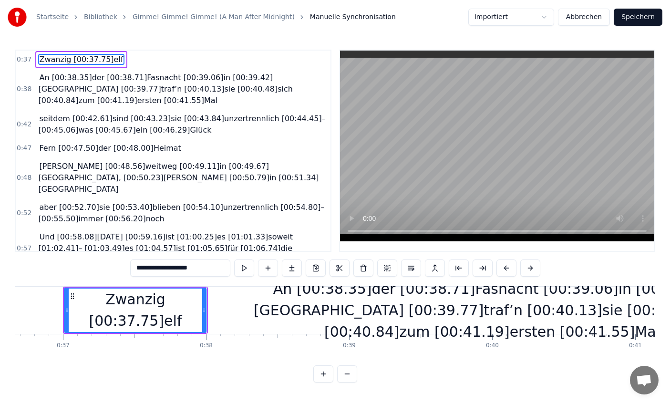
click at [116, 79] on span "An [00:38.35]der [00:38.71]Fasnacht [00:39.06]in [00:39.42][GEOGRAPHIC_DATA] [0…" at bounding box center [165, 89] width 254 height 34
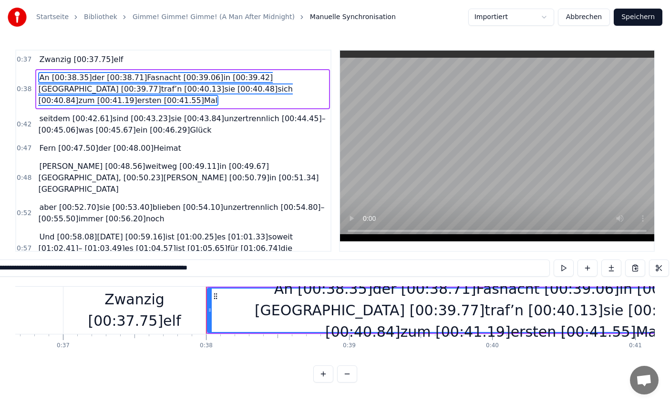
click at [264, 310] on div "An [00:38.35]der [00:38.71]Fasnacht [00:39.06]in [00:39.42][GEOGRAPHIC_DATA] [0…" at bounding box center [493, 310] width 571 height 64
click at [250, 303] on div "An [00:38.35]der [00:38.71]Fasnacht [00:39.06]in [00:39.42][GEOGRAPHIC_DATA] [0…" at bounding box center [493, 310] width 571 height 64
click at [153, 310] on div "Zwanzig [00:37.75]elf" at bounding box center [134, 310] width 142 height 43
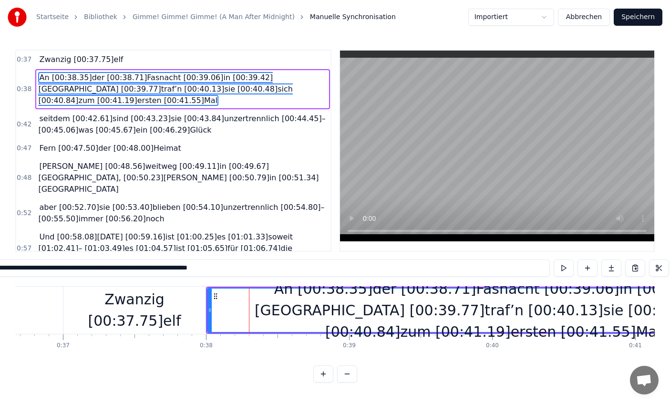
type input "**********"
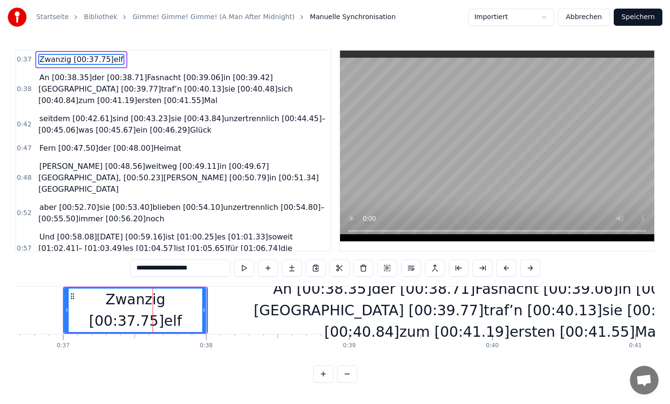
click at [88, 313] on div "Zwanzig [00:37.75]elf" at bounding box center [135, 310] width 141 height 43
click at [97, 313] on div "Zwanzig [00:37.75]elf" at bounding box center [135, 310] width 141 height 43
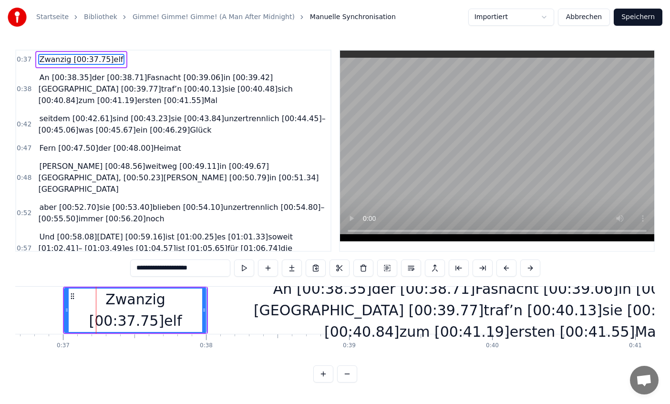
click at [585, 13] on button "Abbrechen" at bounding box center [584, 17] width 52 height 17
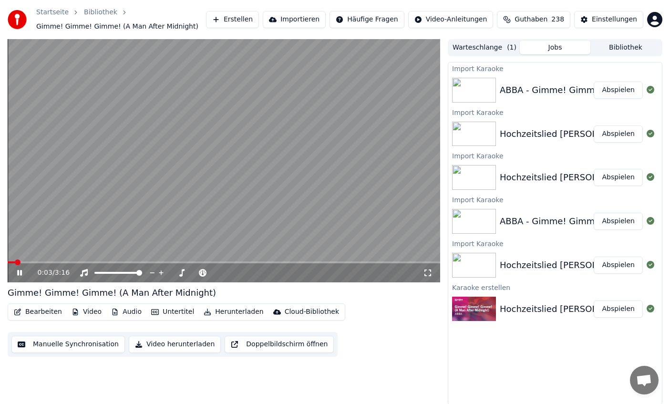
click at [16, 272] on icon at bounding box center [26, 273] width 22 height 8
click at [306, 19] on button "Importieren" at bounding box center [294, 19] width 63 height 17
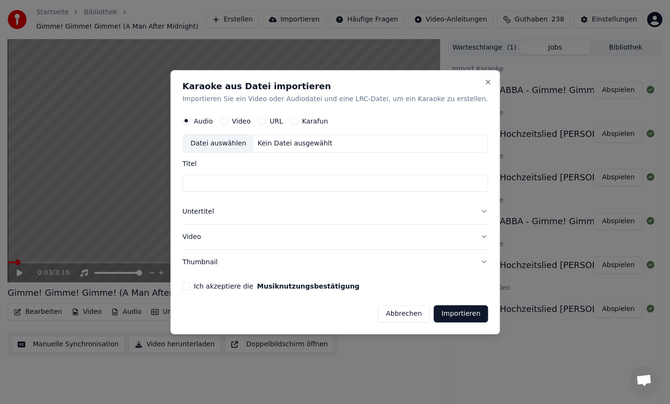
click at [236, 143] on div "Datei auswählen" at bounding box center [218, 143] width 71 height 17
type input "**********"
click at [214, 262] on button "Thumbnail" at bounding box center [335, 262] width 306 height 25
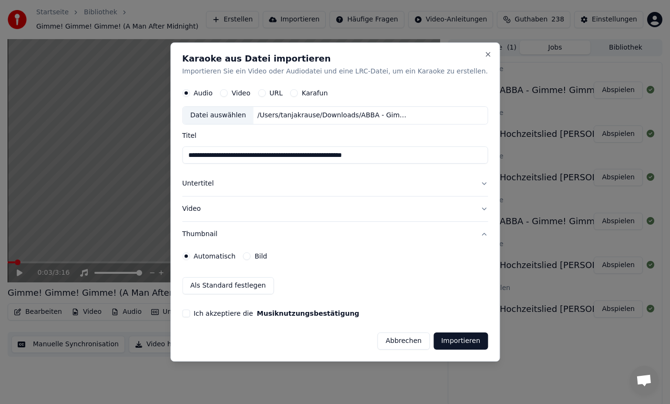
click at [214, 185] on button "Untertitel" at bounding box center [335, 184] width 306 height 25
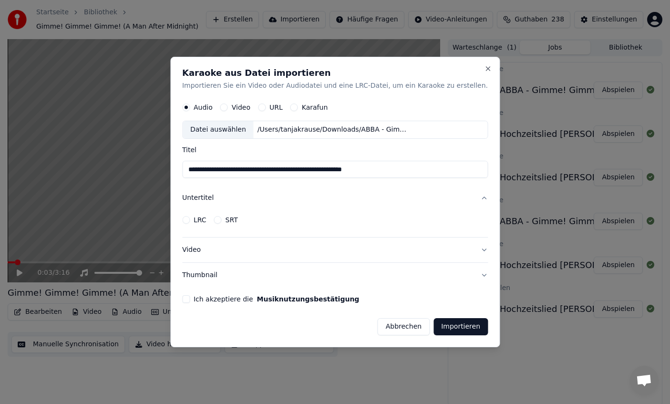
click at [207, 221] on label "LRC" at bounding box center [200, 220] width 13 height 7
click at [190, 221] on button "LRC" at bounding box center [186, 220] width 8 height 8
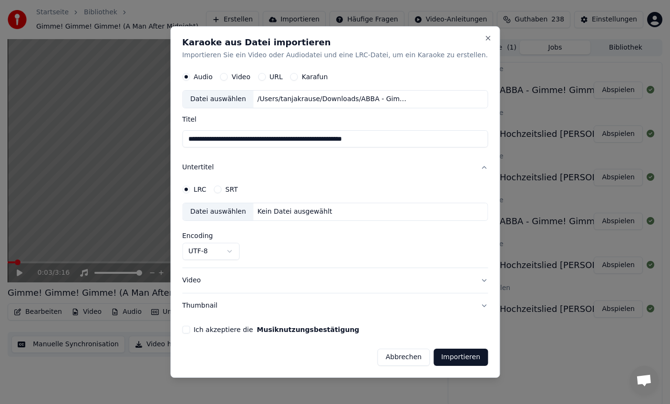
click at [228, 213] on div "Datei auswählen" at bounding box center [218, 212] width 71 height 17
click at [190, 327] on button "Ich akzeptiere die Musiknutzungsbestätigung" at bounding box center [186, 330] width 8 height 8
click at [210, 278] on button "Video" at bounding box center [335, 280] width 306 height 25
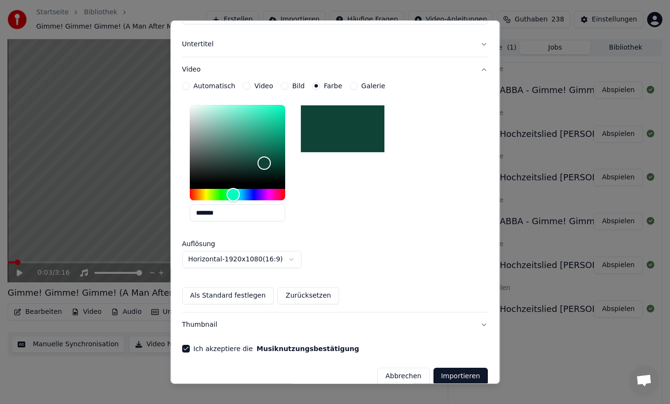
scroll to position [130, 0]
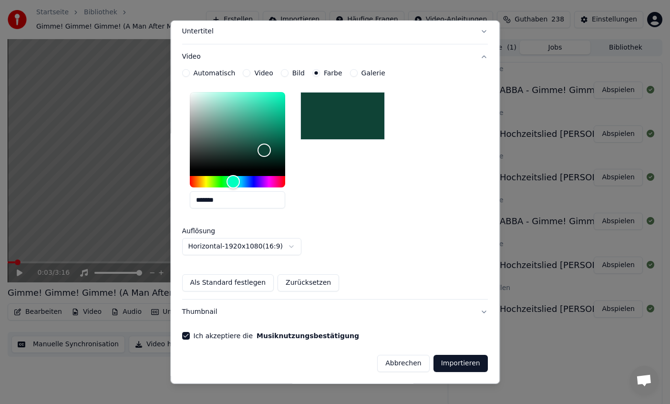
click at [443, 357] on button "Importieren" at bounding box center [461, 363] width 54 height 17
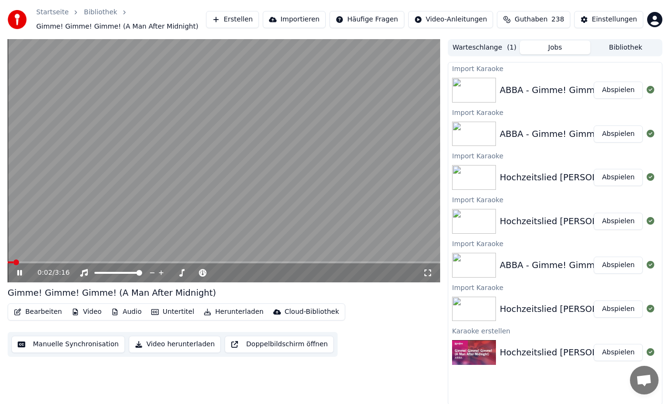
click at [72, 262] on span at bounding box center [224, 262] width 433 height 2
click at [87, 260] on video at bounding box center [224, 160] width 433 height 243
click at [87, 261] on span at bounding box center [224, 262] width 433 height 2
click at [24, 272] on icon at bounding box center [26, 273] width 22 height 8
click at [190, 241] on video at bounding box center [224, 160] width 433 height 243
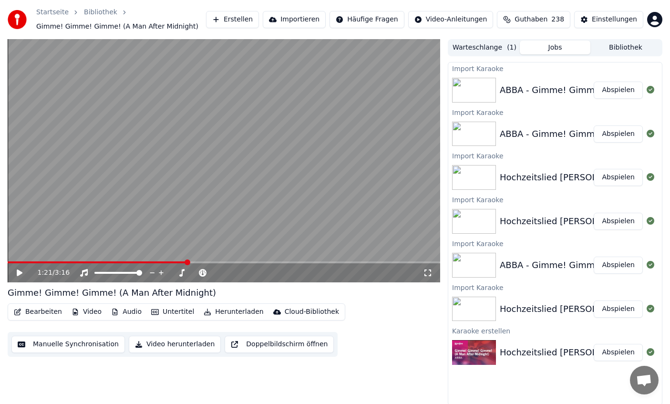
click at [212, 130] on video at bounding box center [224, 160] width 433 height 243
click at [134, 149] on video at bounding box center [224, 160] width 433 height 243
click at [56, 347] on button "Manuelle Synchronisation" at bounding box center [68, 344] width 114 height 17
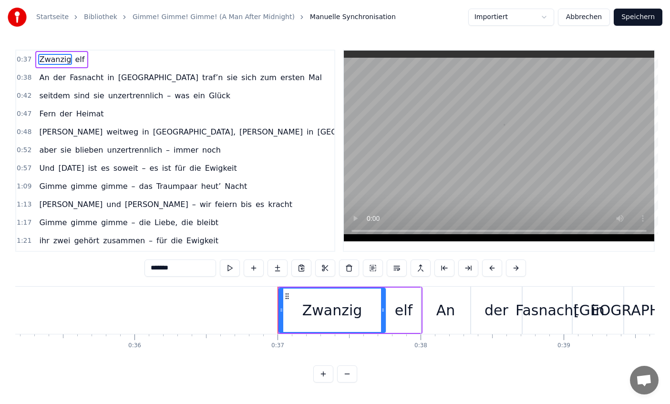
scroll to position [0, 5249]
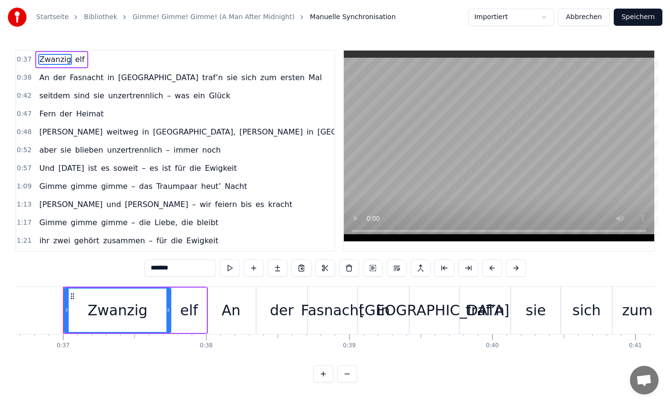
click at [76, 60] on span "elf" at bounding box center [79, 59] width 11 height 11
type input "***"
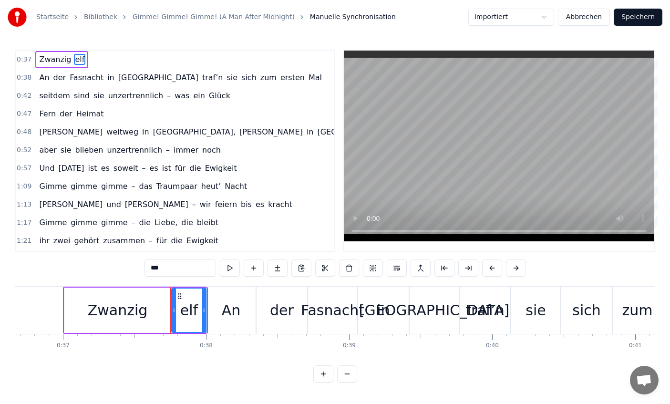
click at [595, 18] on button "Abbrechen" at bounding box center [584, 17] width 52 height 17
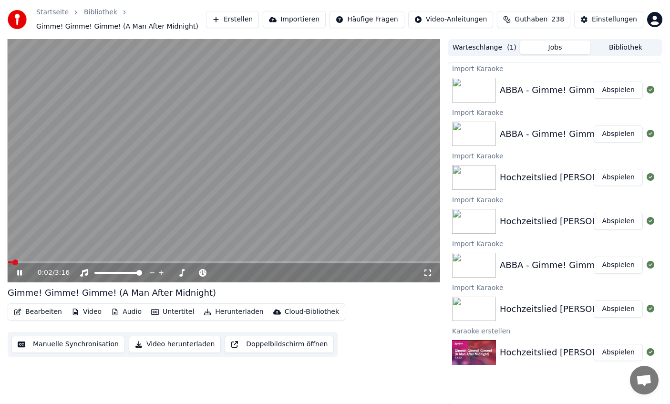
click at [239, 23] on button "Erstellen" at bounding box center [232, 19] width 53 height 17
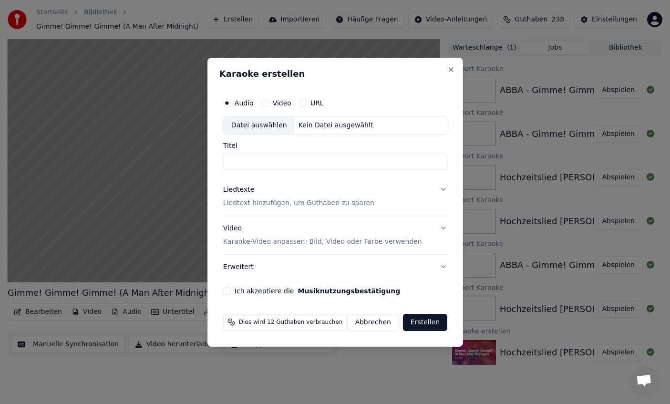
click at [260, 120] on div "Datei auswählen" at bounding box center [258, 125] width 71 height 17
type input "**********"
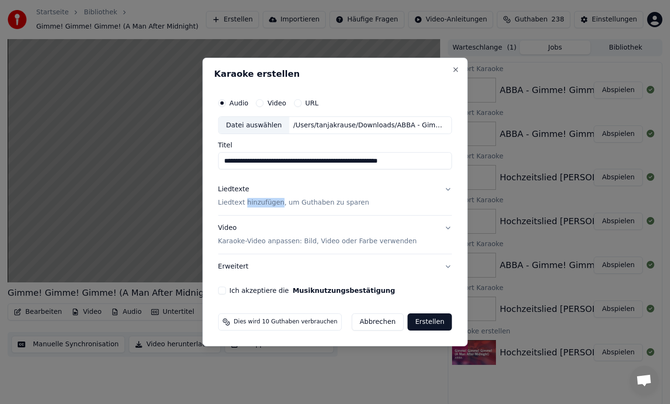
click at [239, 187] on div "Liedtexte" at bounding box center [233, 190] width 31 height 10
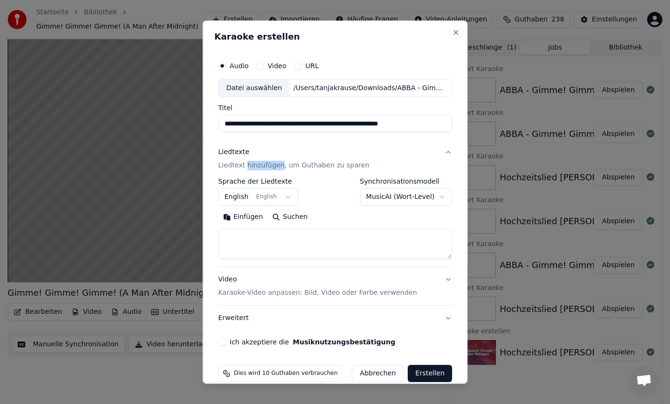
scroll to position [14, 0]
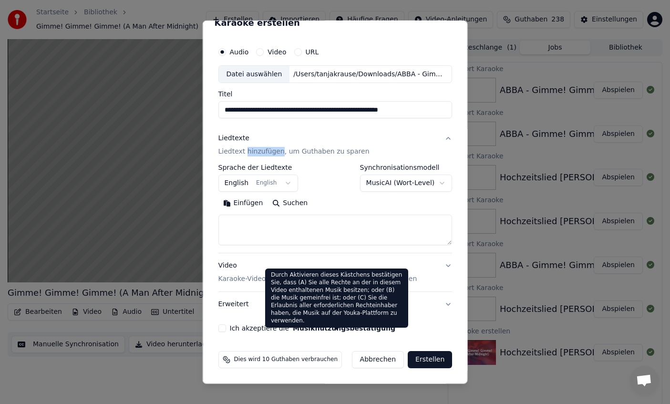
click at [370, 358] on button "Abbrechen" at bounding box center [378, 359] width 52 height 17
select select
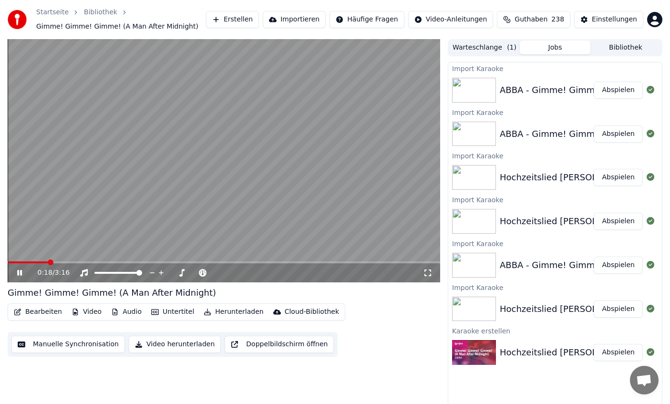
click at [326, 24] on button "Importieren" at bounding box center [294, 19] width 63 height 17
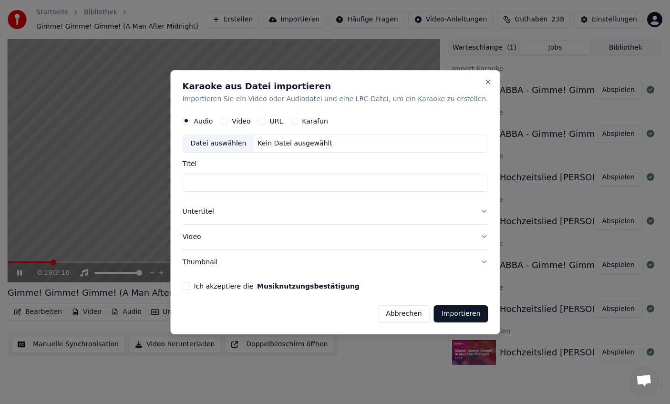
click at [233, 139] on div "Datei auswählen" at bounding box center [218, 143] width 71 height 17
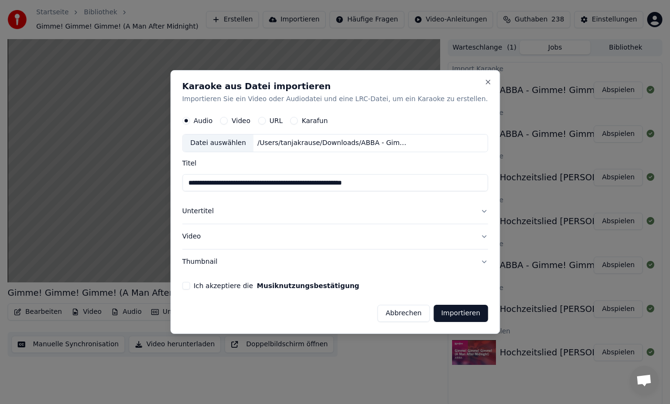
click at [210, 212] on button "Untertitel" at bounding box center [335, 211] width 306 height 25
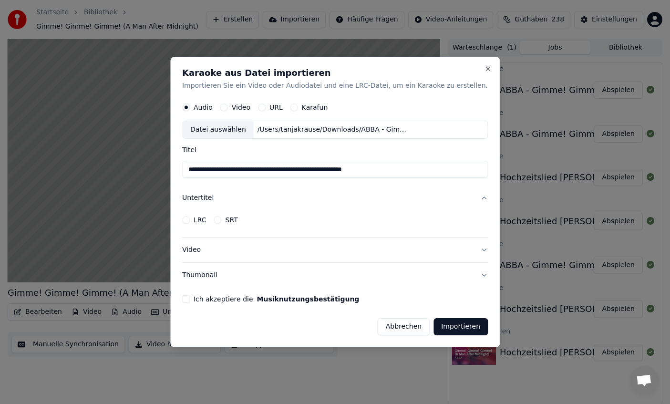
click at [204, 223] on div "LRC" at bounding box center [194, 220] width 24 height 8
click at [190, 220] on button "LRC" at bounding box center [186, 220] width 8 height 8
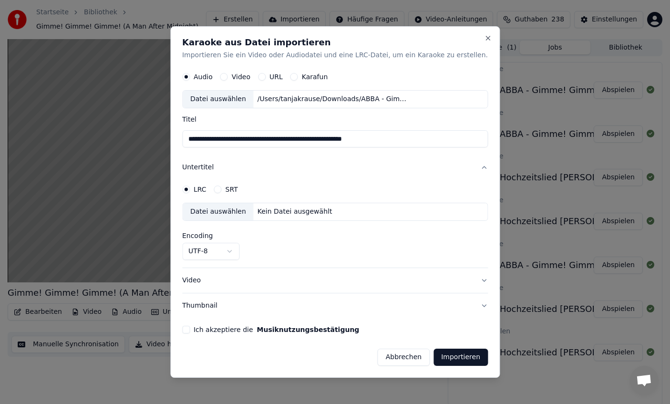
click at [222, 217] on div "Datei auswählen" at bounding box center [218, 212] width 71 height 17
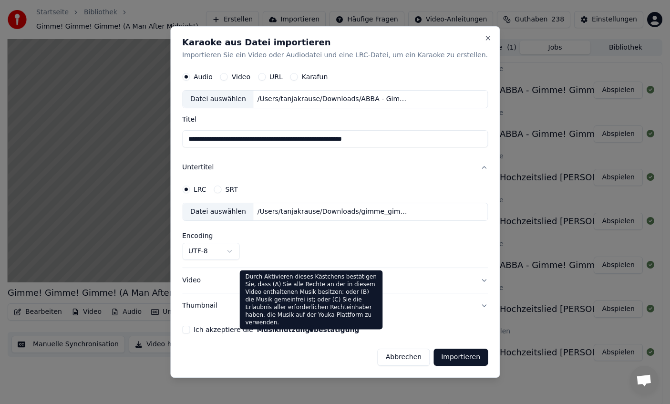
click at [283, 330] on button "Musiknutzungsbestätigung" at bounding box center [308, 329] width 103 height 7
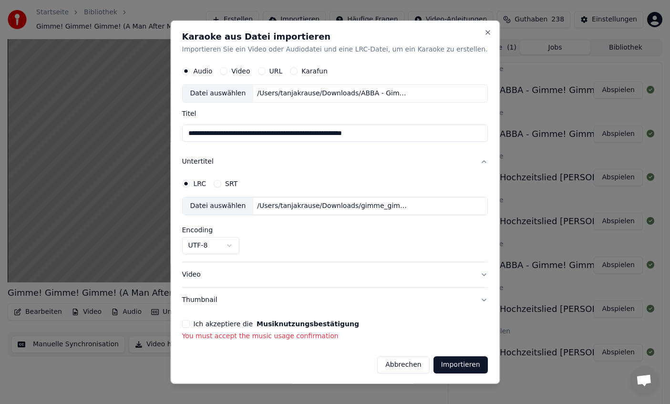
click at [190, 325] on button "Ich akzeptiere die Musiknutzungsbestätigung" at bounding box center [186, 324] width 8 height 8
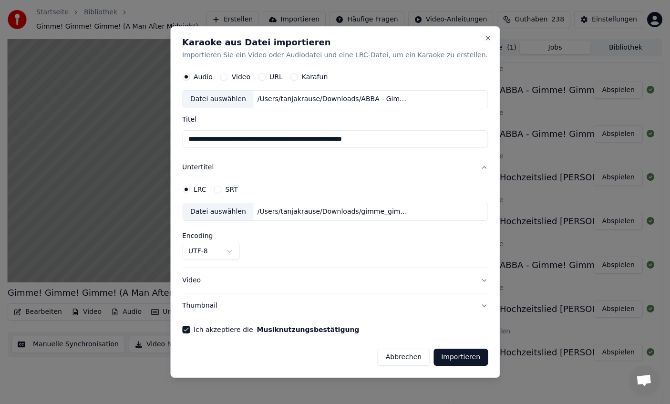
click at [196, 141] on input "**********" at bounding box center [335, 139] width 306 height 17
type input "**********"
click at [444, 362] on button "Importieren" at bounding box center [461, 357] width 54 height 17
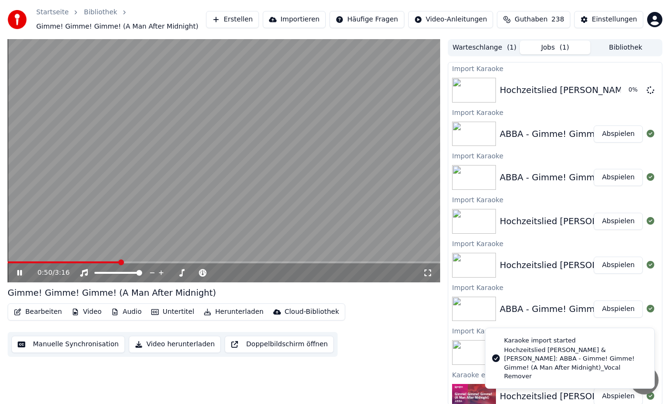
click at [23, 275] on icon at bounding box center [26, 273] width 22 height 8
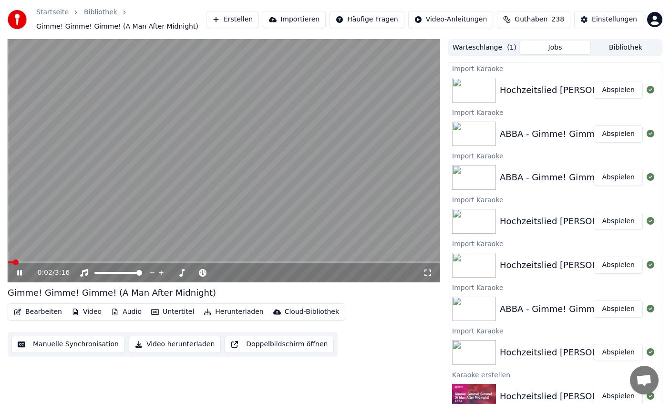
click at [61, 263] on div "0:02 / 3:16" at bounding box center [224, 272] width 433 height 19
click at [68, 263] on span at bounding box center [224, 262] width 433 height 2
click at [82, 264] on div "0:28 / 3:16" at bounding box center [224, 272] width 433 height 19
click at [86, 262] on span at bounding box center [224, 262] width 433 height 2
click at [21, 276] on icon at bounding box center [26, 273] width 22 height 8
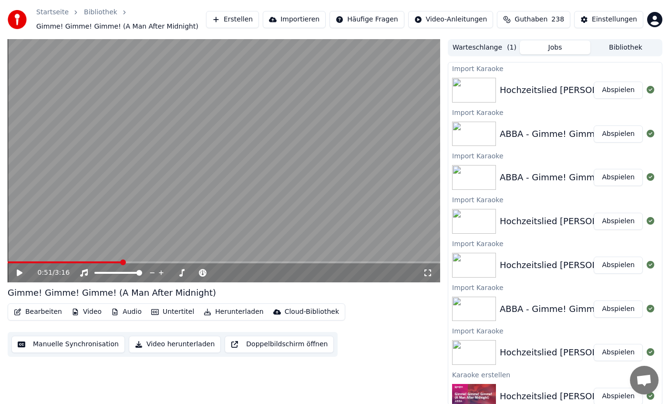
click at [109, 263] on div "0:51 / 3:16" at bounding box center [224, 272] width 433 height 19
click at [115, 262] on span at bounding box center [224, 262] width 433 height 2
click at [109, 261] on span at bounding box center [62, 262] width 108 height 2
click at [17, 274] on icon at bounding box center [20, 273] width 6 height 7
click at [17, 274] on icon at bounding box center [19, 273] width 5 height 6
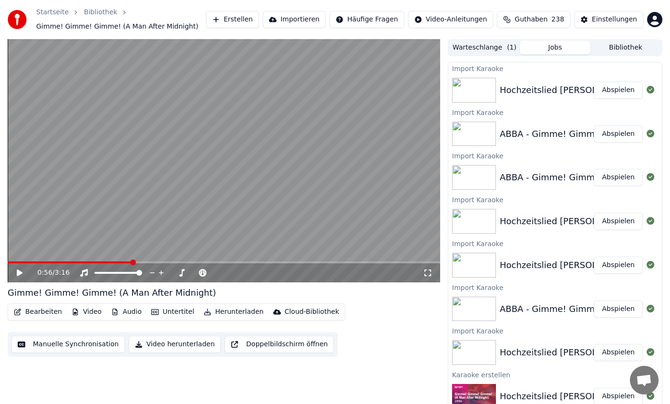
click at [17, 274] on icon at bounding box center [20, 273] width 6 height 7
click at [17, 274] on icon at bounding box center [19, 273] width 5 height 6
click at [137, 261] on span at bounding box center [78, 262] width 140 height 2
click at [19, 275] on icon at bounding box center [20, 273] width 6 height 7
click at [19, 275] on icon at bounding box center [19, 273] width 5 height 6
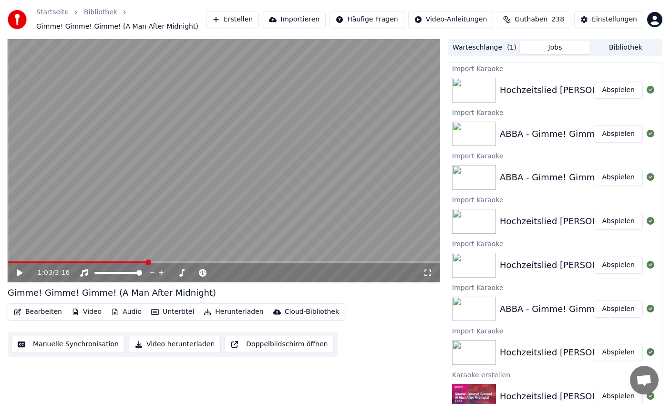
click at [137, 262] on span at bounding box center [224, 262] width 433 height 2
click at [129, 261] on span at bounding box center [73, 262] width 130 height 2
click at [15, 278] on div "0:55 / 3:16" at bounding box center [224, 272] width 433 height 19
click at [16, 275] on icon at bounding box center [26, 273] width 22 height 8
click at [53, 344] on button "Manuelle Synchronisation" at bounding box center [68, 344] width 114 height 17
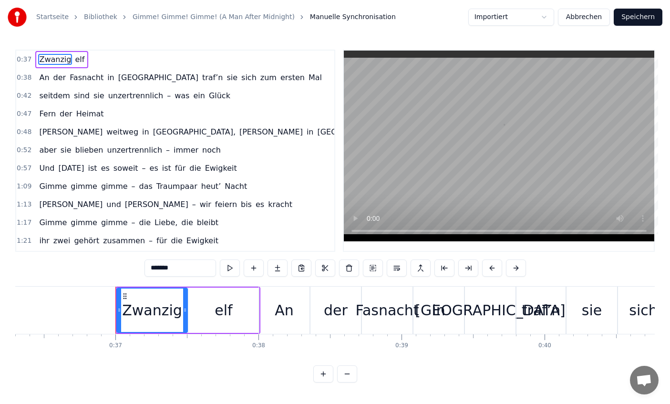
scroll to position [0, 5249]
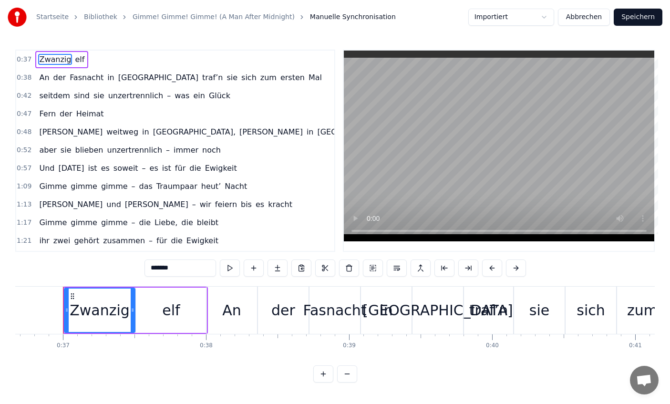
click at [133, 240] on span "zusammen" at bounding box center [124, 240] width 44 height 11
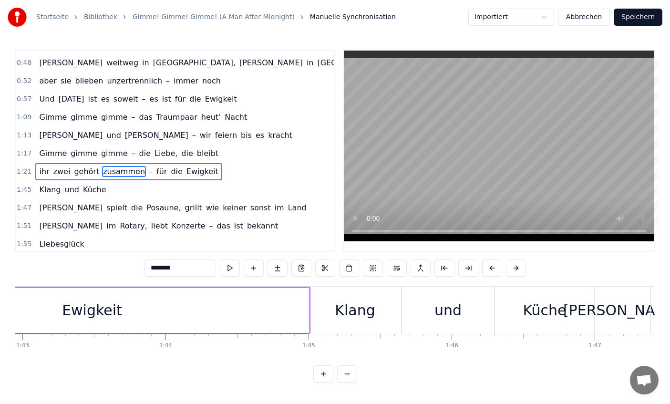
scroll to position [0, 14753]
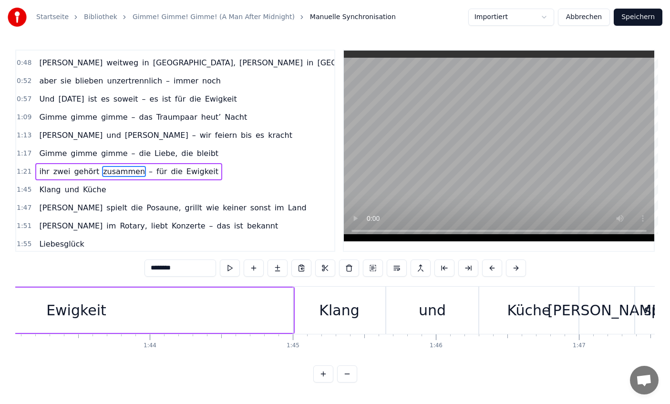
click at [272, 313] on div "Ewigkeit" at bounding box center [76, 310] width 434 height 45
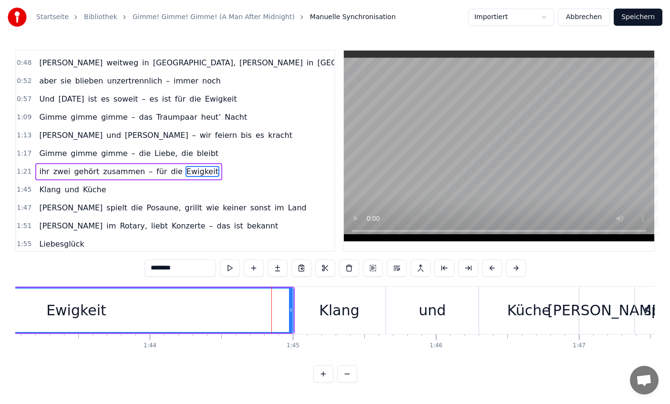
scroll to position [90, 0]
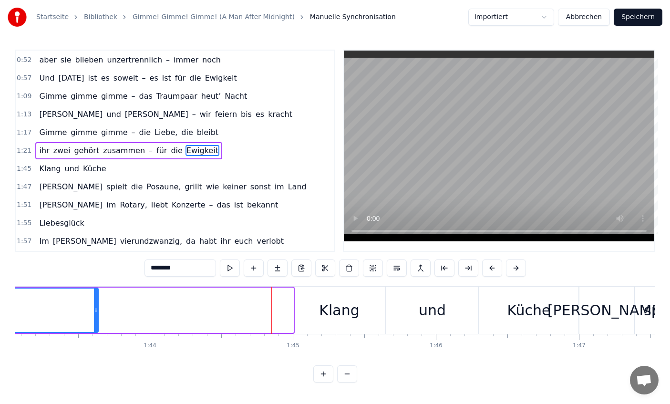
drag, startPoint x: 291, startPoint y: 307, endPoint x: 96, endPoint y: 316, distance: 195.3
click at [96, 316] on div at bounding box center [96, 310] width 4 height 43
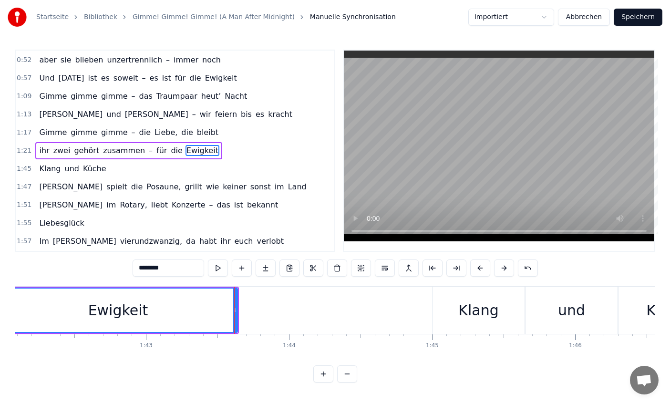
scroll to position [0, 14591]
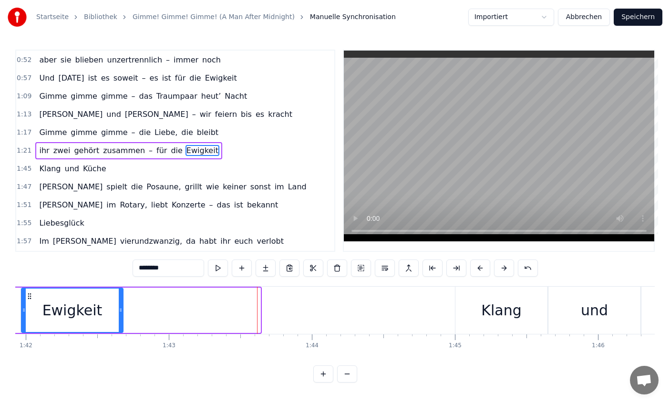
drag, startPoint x: 259, startPoint y: 303, endPoint x: 88, endPoint y: 312, distance: 171.0
click at [119, 312] on div at bounding box center [121, 310] width 4 height 43
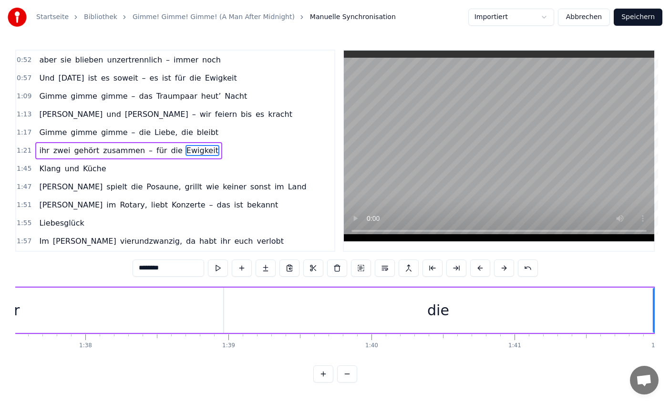
scroll to position [0, 13958]
click at [170, 313] on div "für" at bounding box center [10, 310] width 427 height 45
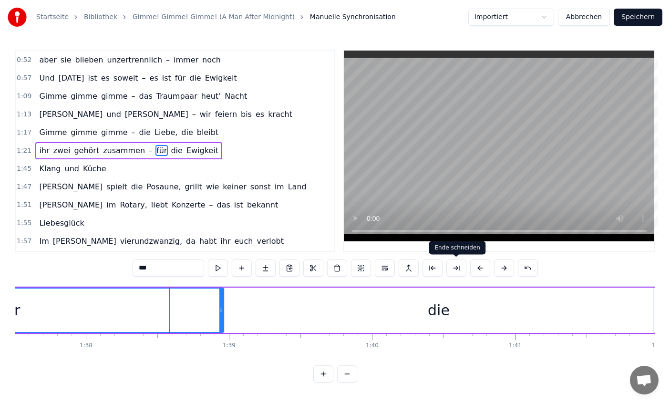
click at [453, 268] on button at bounding box center [457, 268] width 20 height 17
click at [451, 268] on button at bounding box center [457, 268] width 20 height 17
click at [430, 306] on div "die" at bounding box center [439, 310] width 22 height 21
type input "***"
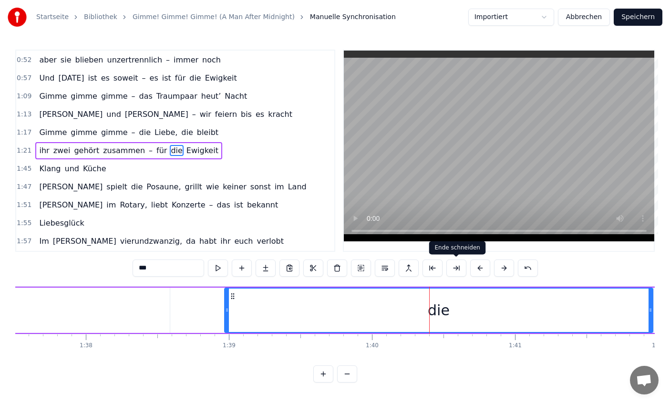
click at [458, 272] on button at bounding box center [457, 268] width 20 height 17
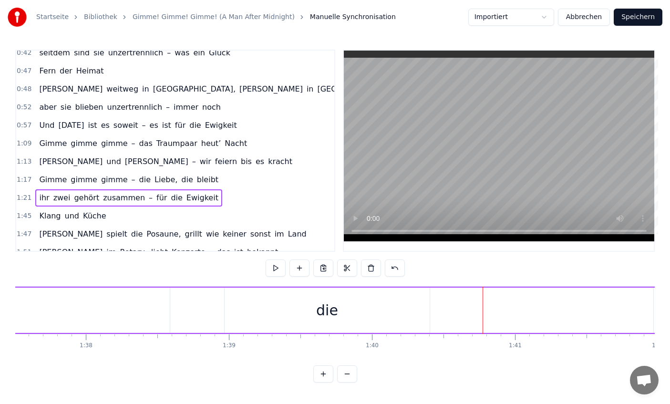
scroll to position [47, 0]
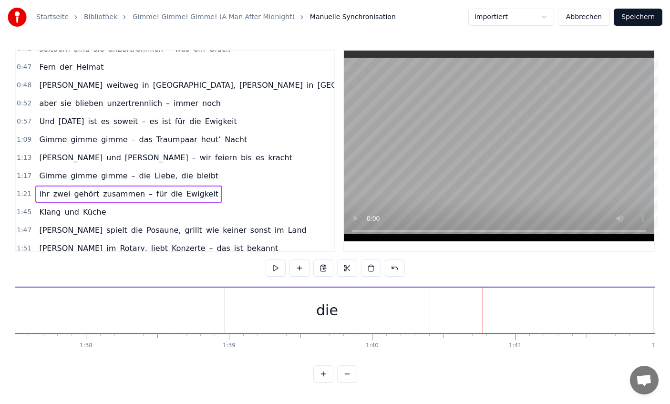
click at [115, 198] on span "zusammen" at bounding box center [124, 193] width 44 height 11
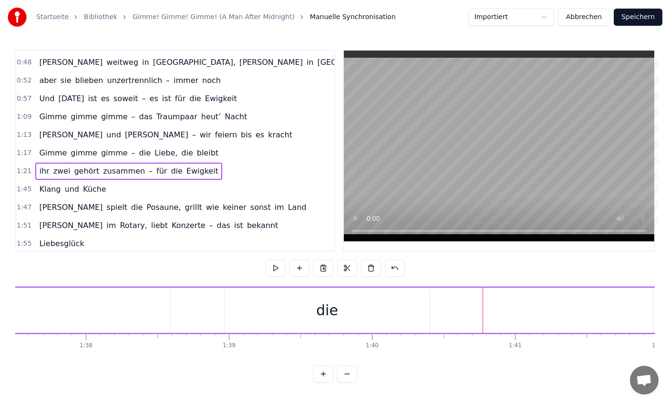
click at [115, 198] on div "1:45 Klang und Küche" at bounding box center [175, 189] width 318 height 18
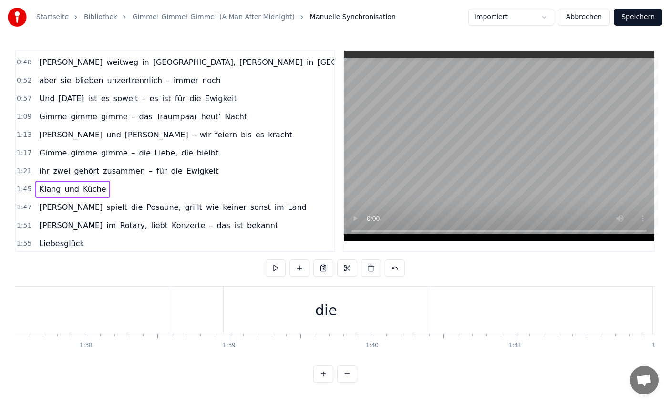
scroll to position [75, 0]
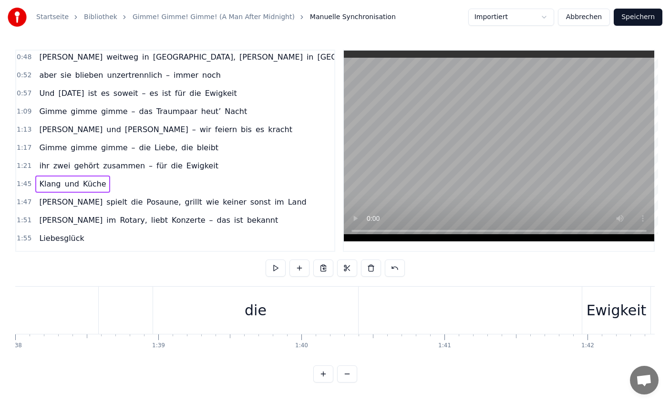
click at [146, 198] on span "Posaune," at bounding box center [164, 202] width 36 height 11
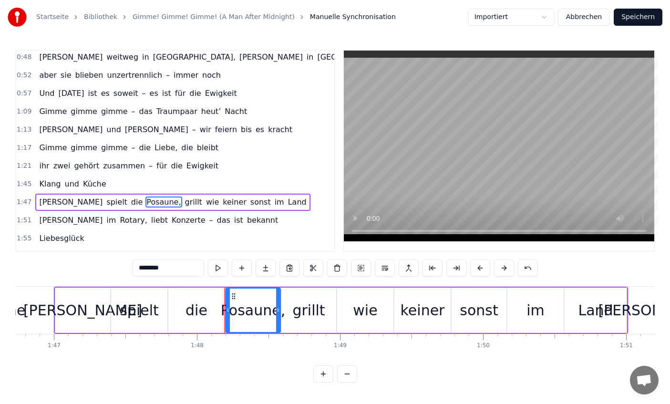
click at [156, 166] on span "für" at bounding box center [162, 165] width 12 height 11
type input "***"
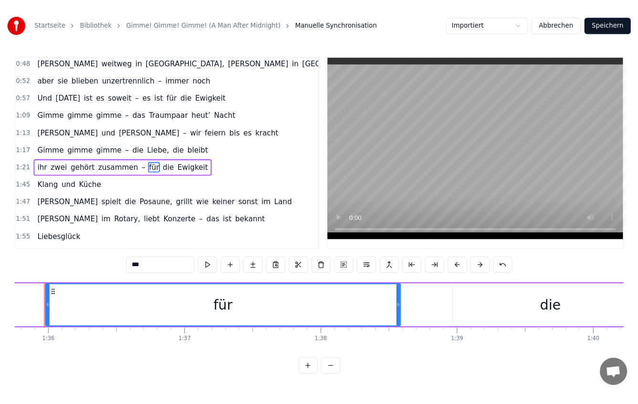
scroll to position [0, 13690]
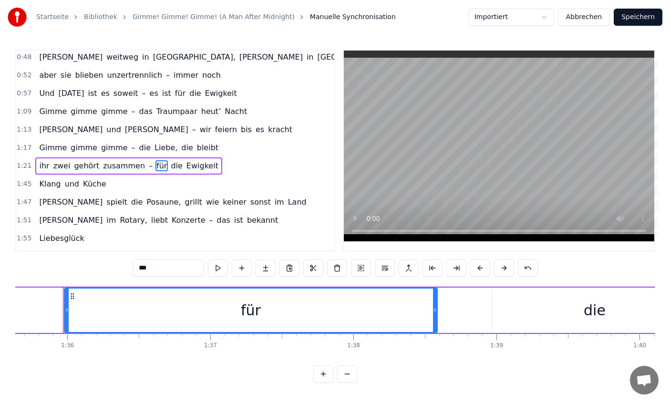
click at [571, 13] on button "Abbrechen" at bounding box center [584, 17] width 52 height 17
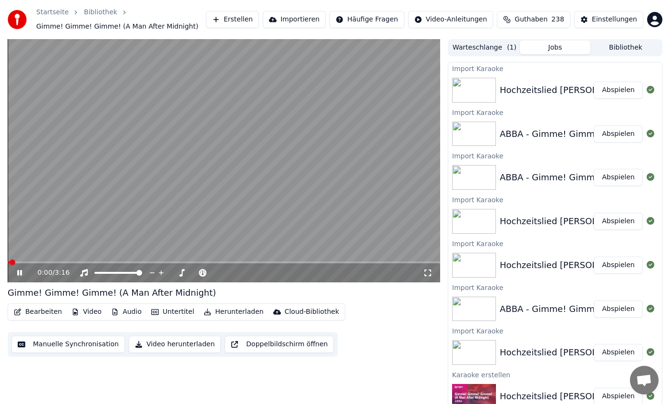
click at [322, 20] on button "Importieren" at bounding box center [294, 19] width 63 height 17
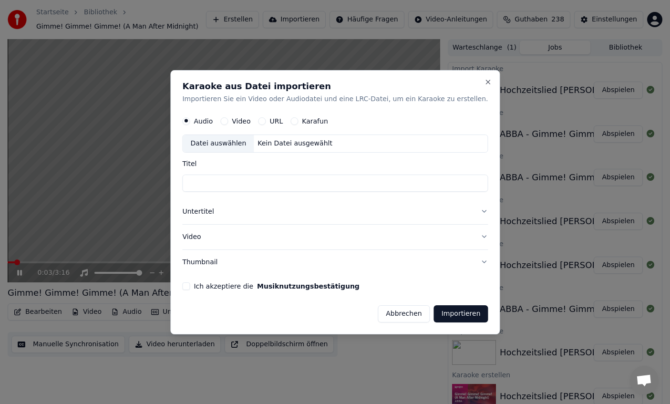
click at [234, 141] on div "Datei auswählen" at bounding box center [218, 143] width 71 height 17
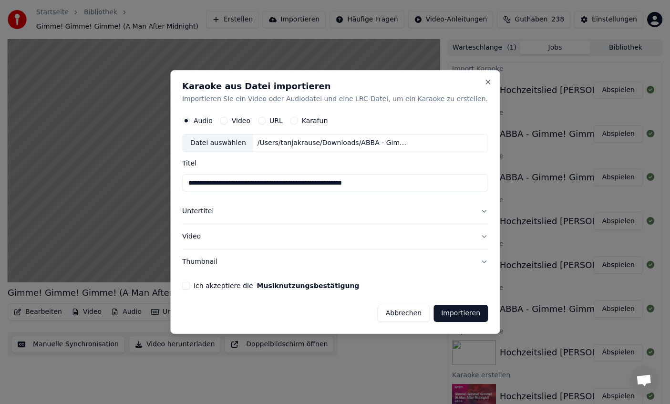
click at [201, 184] on input "**********" at bounding box center [335, 183] width 306 height 17
click at [295, 185] on input "**********" at bounding box center [335, 183] width 306 height 17
drag, startPoint x: 301, startPoint y: 182, endPoint x: 324, endPoint y: 182, distance: 23.4
click at [324, 182] on input "**********" at bounding box center [335, 183] width 306 height 17
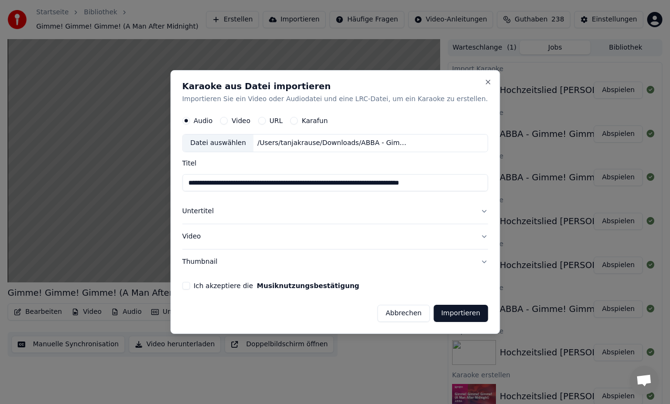
type input "**********"
click at [210, 211] on button "Untertitel" at bounding box center [335, 211] width 306 height 25
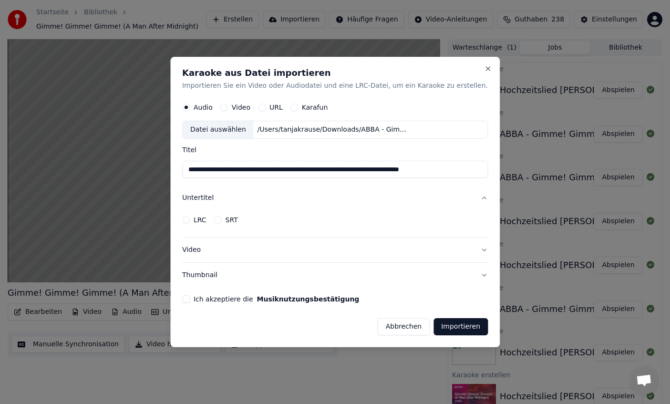
click at [203, 220] on div "LRC" at bounding box center [194, 220] width 24 height 8
click at [190, 220] on button "LRC" at bounding box center [186, 220] width 8 height 8
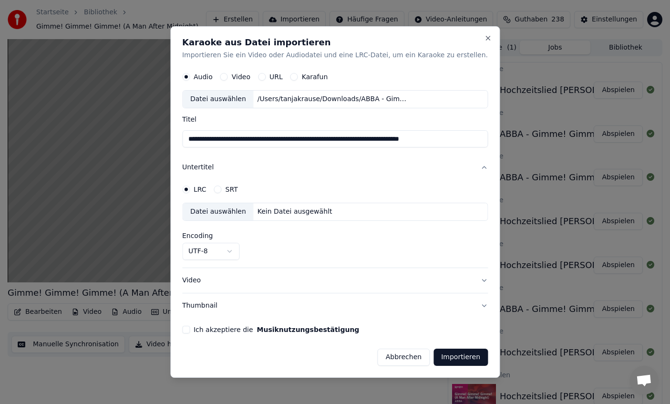
click at [218, 215] on div "Datei auswählen" at bounding box center [218, 212] width 71 height 17
click at [190, 329] on button "Ich akzeptiere die Musiknutzungsbestätigung" at bounding box center [186, 330] width 8 height 8
click at [457, 358] on button "Importieren" at bounding box center [461, 357] width 54 height 17
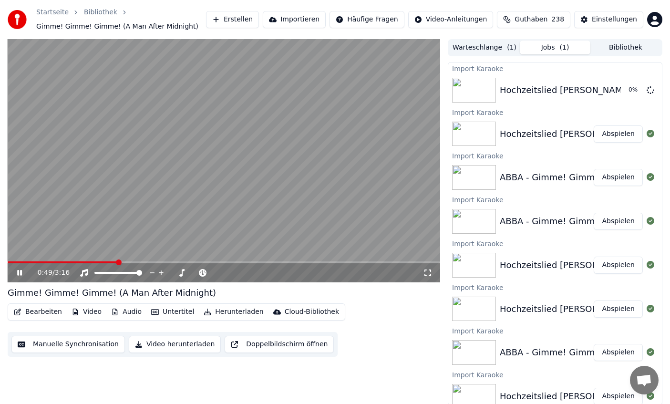
click at [304, 217] on video at bounding box center [224, 160] width 433 height 243
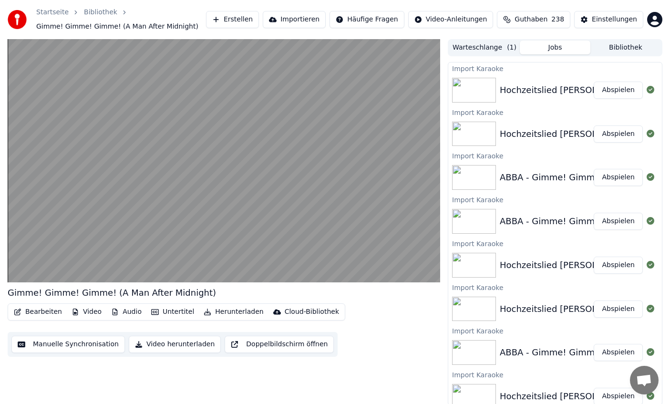
click at [610, 86] on button "Abspielen" at bounding box center [618, 90] width 49 height 17
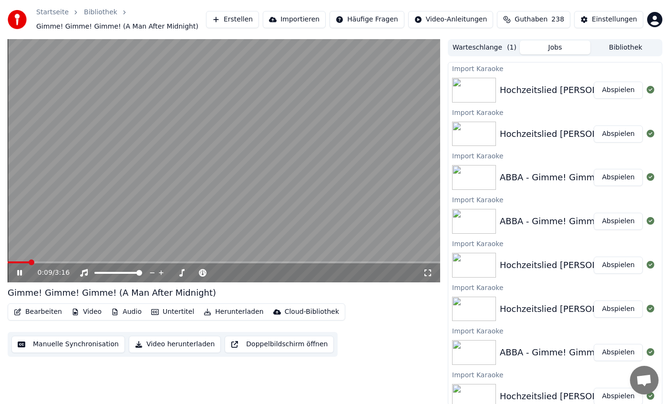
click at [64, 261] on span at bounding box center [224, 262] width 433 height 2
click at [91, 261] on span at bounding box center [224, 262] width 433 height 2
click at [83, 261] on span at bounding box center [50, 262] width 85 height 2
click at [207, 262] on span at bounding box center [224, 262] width 433 height 2
click at [199, 262] on span at bounding box center [108, 262] width 200 height 2
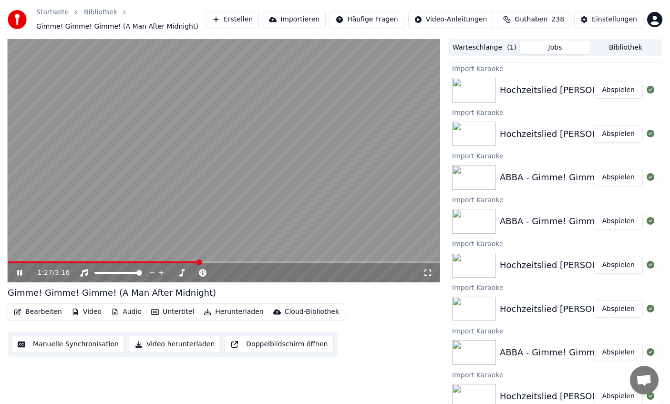
click at [189, 262] on span at bounding box center [104, 262] width 192 height 2
click at [183, 262] on span at bounding box center [100, 262] width 185 height 2
click at [176, 263] on span at bounding box center [100, 262] width 184 height 2
click at [171, 263] on span at bounding box center [92, 262] width 169 height 2
click at [165, 263] on span at bounding box center [92, 262] width 168 height 2
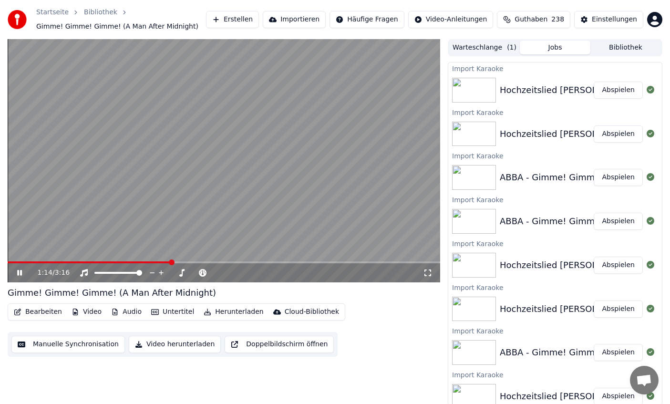
click at [160, 263] on span at bounding box center [89, 262] width 163 height 2
click at [151, 261] on span at bounding box center [84, 262] width 152 height 2
click at [146, 262] on span at bounding box center [224, 262] width 433 height 2
click at [128, 264] on div "1:19 / 3:16" at bounding box center [224, 272] width 433 height 19
click at [127, 261] on span at bounding box center [96, 262] width 176 height 2
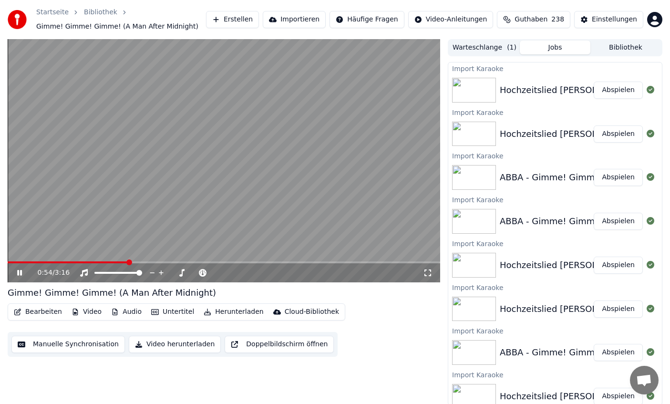
click at [140, 259] on video at bounding box center [224, 160] width 433 height 243
click at [143, 261] on span at bounding box center [224, 262] width 433 height 2
click at [152, 262] on span at bounding box center [224, 262] width 433 height 2
click at [95, 260] on video at bounding box center [224, 160] width 433 height 243
click at [165, 147] on video at bounding box center [224, 160] width 433 height 243
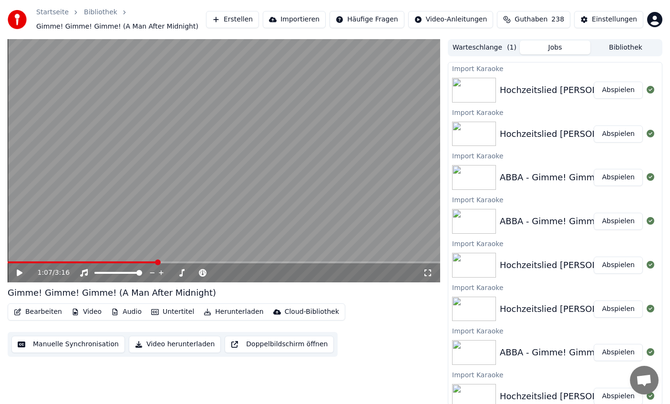
click at [135, 142] on video at bounding box center [224, 160] width 433 height 243
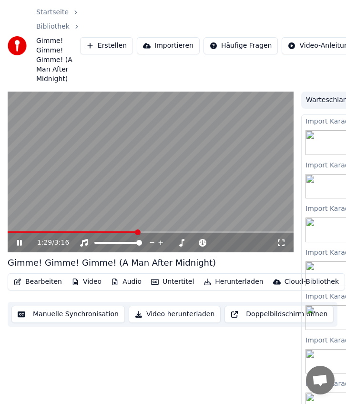
click at [199, 161] on video at bounding box center [151, 172] width 286 height 161
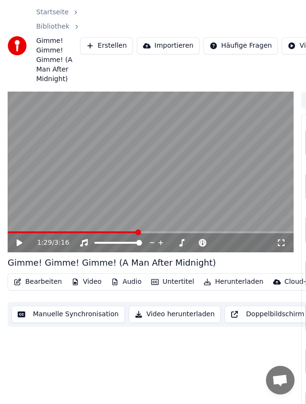
click at [221, 164] on video at bounding box center [151, 172] width 286 height 161
click at [174, 156] on video at bounding box center [151, 172] width 286 height 161
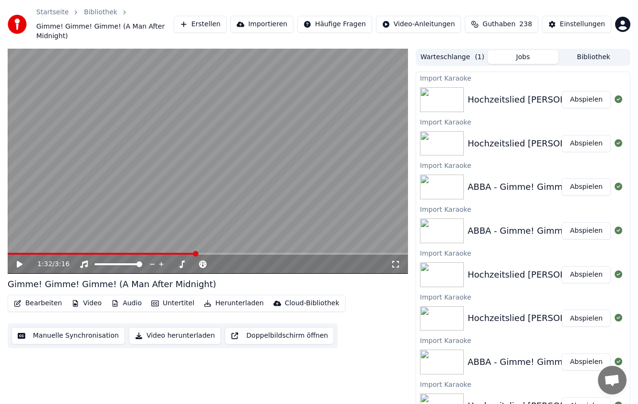
click at [492, 84] on div "Hochzeitslied [PERSON_NAME] & [PERSON_NAME]: Gimme! Gimme! Gimme! (A Man After …" at bounding box center [523, 100] width 214 height 32
click at [589, 91] on button "Abspielen" at bounding box center [586, 99] width 49 height 17
click at [104, 253] on span at bounding box center [208, 254] width 400 height 2
click at [132, 253] on span at bounding box center [208, 254] width 400 height 2
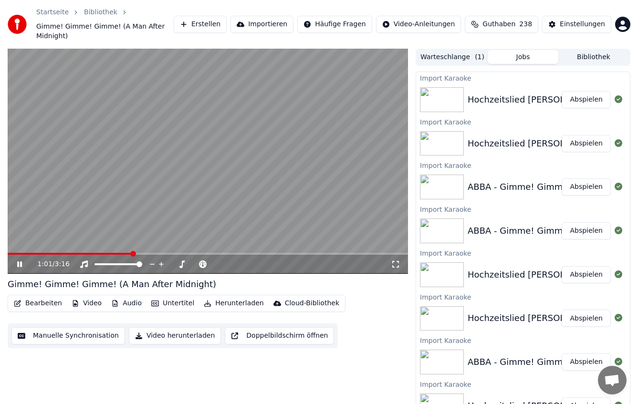
click at [158, 253] on span at bounding box center [208, 254] width 400 height 2
click at [177, 253] on span at bounding box center [208, 254] width 400 height 2
click at [252, 153] on video at bounding box center [208, 161] width 400 height 225
click at [275, 21] on button "Importieren" at bounding box center [261, 24] width 63 height 17
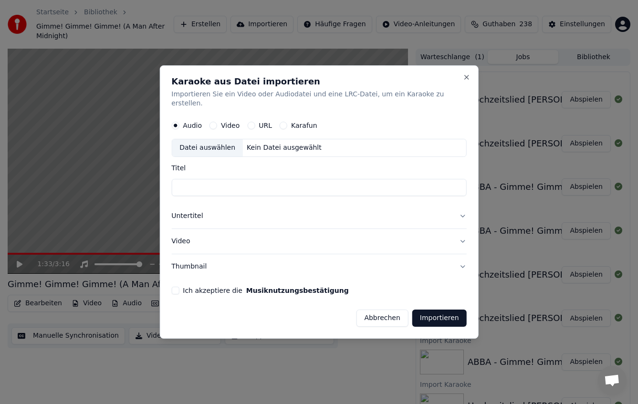
click at [232, 144] on div "Datei auswählen" at bounding box center [207, 148] width 71 height 17
click at [188, 219] on button "Untertitel" at bounding box center [318, 216] width 295 height 25
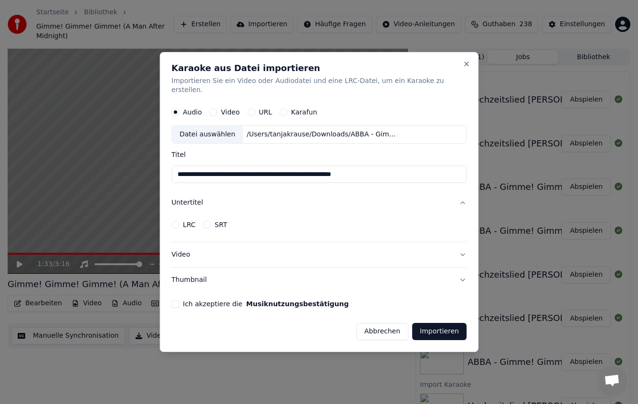
click at [179, 221] on button "LRC" at bounding box center [175, 225] width 8 height 8
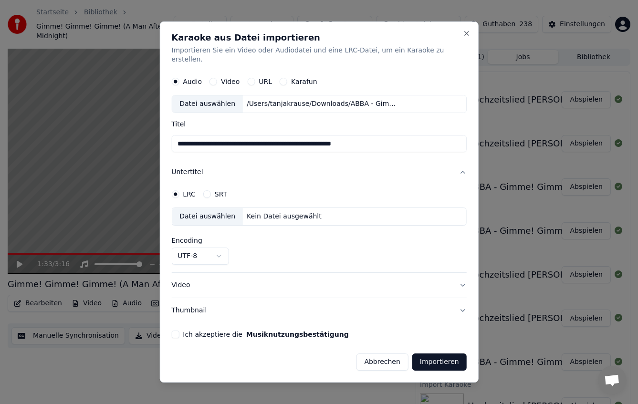
click at [213, 215] on div "Datei auswählen" at bounding box center [207, 216] width 71 height 17
click at [415, 356] on button "Importieren" at bounding box center [439, 362] width 54 height 17
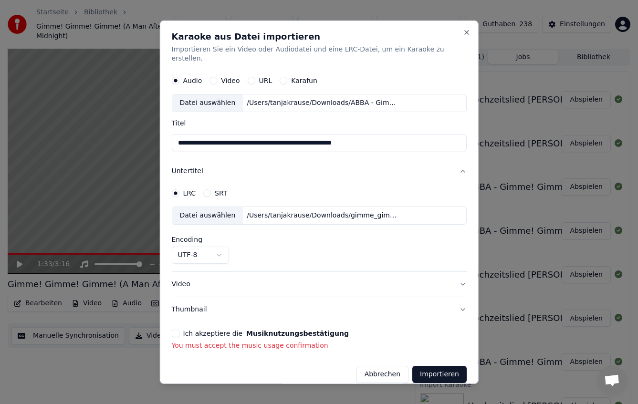
click at [179, 330] on button "Ich akzeptiere die Musiknutzungsbestätigung" at bounding box center [175, 334] width 8 height 8
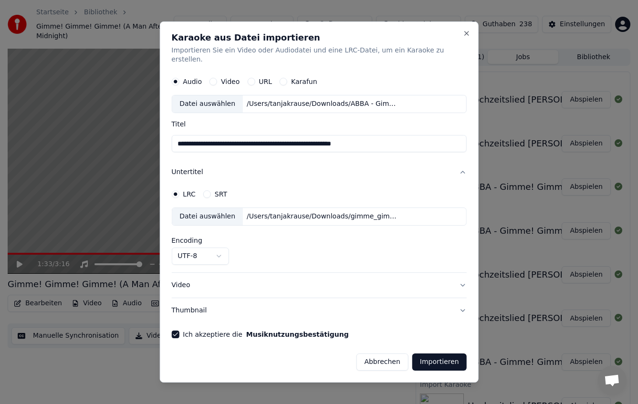
click at [186, 142] on input "**********" at bounding box center [318, 144] width 295 height 17
drag, startPoint x: 382, startPoint y: 140, endPoint x: 450, endPoint y: 140, distance: 68.7
click at [450, 140] on input "**********" at bounding box center [311, 144] width 280 height 17
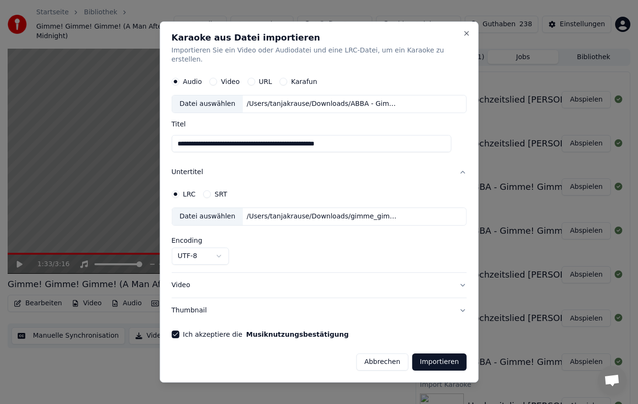
click at [280, 144] on input "**********" at bounding box center [311, 144] width 280 height 17
click at [281, 138] on input "**********" at bounding box center [311, 144] width 280 height 17
type input "**********"
click at [427, 354] on button "Importieren" at bounding box center [439, 362] width 54 height 17
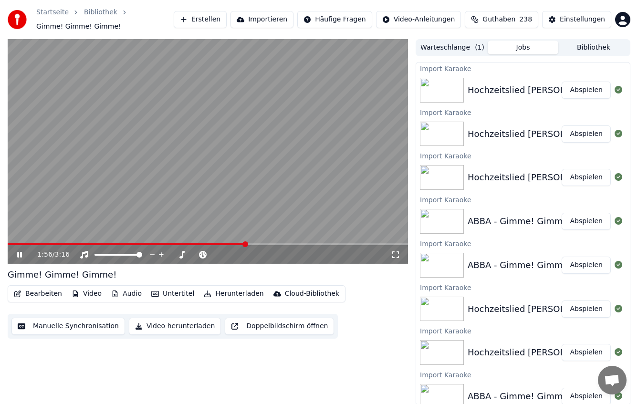
click at [209, 150] on video at bounding box center [208, 151] width 400 height 225
click at [91, 330] on button "Manuelle Synchronisation" at bounding box center [68, 326] width 114 height 17
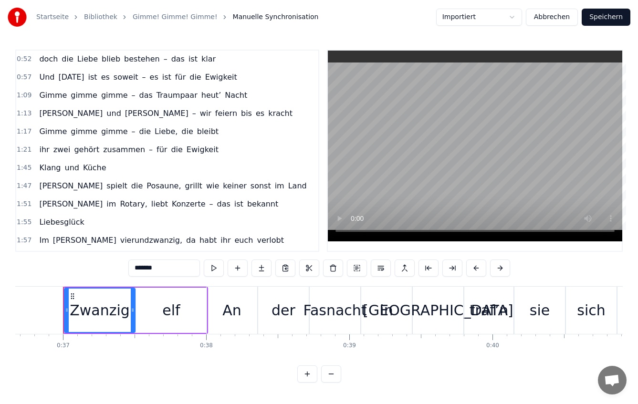
scroll to position [151, 0]
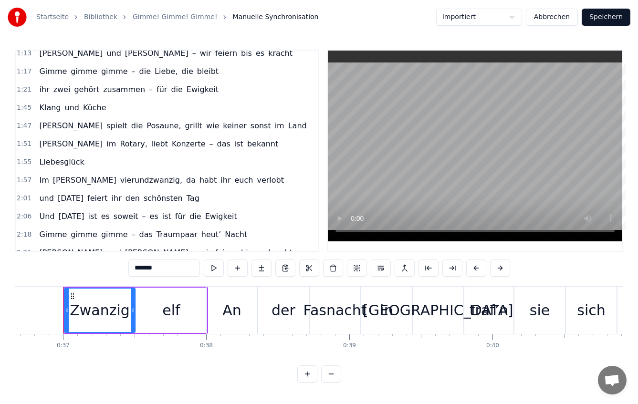
click at [105, 148] on span "im" at bounding box center [110, 143] width 11 height 11
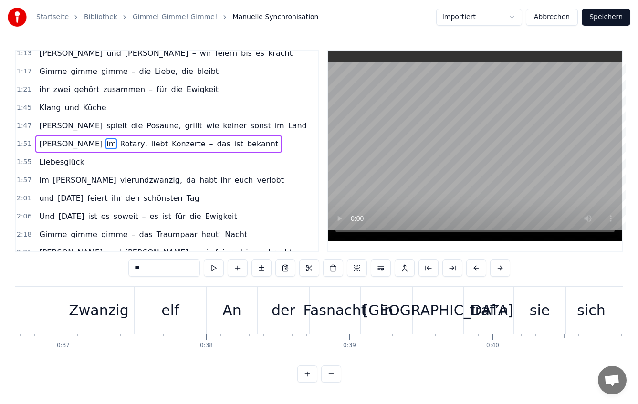
scroll to position [145, 0]
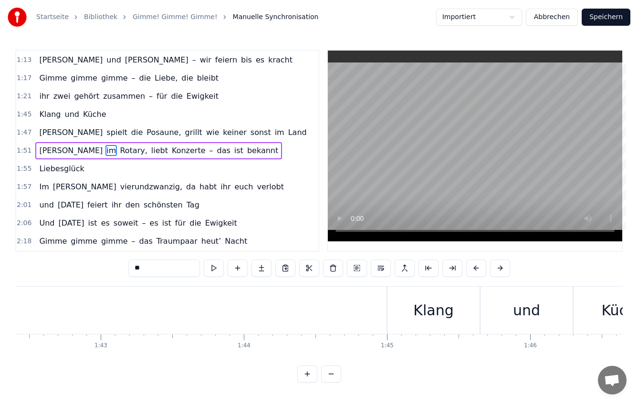
click at [65, 167] on span "Liebesglück" at bounding box center [61, 168] width 47 height 11
type input "**********"
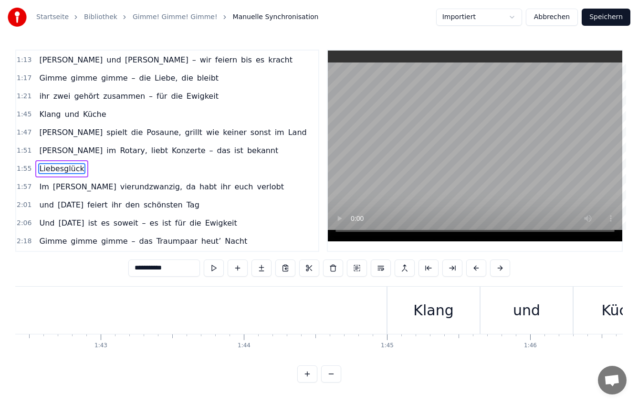
scroll to position [0, 15905]
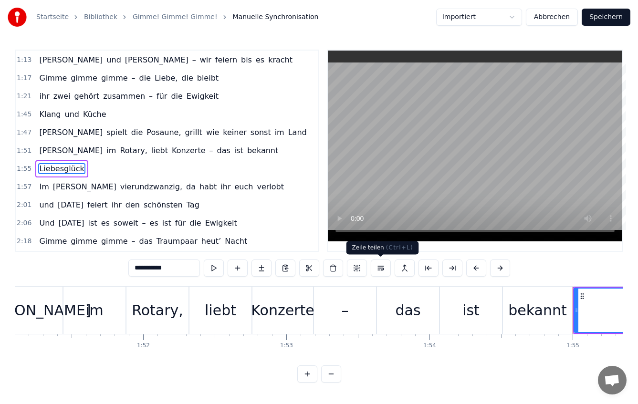
click at [376, 268] on button at bounding box center [381, 268] width 20 height 17
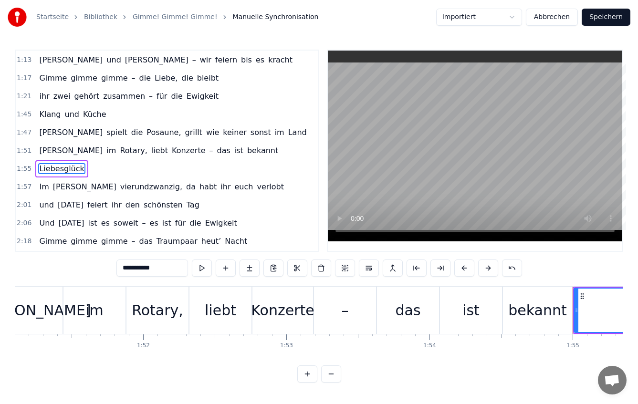
click at [376, 268] on button at bounding box center [369, 268] width 20 height 17
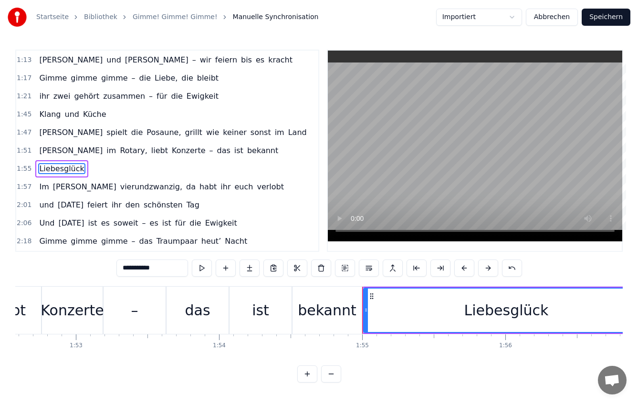
scroll to position [0, 16129]
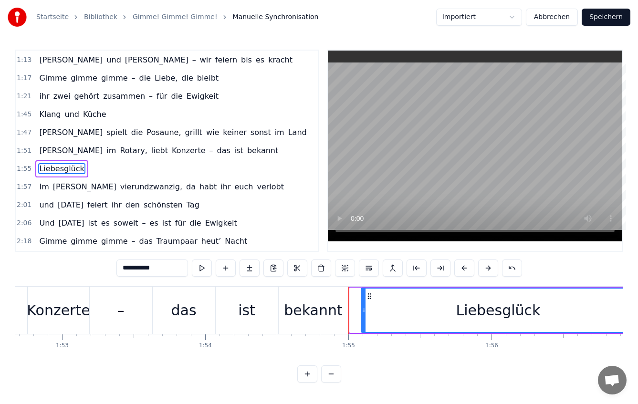
drag, startPoint x: 352, startPoint y: 303, endPoint x: 363, endPoint y: 303, distance: 11.5
click at [363, 303] on div at bounding box center [364, 310] width 4 height 43
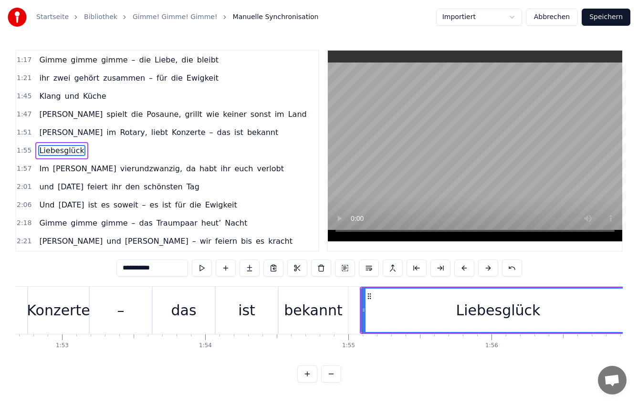
drag, startPoint x: 363, startPoint y: 303, endPoint x: 426, endPoint y: 298, distance: 63.2
click at [366, 298] on div at bounding box center [364, 310] width 4 height 43
drag, startPoint x: 426, startPoint y: 298, endPoint x: 406, endPoint y: 298, distance: 20.5
click at [425, 298] on div at bounding box center [427, 310] width 4 height 43
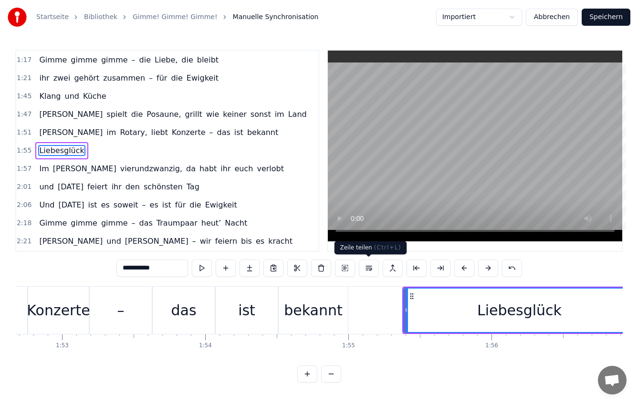
click at [412, 175] on video at bounding box center [475, 146] width 294 height 191
click at [474, 118] on video at bounding box center [475, 146] width 294 height 191
click at [565, 18] on button "Abbrechen" at bounding box center [552, 17] width 52 height 17
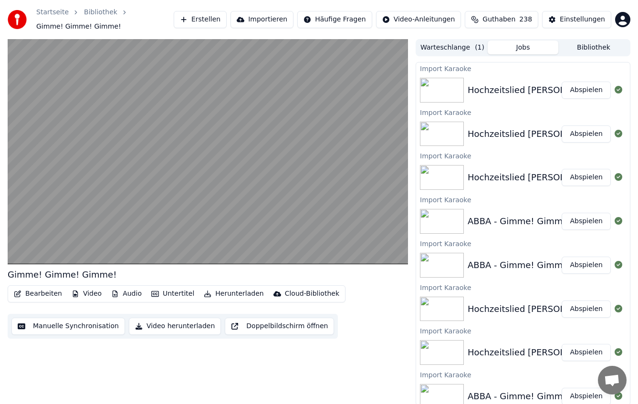
click at [288, 19] on button "Importieren" at bounding box center [261, 19] width 63 height 17
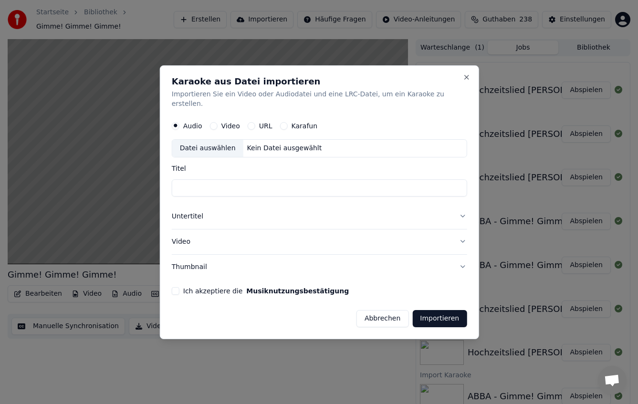
click at [215, 152] on div "Datei auswählen Kein Datei ausgewählt" at bounding box center [318, 148] width 295 height 18
click at [194, 218] on button "Untertitel" at bounding box center [318, 216] width 295 height 25
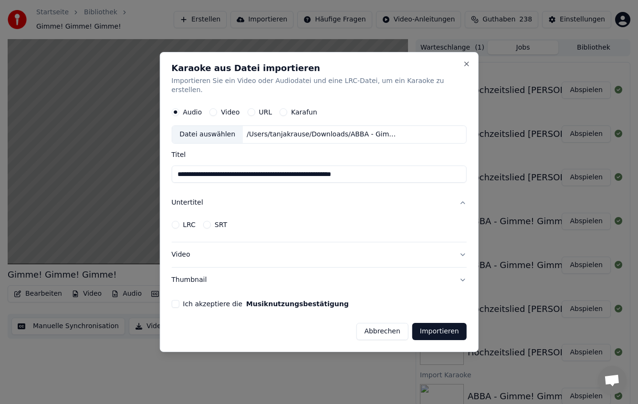
click at [179, 221] on button "LRC" at bounding box center [175, 225] width 8 height 8
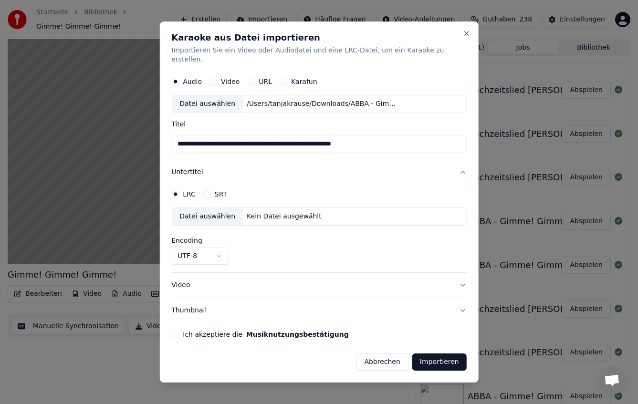
click at [215, 216] on div "Datei auswählen" at bounding box center [207, 216] width 71 height 17
click at [179, 331] on button "Ich akzeptiere die Musiknutzungsbestätigung" at bounding box center [175, 335] width 8 height 8
click at [191, 139] on input "**********" at bounding box center [318, 144] width 295 height 17
click at [187, 139] on input "**********" at bounding box center [318, 144] width 295 height 17
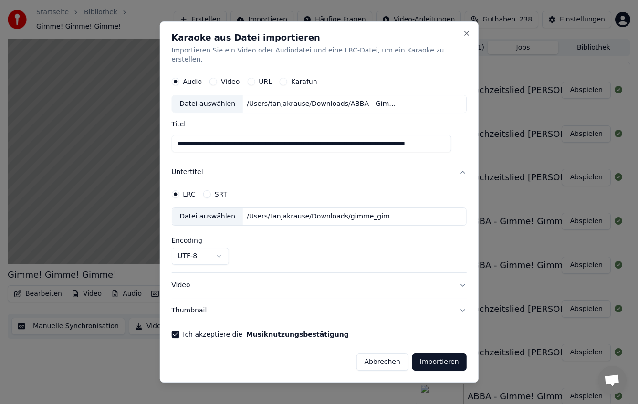
drag, startPoint x: 384, startPoint y: 139, endPoint x: 451, endPoint y: 139, distance: 66.8
click at [451, 139] on input "**********" at bounding box center [311, 144] width 280 height 17
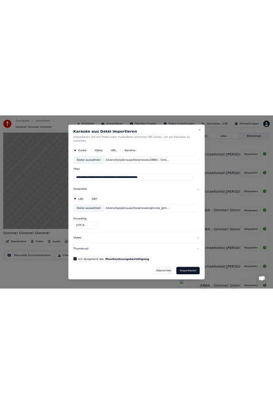
scroll to position [0, 0]
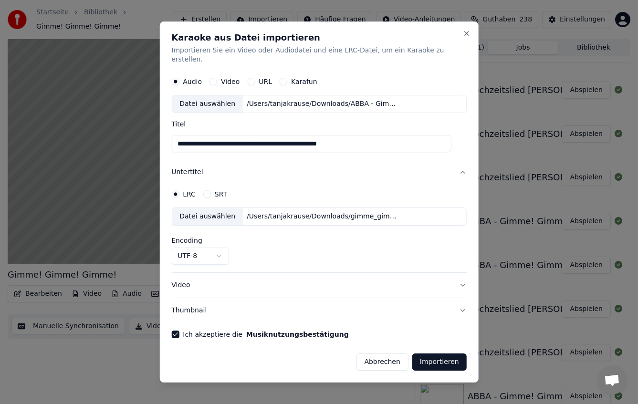
type input "**********"
click at [437, 358] on button "Importieren" at bounding box center [439, 362] width 54 height 17
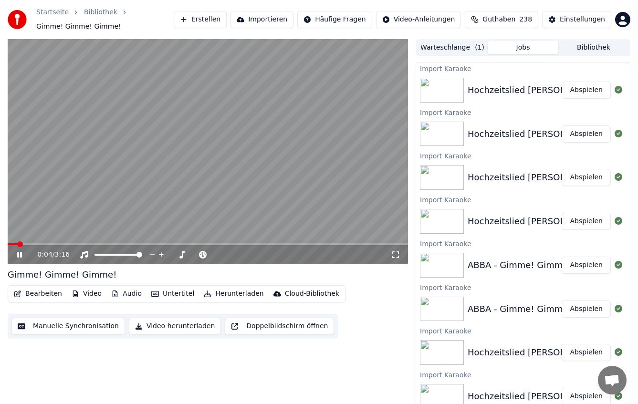
click at [43, 292] on button "Bearbeiten" at bounding box center [38, 293] width 56 height 13
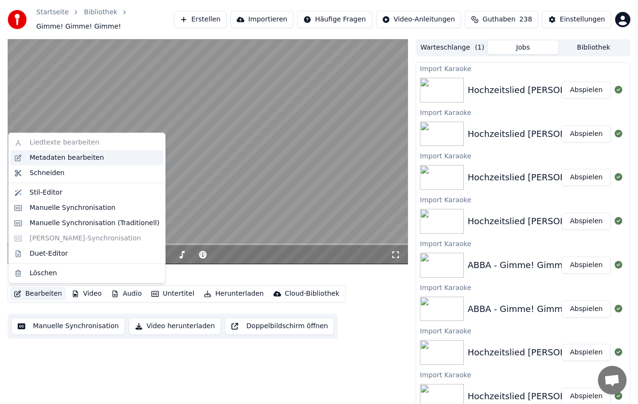
click at [67, 157] on div "Metadaten bearbeiten" at bounding box center [67, 158] width 74 height 10
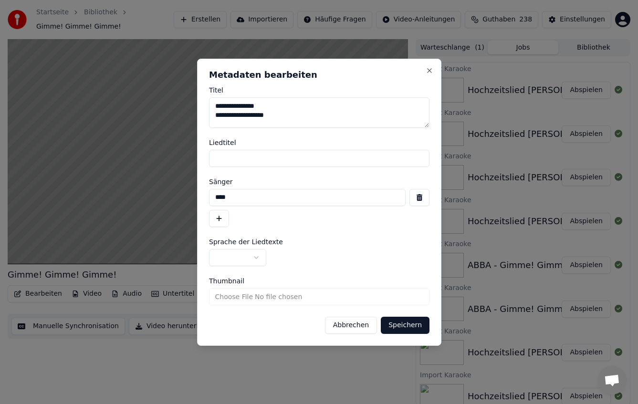
type textarea "**********"
click at [392, 327] on button "Speichern" at bounding box center [405, 325] width 49 height 17
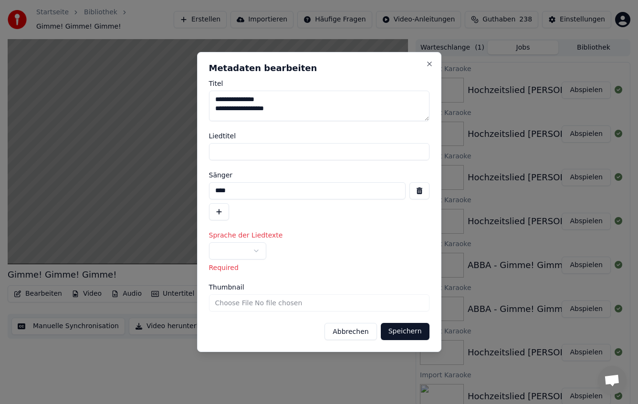
click at [250, 243] on body "Startseite Bibliothek Gimme! Gimme! Gimme! Erstellen Importieren Häufige Fragen…" at bounding box center [319, 202] width 638 height 404
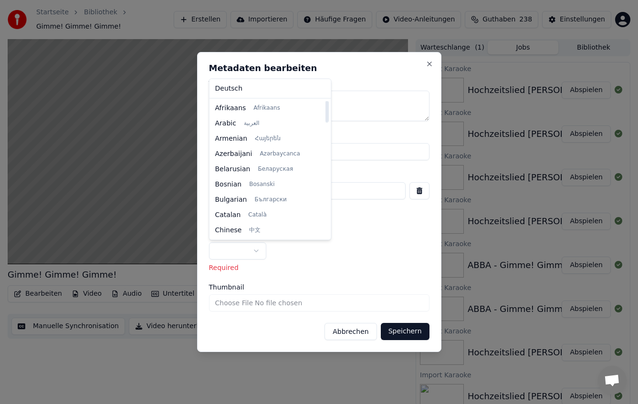
select select "**"
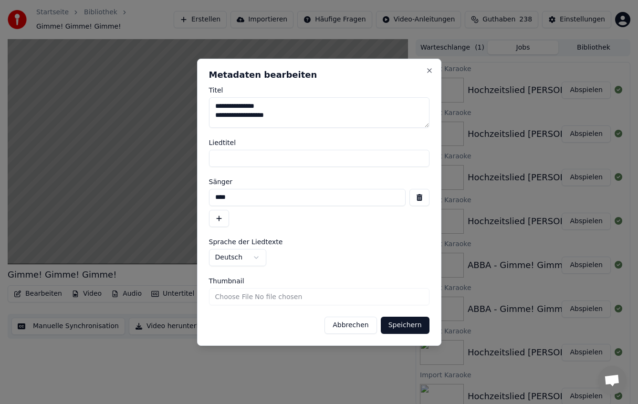
click at [254, 199] on input "****" at bounding box center [307, 197] width 197 height 17
click at [400, 325] on button "Speichern" at bounding box center [405, 325] width 49 height 17
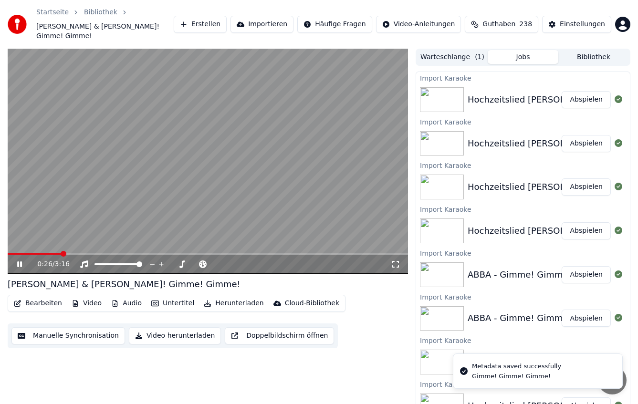
click at [85, 253] on span at bounding box center [208, 254] width 400 height 2
click at [80, 253] on span at bounding box center [48, 254] width 80 height 2
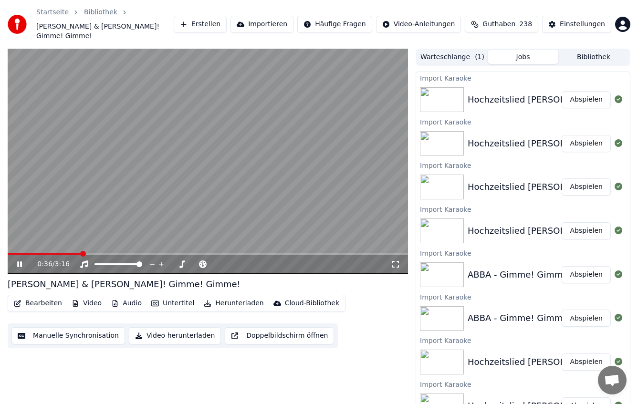
click at [71, 253] on span at bounding box center [44, 254] width 73 height 2
click at [233, 152] on video at bounding box center [208, 161] width 400 height 225
click at [98, 253] on span at bounding box center [208, 254] width 400 height 2
click at [89, 253] on span at bounding box center [208, 254] width 400 height 2
click at [112, 183] on video at bounding box center [208, 161] width 400 height 225
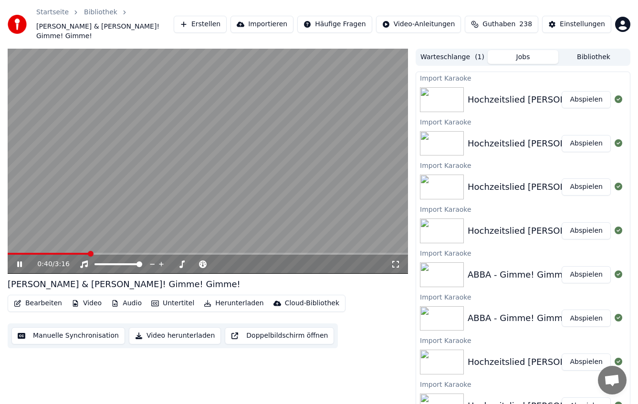
click at [75, 255] on div "0:40 / 3:16" at bounding box center [208, 264] width 400 height 19
click at [72, 253] on span at bounding box center [49, 254] width 82 height 2
click at [66, 253] on span at bounding box center [40, 254] width 65 height 2
click at [80, 253] on span at bounding box center [208, 254] width 400 height 2
click at [95, 253] on span at bounding box center [208, 254] width 400 height 2
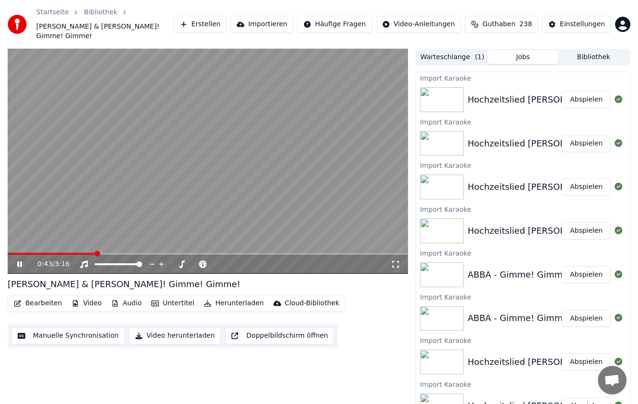
click at [88, 253] on span at bounding box center [208, 254] width 400 height 2
click at [80, 217] on video at bounding box center [208, 161] width 400 height 225
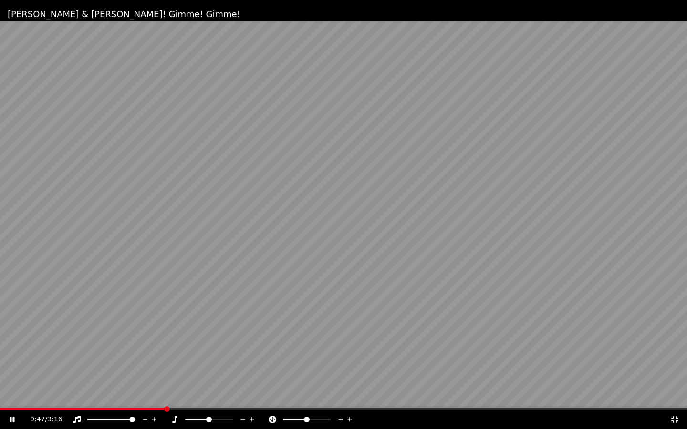
click at [139, 404] on span at bounding box center [83, 409] width 166 height 2
click at [139, 404] on span at bounding box center [113, 409] width 227 height 2
click at [129, 404] on span at bounding box center [113, 409] width 227 height 2
click at [133, 404] on span at bounding box center [343, 409] width 687 height 2
click at [125, 404] on span at bounding box center [66, 409] width 133 height 2
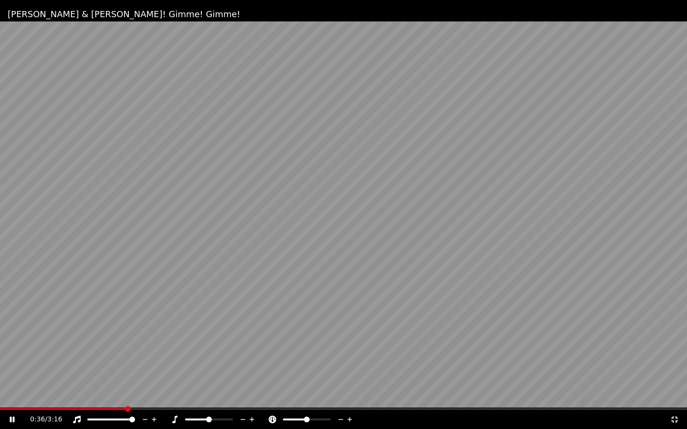
click at [118, 404] on span at bounding box center [63, 409] width 126 height 2
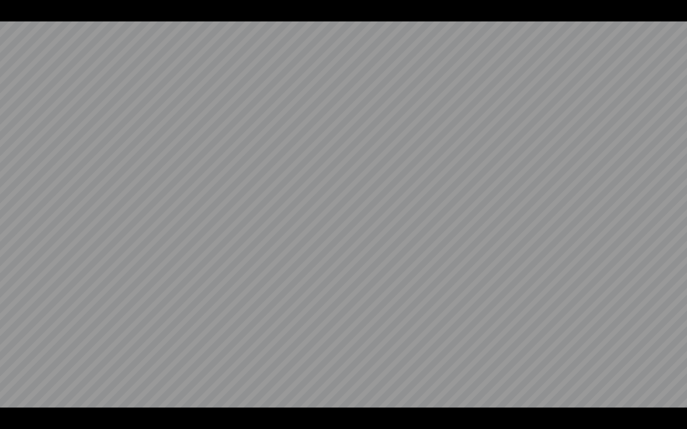
click at [137, 295] on video at bounding box center [343, 214] width 687 height 429
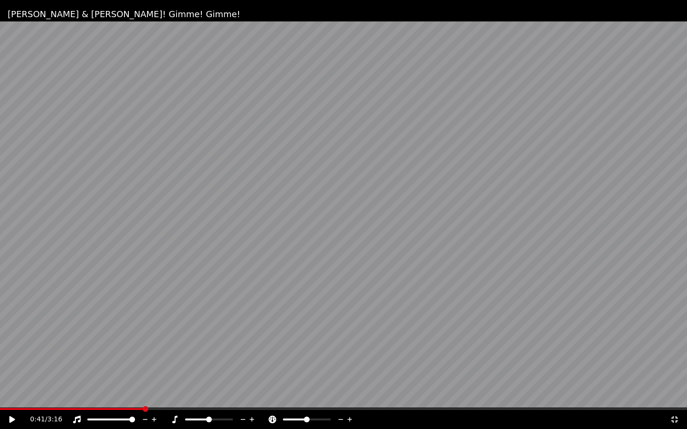
click at [137, 295] on video at bounding box center [343, 214] width 687 height 429
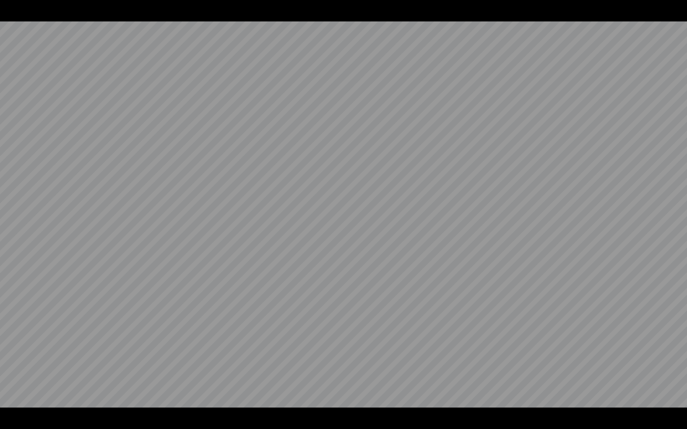
click at [137, 295] on video at bounding box center [343, 214] width 687 height 429
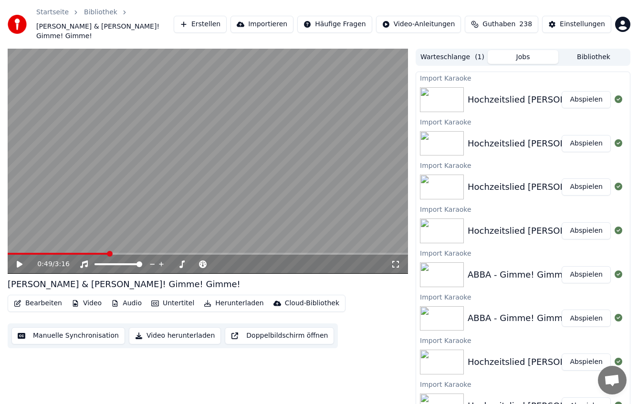
click at [97, 253] on span at bounding box center [58, 254] width 101 height 2
click at [21, 261] on icon at bounding box center [26, 265] width 22 height 8
click at [21, 261] on icon at bounding box center [19, 264] width 5 height 6
click at [21, 261] on icon at bounding box center [20, 264] width 6 height 7
click at [21, 261] on icon at bounding box center [19, 264] width 5 height 6
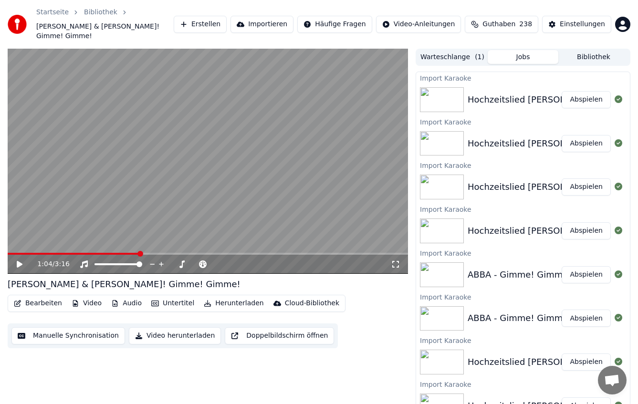
click at [21, 261] on icon at bounding box center [20, 264] width 6 height 7
click at [21, 261] on icon at bounding box center [19, 264] width 5 height 6
click at [138, 253] on span at bounding box center [78, 254] width 140 height 2
click at [123, 242] on video at bounding box center [208, 161] width 400 height 225
click at [127, 253] on span at bounding box center [73, 254] width 131 height 2
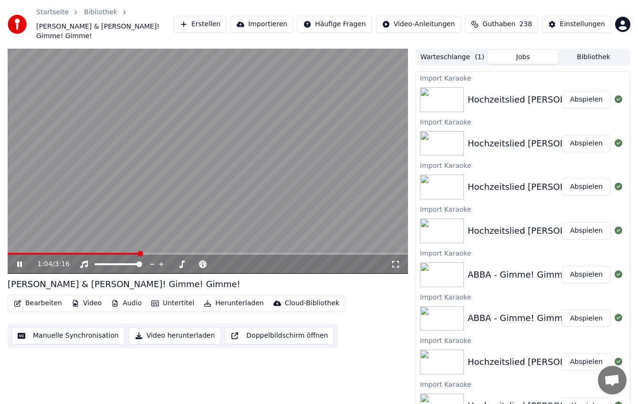
click at [21, 261] on icon at bounding box center [26, 265] width 22 height 8
click at [135, 255] on div "1:04 / 3:16" at bounding box center [208, 264] width 400 height 19
click at [131, 255] on div "1:04 / 3:16" at bounding box center [208, 264] width 400 height 19
click at [23, 261] on icon at bounding box center [26, 265] width 22 height 8
click at [119, 243] on video at bounding box center [208, 161] width 400 height 225
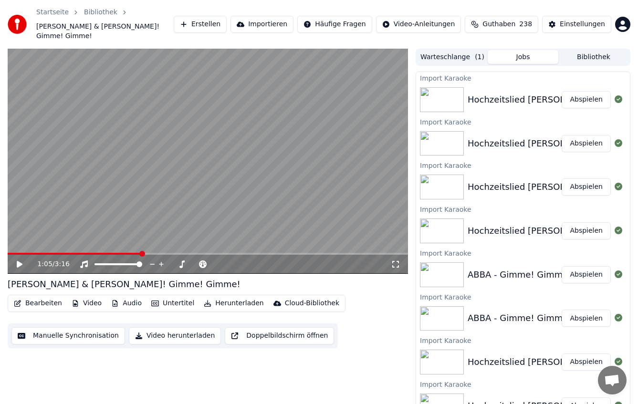
click at [120, 253] on span at bounding box center [75, 254] width 134 height 2
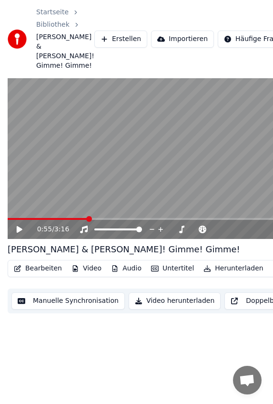
click at [18, 233] on icon at bounding box center [26, 230] width 22 height 8
click at [82, 230] on div "0:56 / 3:16" at bounding box center [151, 229] width 286 height 19
click at [79, 220] on span at bounding box center [151, 219] width 286 height 2
click at [94, 220] on span at bounding box center [151, 219] width 286 height 2
click at [89, 220] on span at bounding box center [51, 219] width 87 height 2
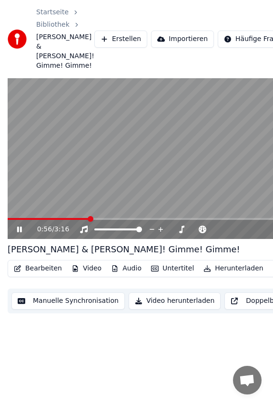
click at [86, 220] on span at bounding box center [151, 219] width 286 height 2
click at [82, 220] on span at bounding box center [50, 219] width 85 height 2
click at [19, 232] on icon at bounding box center [19, 230] width 5 height 6
click at [19, 233] on icon at bounding box center [20, 229] width 6 height 7
click at [19, 232] on icon at bounding box center [19, 230] width 5 height 6
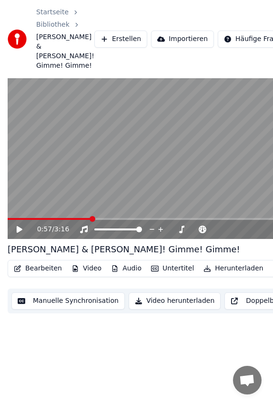
click at [19, 233] on icon at bounding box center [20, 229] width 6 height 7
click at [19, 232] on icon at bounding box center [19, 230] width 5 height 6
click at [91, 220] on span at bounding box center [151, 219] width 286 height 2
click at [89, 188] on video at bounding box center [151, 158] width 286 height 161
click at [84, 220] on span at bounding box center [49, 219] width 83 height 2
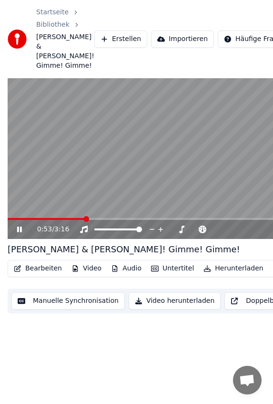
click at [76, 220] on span at bounding box center [46, 219] width 77 height 2
click at [101, 176] on video at bounding box center [151, 158] width 286 height 161
click at [123, 163] on video at bounding box center [151, 158] width 286 height 161
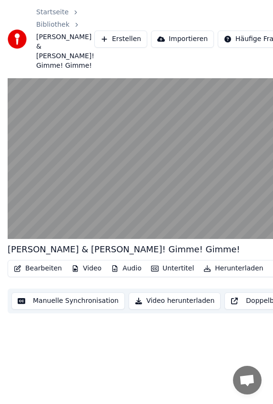
click at [123, 163] on video at bounding box center [151, 158] width 286 height 161
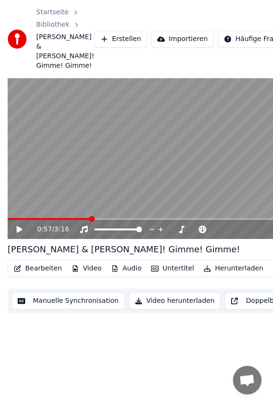
click at [87, 220] on span at bounding box center [151, 219] width 286 height 2
click at [122, 167] on video at bounding box center [151, 158] width 286 height 161
click at [84, 220] on span at bounding box center [48, 219] width 80 height 2
click at [109, 171] on video at bounding box center [151, 158] width 286 height 161
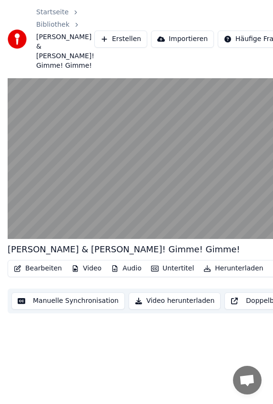
click at [109, 171] on video at bounding box center [151, 158] width 286 height 161
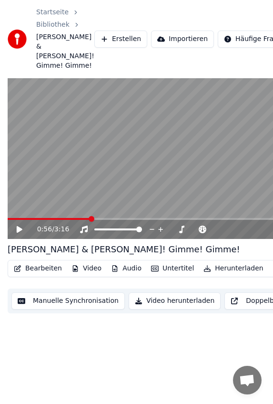
click at [113, 182] on video at bounding box center [151, 158] width 286 height 161
click at [180, 162] on video at bounding box center [151, 158] width 286 height 161
click at [106, 220] on span at bounding box center [61, 219] width 106 height 2
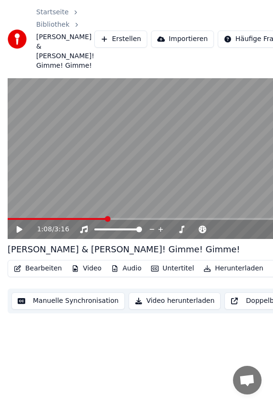
click at [136, 167] on video at bounding box center [151, 158] width 286 height 161
click at [21, 233] on icon at bounding box center [20, 229] width 6 height 7
click at [102, 220] on span at bounding box center [60, 219] width 105 height 2
click at [19, 233] on icon at bounding box center [26, 230] width 22 height 8
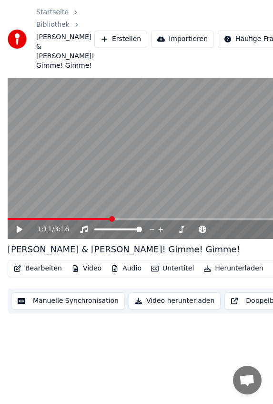
click at [19, 233] on icon at bounding box center [20, 229] width 6 height 7
click at [19, 232] on icon at bounding box center [19, 230] width 5 height 6
click at [19, 233] on icon at bounding box center [20, 229] width 6 height 7
click at [19, 232] on icon at bounding box center [19, 230] width 5 height 6
click at [163, 47] on button "Importieren" at bounding box center [182, 39] width 63 height 17
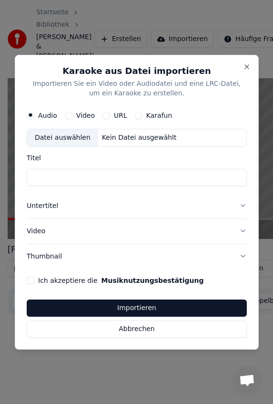
click at [71, 114] on button "Video" at bounding box center [68, 116] width 8 height 8
click at [65, 138] on div "Datei auswählen" at bounding box center [62, 137] width 71 height 17
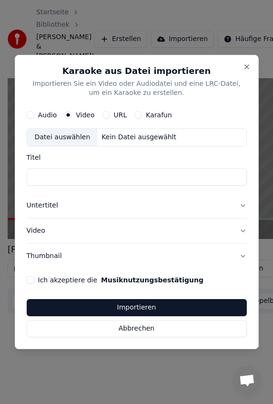
click at [30, 114] on button "Audio" at bounding box center [31, 116] width 8 height 8
click at [55, 133] on div "Datei auswählen" at bounding box center [62, 137] width 71 height 17
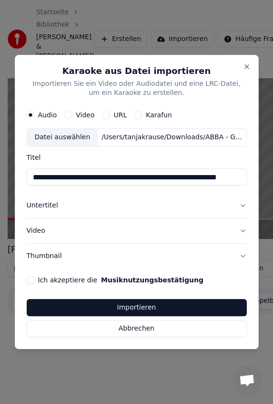
click at [31, 174] on input "**********" at bounding box center [137, 177] width 220 height 17
drag, startPoint x: 141, startPoint y: 176, endPoint x: 243, endPoint y: 180, distance: 102.2
click at [243, 180] on input "**********" at bounding box center [137, 177] width 220 height 17
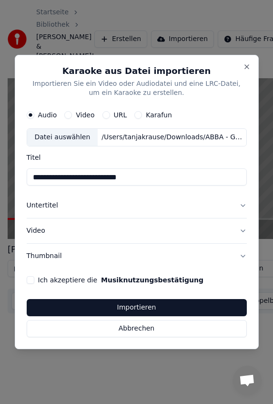
type input "**********"
click at [41, 204] on button "Untertitel" at bounding box center [137, 206] width 220 height 25
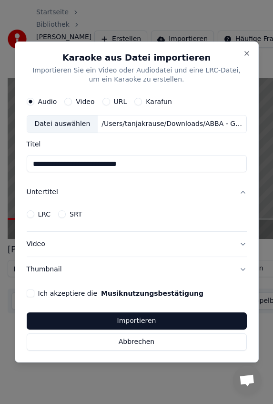
click at [32, 213] on button "LRC" at bounding box center [31, 214] width 8 height 8
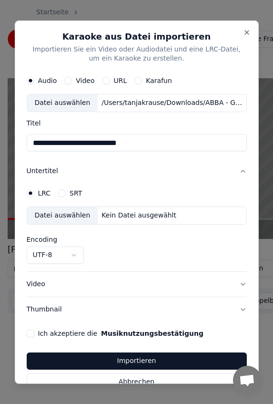
click at [51, 221] on div "Datei auswählen" at bounding box center [62, 215] width 71 height 17
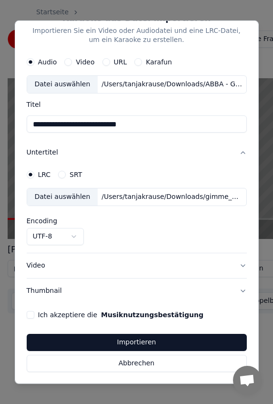
click at [31, 317] on button "Ich akzeptiere die Musiknutzungsbestätigung" at bounding box center [31, 315] width 8 height 8
click at [71, 340] on button "Importieren" at bounding box center [137, 342] width 220 height 17
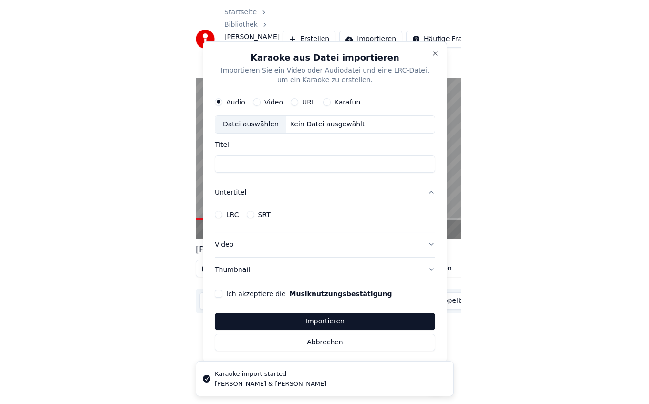
scroll to position [0, 0]
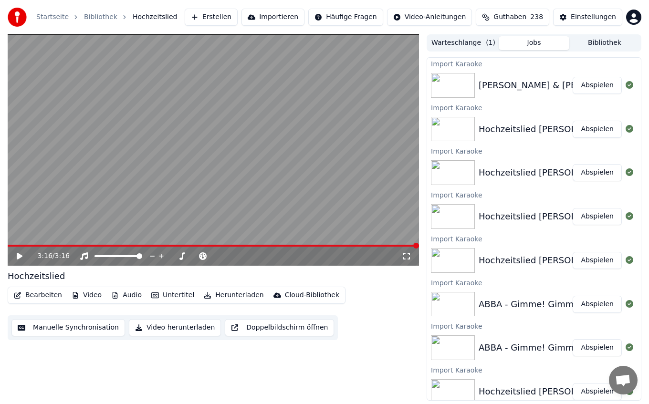
click at [603, 78] on button "Abspielen" at bounding box center [597, 85] width 49 height 17
click at [596, 84] on button "Abspielen" at bounding box center [597, 85] width 49 height 17
click at [84, 124] on video at bounding box center [213, 149] width 411 height 231
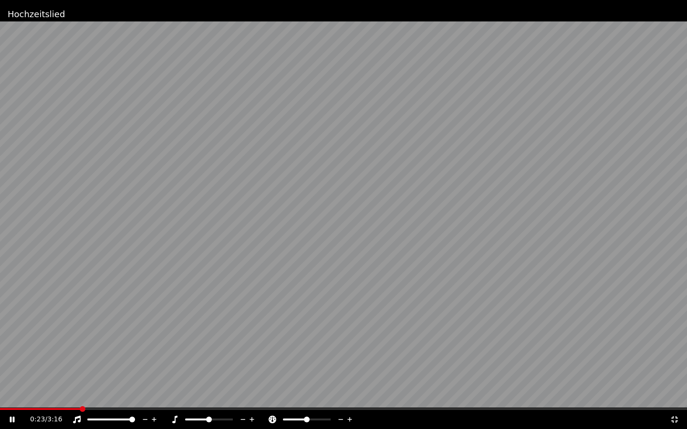
click at [81, 404] on span at bounding box center [343, 409] width 687 height 2
click at [99, 404] on span at bounding box center [343, 409] width 687 height 2
click at [129, 404] on span at bounding box center [343, 409] width 687 height 2
click at [258, 195] on video at bounding box center [343, 214] width 687 height 429
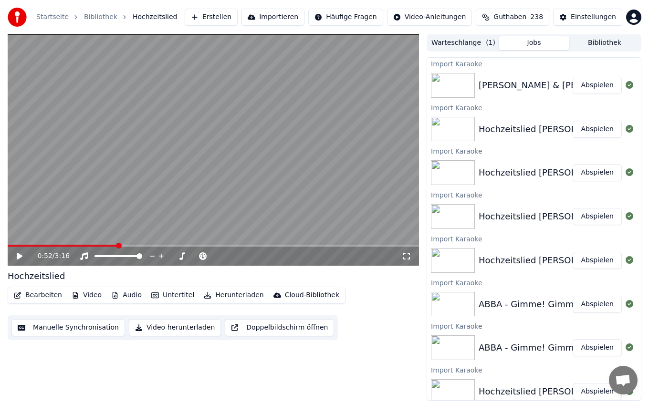
click at [287, 19] on button "Importieren" at bounding box center [272, 17] width 63 height 17
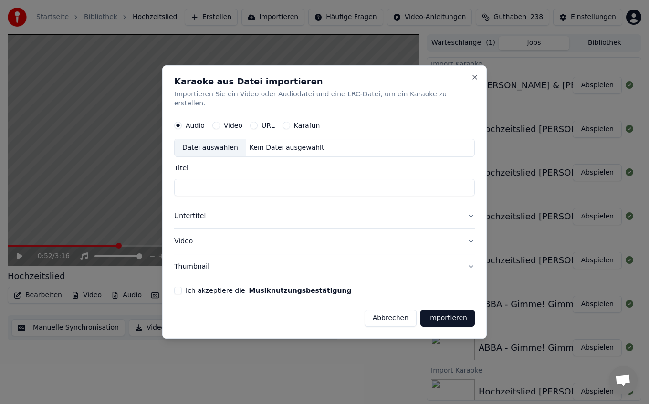
click at [229, 141] on div "Datei auswählen" at bounding box center [210, 148] width 71 height 17
type input "**********"
click at [196, 211] on button "Untertitel" at bounding box center [324, 216] width 301 height 25
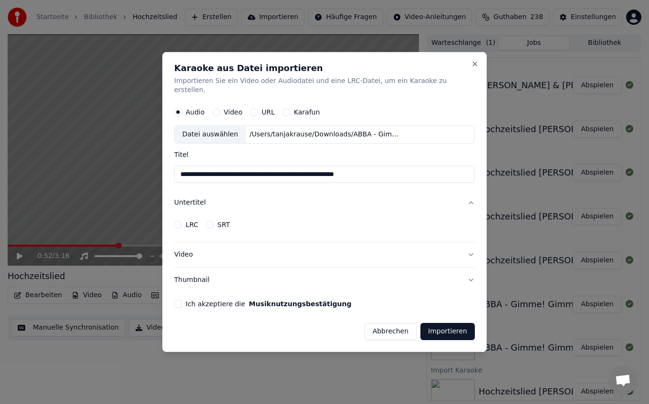
click at [188, 224] on div "LRC SRT" at bounding box center [324, 224] width 301 height 19
click at [182, 221] on button "LRC" at bounding box center [178, 225] width 8 height 8
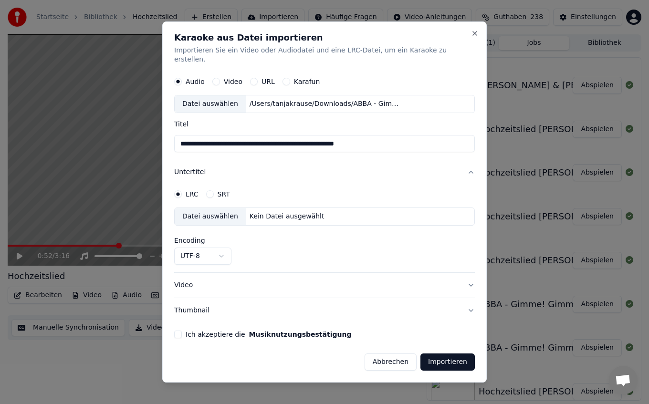
click at [211, 217] on div "Datei auswählen" at bounding box center [210, 216] width 71 height 17
click at [182, 333] on button "Ich akzeptiere die Musiknutzungsbestätigung" at bounding box center [178, 335] width 8 height 8
click at [433, 359] on button "Importieren" at bounding box center [447, 362] width 54 height 17
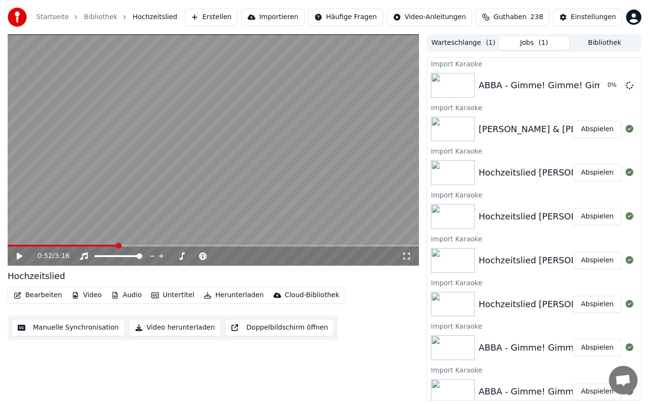
click at [600, 42] on button "Bibliothek" at bounding box center [604, 43] width 71 height 14
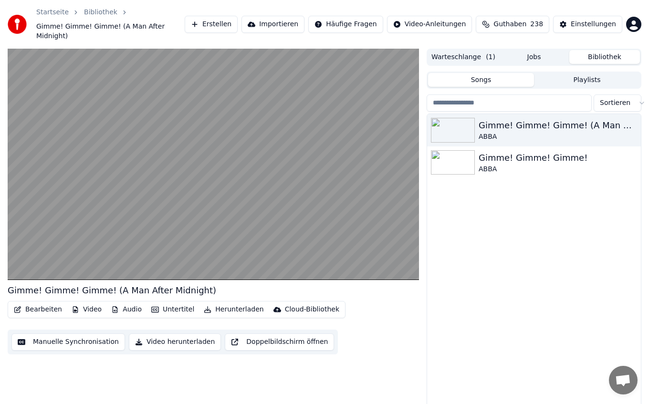
click at [537, 52] on button "Jobs" at bounding box center [534, 57] width 71 height 14
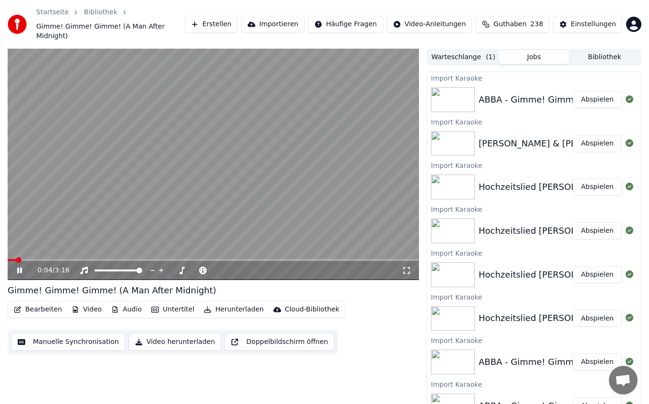
click at [73, 261] on div "0:04 / 3:16" at bounding box center [213, 270] width 411 height 19
click at [71, 259] on span at bounding box center [213, 260] width 411 height 2
click at [88, 259] on span at bounding box center [213, 260] width 411 height 2
click at [85, 259] on span at bounding box center [48, 260] width 81 height 2
click at [74, 259] on span at bounding box center [46, 260] width 77 height 2
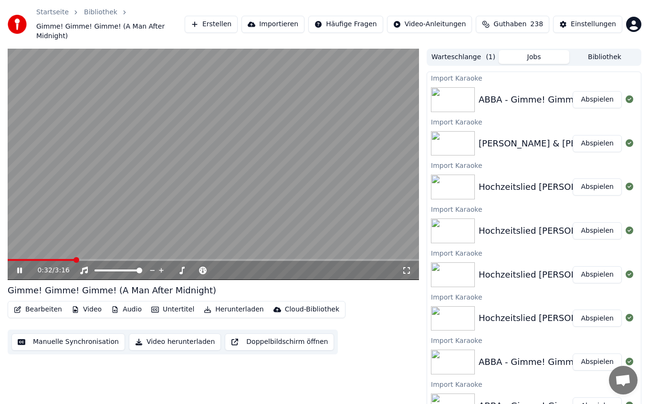
click at [84, 186] on video at bounding box center [213, 164] width 411 height 231
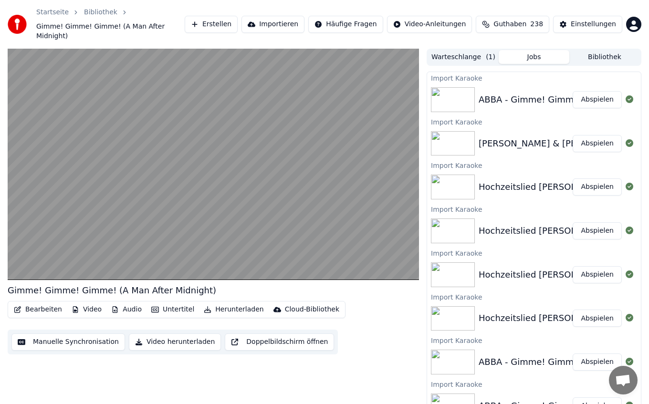
click at [82, 118] on video at bounding box center [213, 164] width 411 height 231
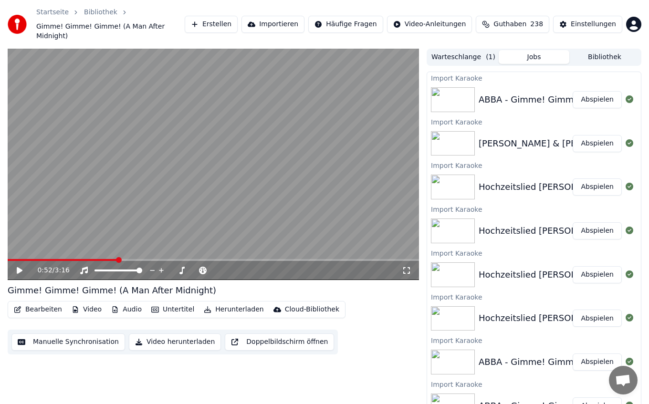
click at [21, 267] on icon at bounding box center [20, 270] width 6 height 7
click at [84, 171] on video at bounding box center [213, 164] width 411 height 231
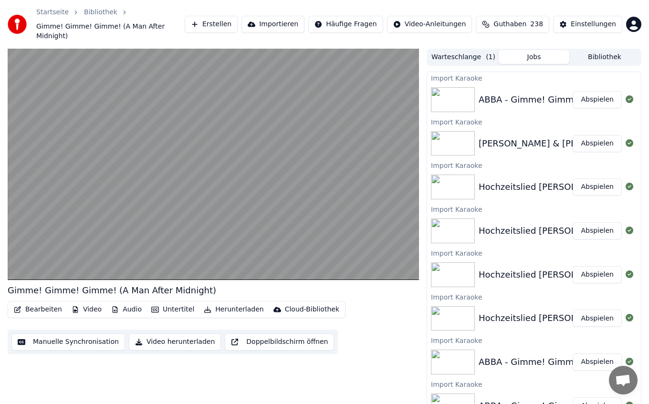
click at [206, 179] on video at bounding box center [213, 164] width 411 height 231
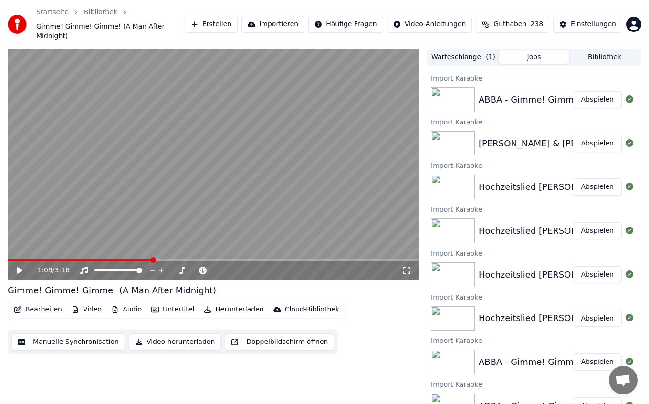
click at [139, 168] on video at bounding box center [213, 164] width 411 height 231
click at [209, 156] on video at bounding box center [213, 164] width 411 height 231
click at [177, 261] on div "1:24 / 3:16" at bounding box center [213, 270] width 411 height 19
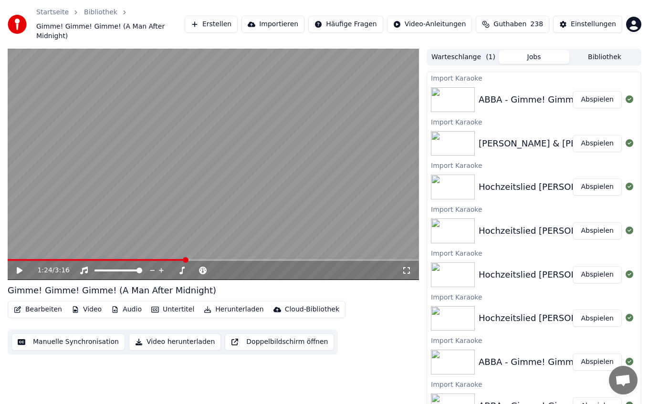
click at [175, 259] on span at bounding box center [97, 260] width 178 height 2
click at [136, 171] on video at bounding box center [213, 164] width 411 height 231
click at [127, 206] on video at bounding box center [213, 164] width 411 height 231
click at [287, 21] on button "Importieren" at bounding box center [272, 24] width 63 height 17
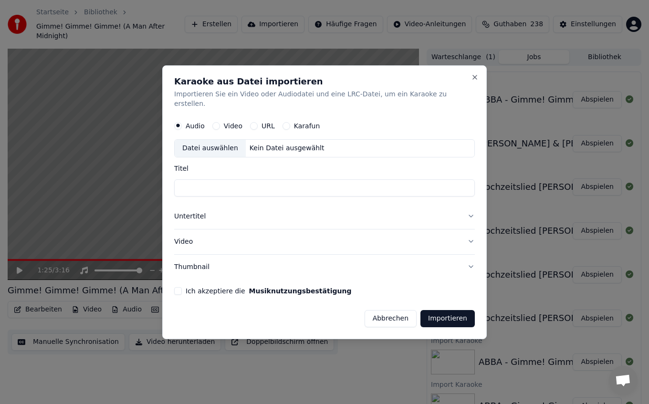
click at [219, 150] on div "Datei auswählen" at bounding box center [210, 148] width 71 height 17
type input "**********"
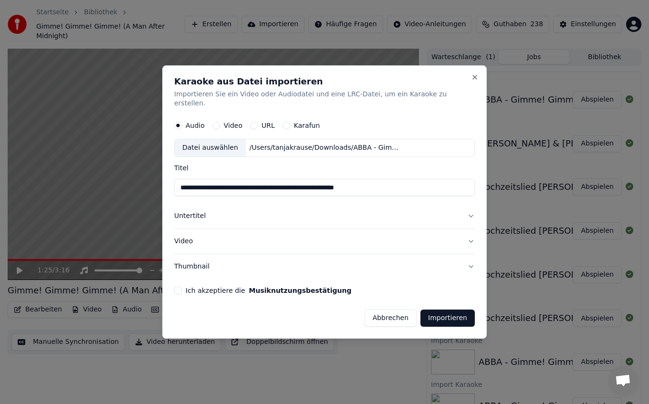
click at [201, 211] on button "Untertitel" at bounding box center [324, 216] width 301 height 25
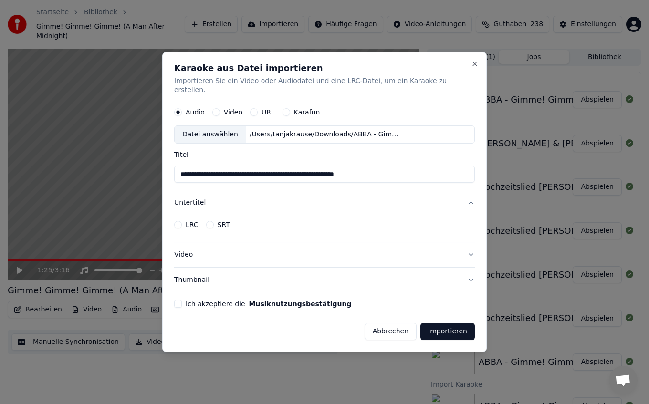
click at [182, 222] on button "LRC" at bounding box center [178, 225] width 8 height 8
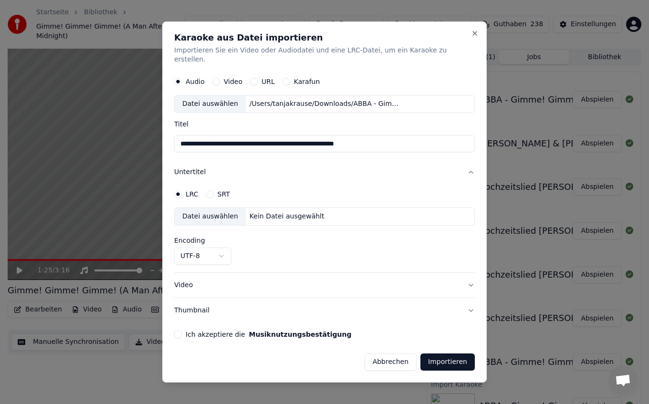
click at [212, 211] on div "Datei auswählen" at bounding box center [210, 216] width 71 height 17
click at [182, 331] on button "Ich akzeptiere die Musiknutzungsbestätigung" at bounding box center [178, 335] width 8 height 8
click at [442, 364] on button "Importieren" at bounding box center [447, 362] width 54 height 17
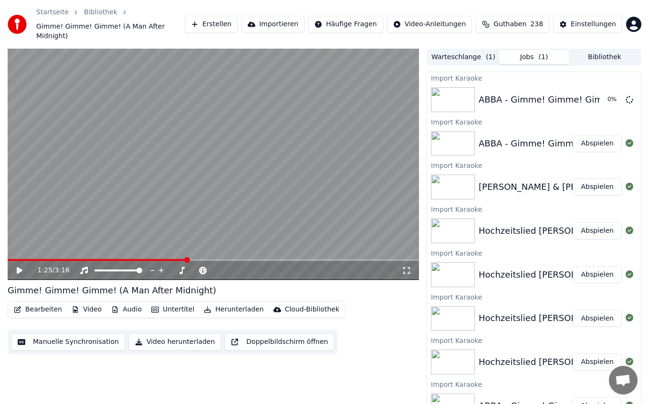
click at [414, 99] on video at bounding box center [213, 164] width 411 height 231
click at [274, 136] on video at bounding box center [213, 164] width 411 height 231
click at [73, 259] on span at bounding box center [213, 260] width 411 height 2
click at [91, 259] on span at bounding box center [213, 260] width 411 height 2
click at [84, 259] on span at bounding box center [50, 260] width 84 height 2
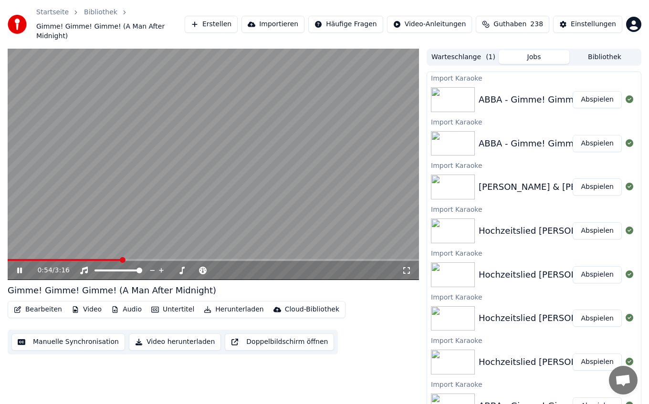
click at [174, 189] on video at bounding box center [213, 164] width 411 height 231
